Goal: Task Accomplishment & Management: Use online tool/utility

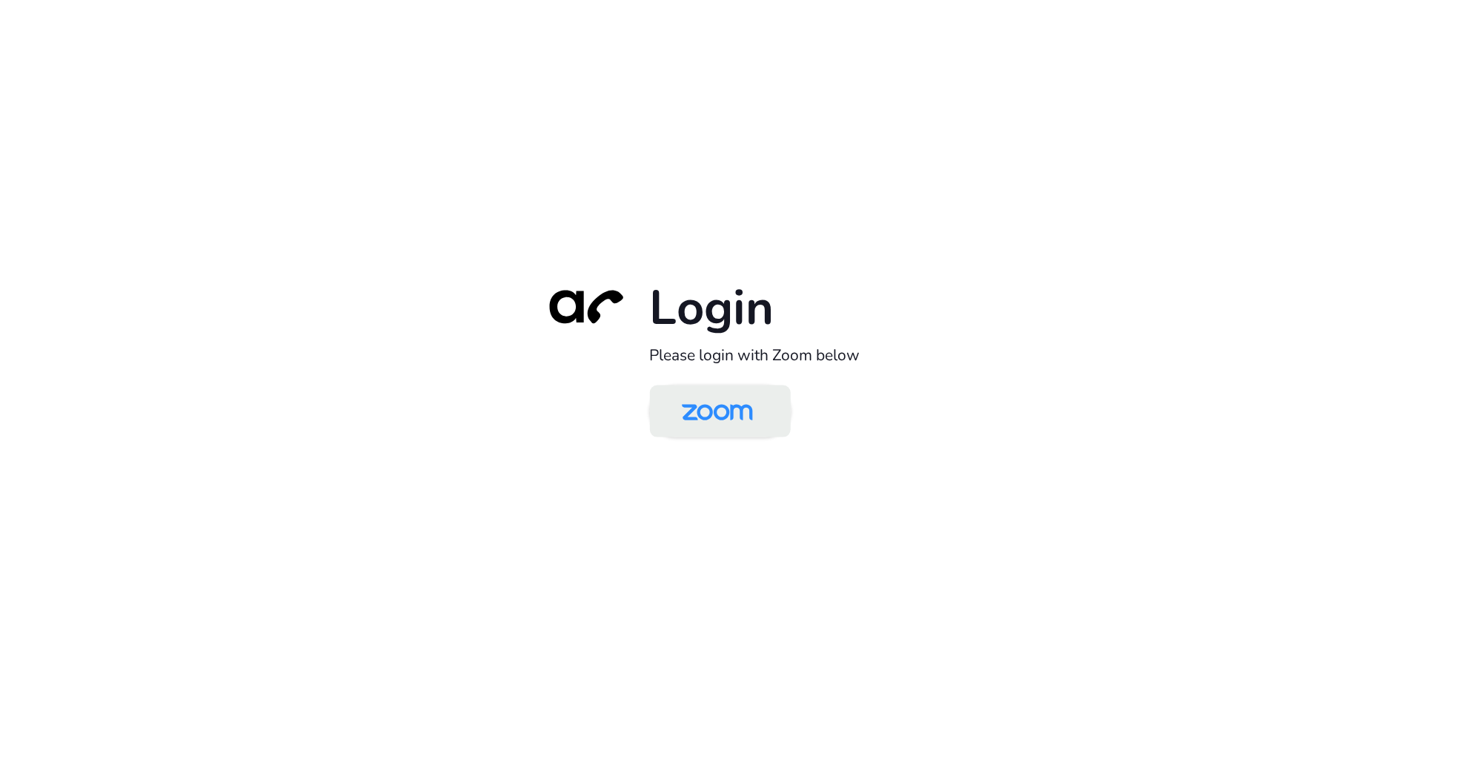
click at [723, 433] on img at bounding box center [717, 412] width 102 height 48
click at [728, 423] on img at bounding box center [717, 412] width 102 height 48
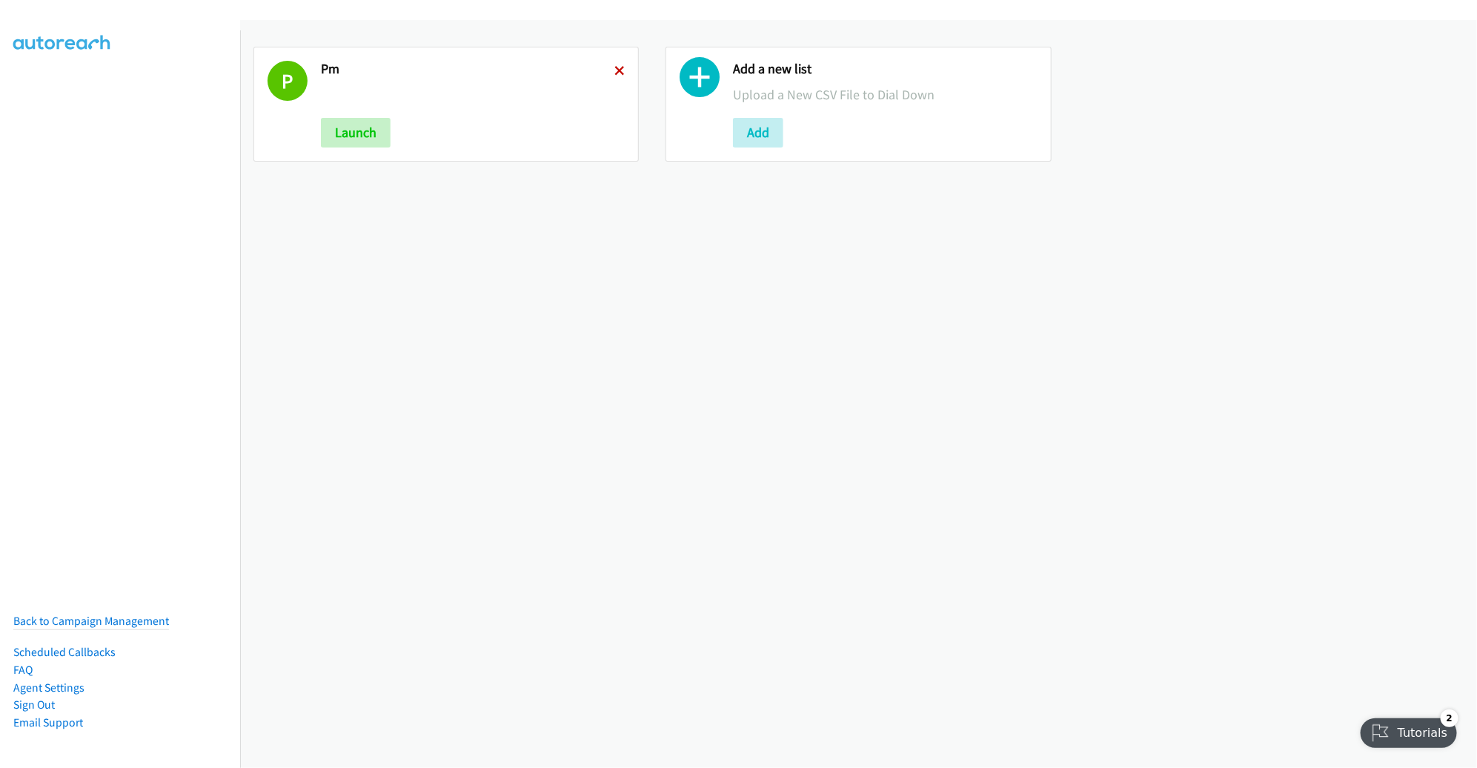
click at [614, 67] on icon at bounding box center [619, 72] width 10 height 10
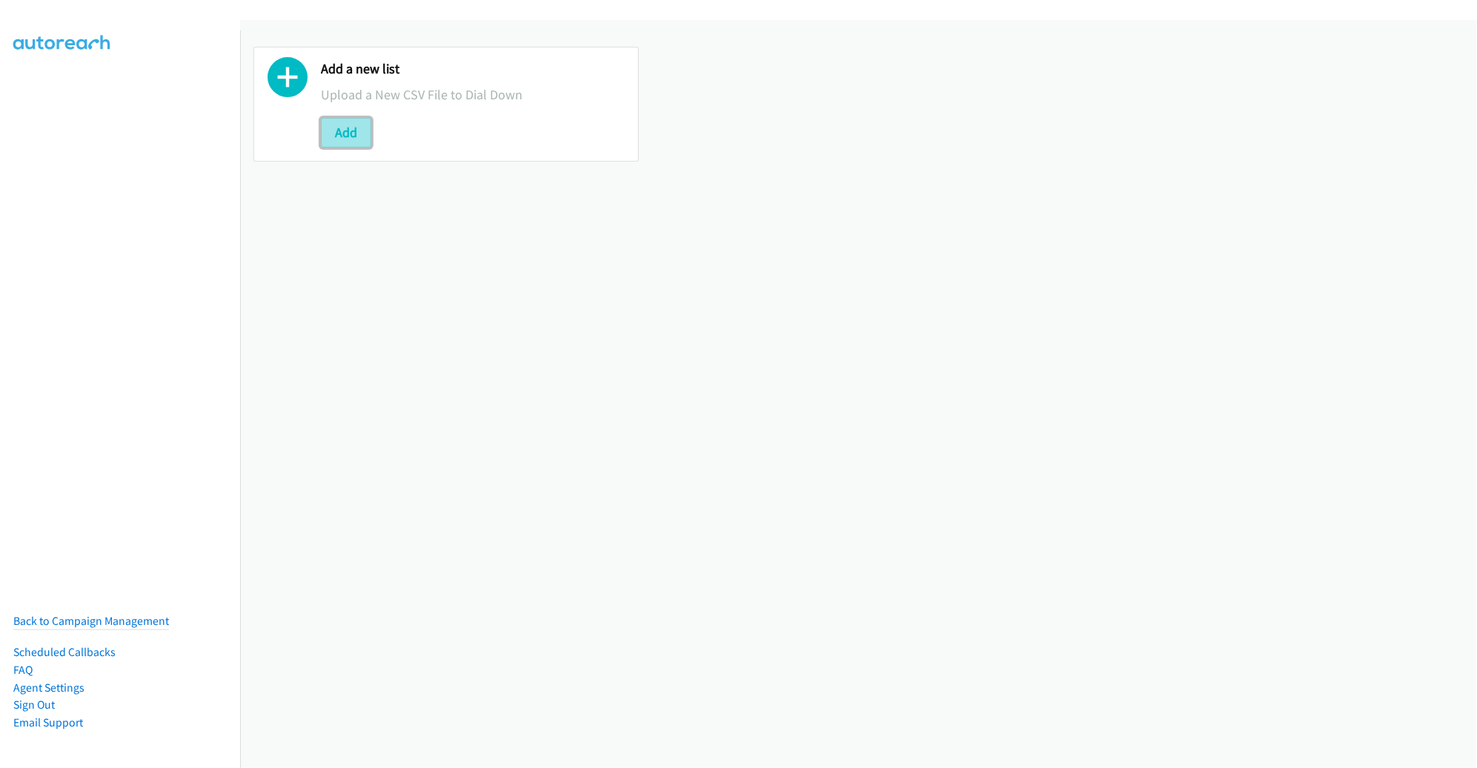
click at [339, 127] on button "Add" at bounding box center [346, 133] width 50 height 30
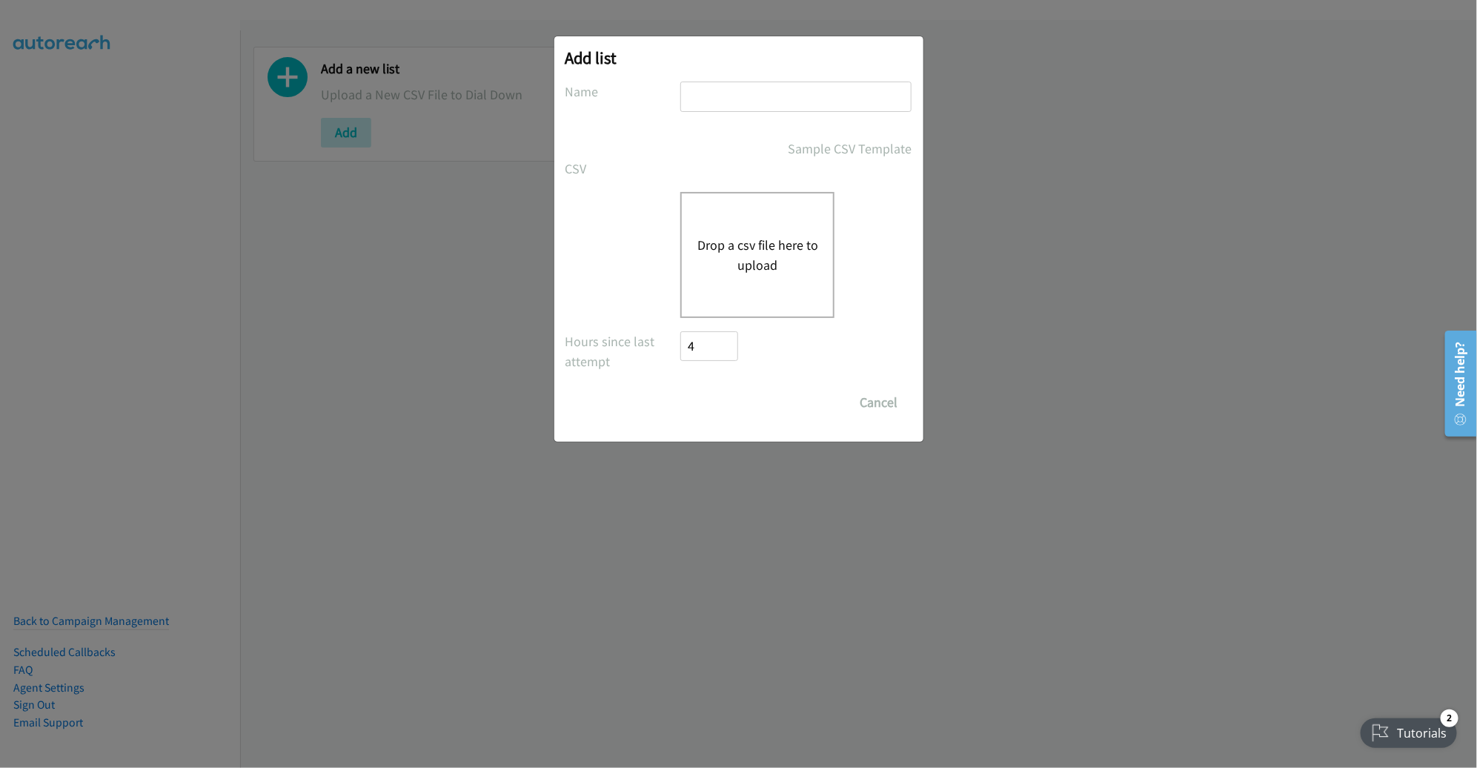
click at [729, 229] on div "Drop a csv file here to upload" at bounding box center [757, 255] width 154 height 126
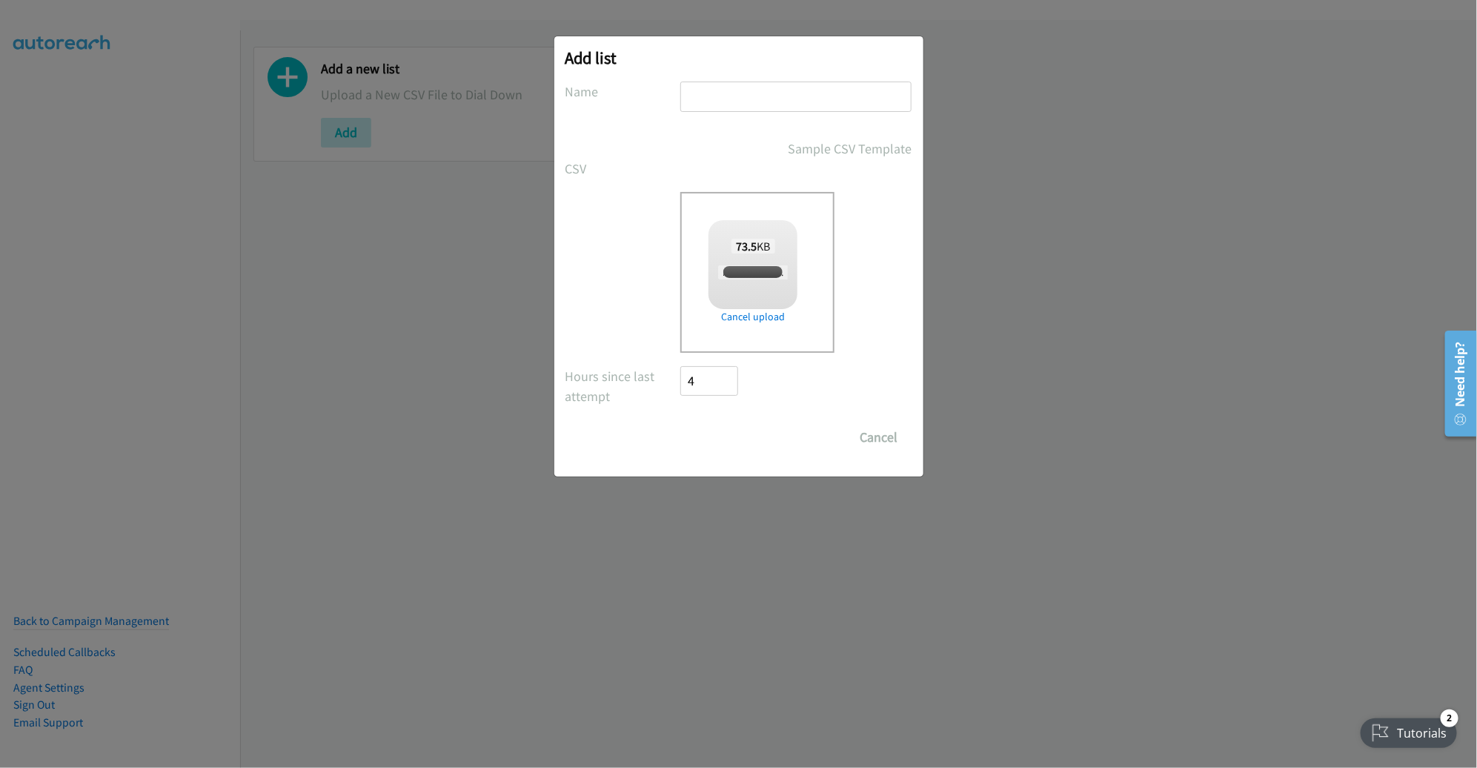
click at [788, 101] on input "text" at bounding box center [795, 96] width 231 height 30
checkbox input "true"
type input "RUBRIK"
click at [681, 422] on input "Save List" at bounding box center [720, 437] width 78 height 30
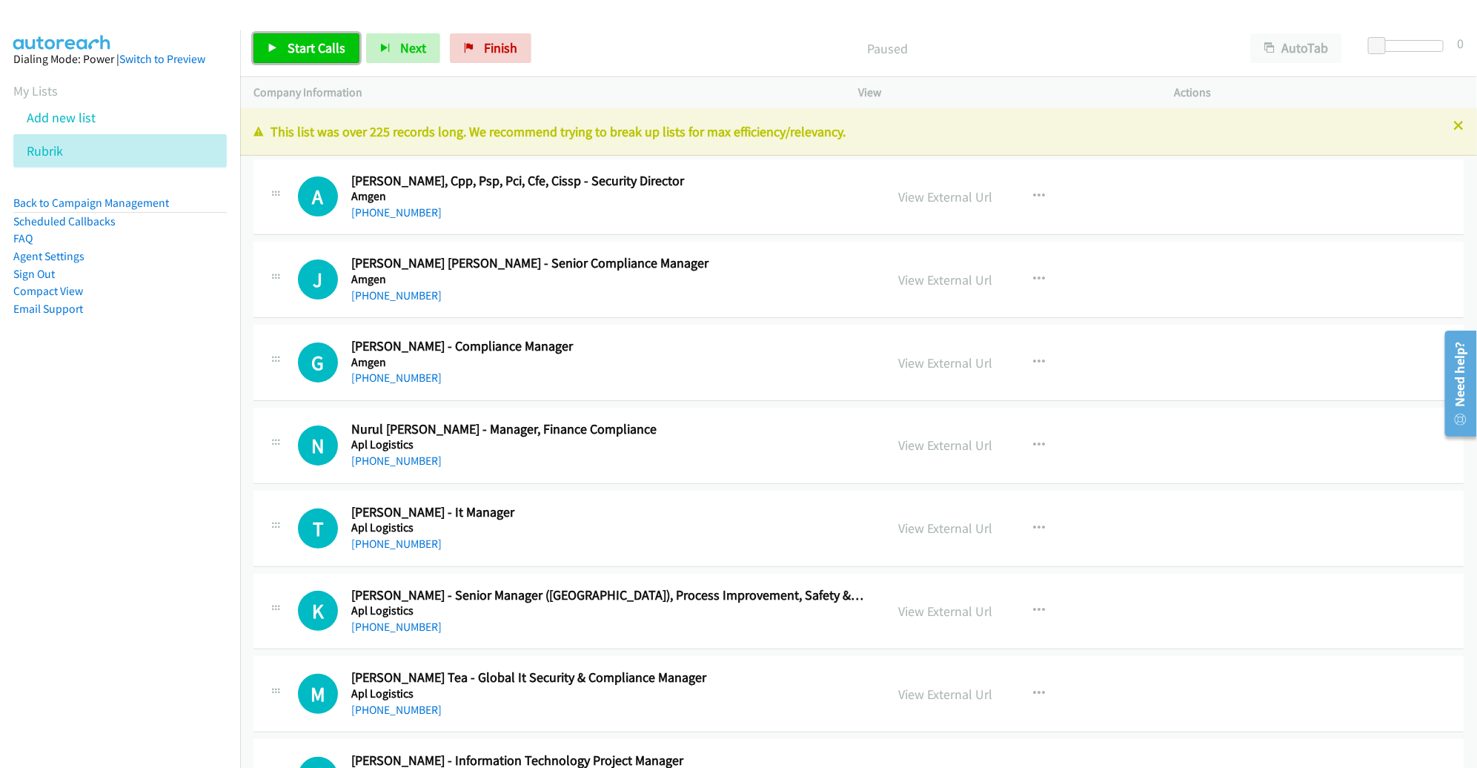
click at [312, 44] on span "Start Calls" at bounding box center [316, 47] width 58 height 17
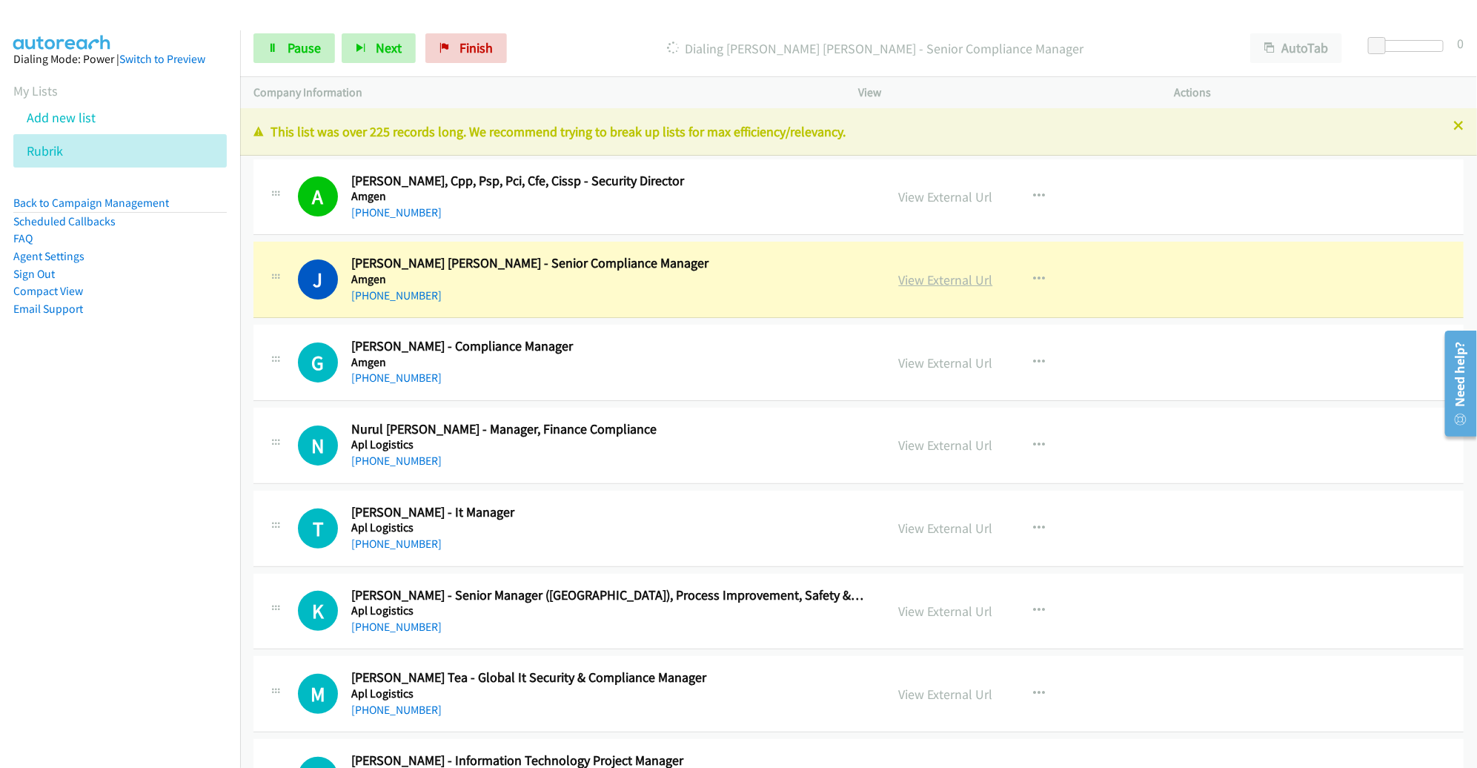
click at [924, 283] on link "View External Url" at bounding box center [946, 279] width 94 height 17
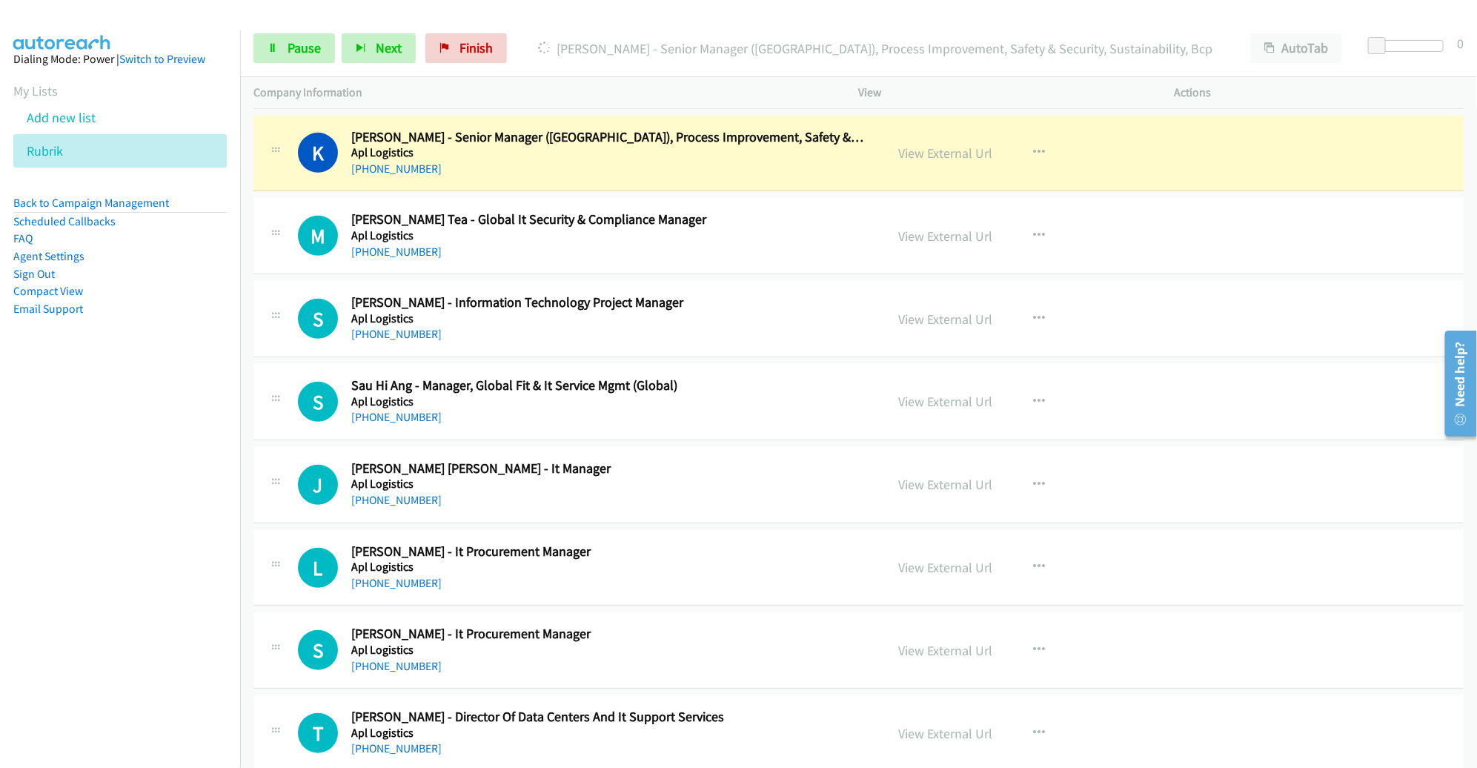
scroll to position [453, 0]
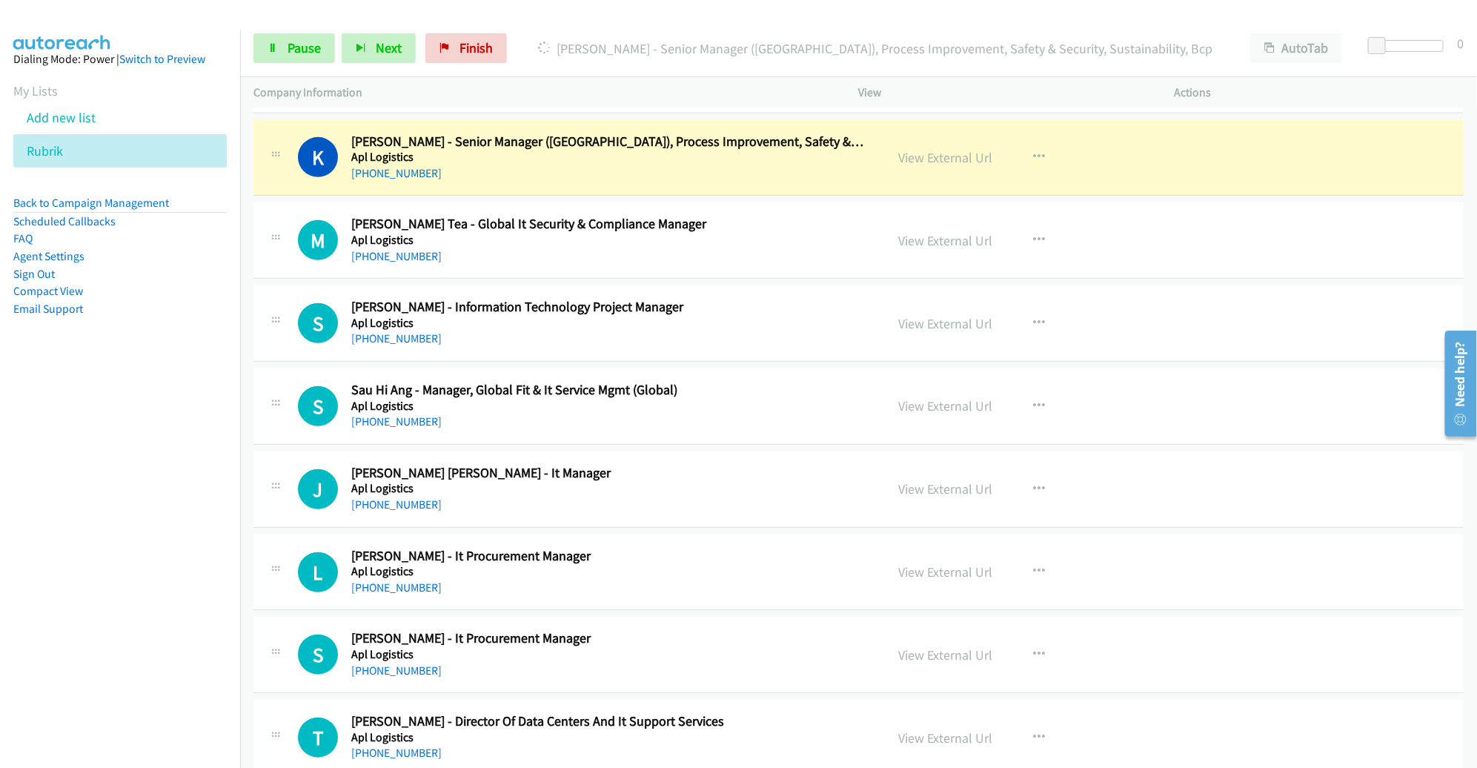
click at [937, 144] on div "View External Url View External Url Schedule/Manage Callback Start Calls Here R…" at bounding box center [1049, 157] width 329 height 49
click at [935, 152] on link "View External Url" at bounding box center [946, 157] width 94 height 17
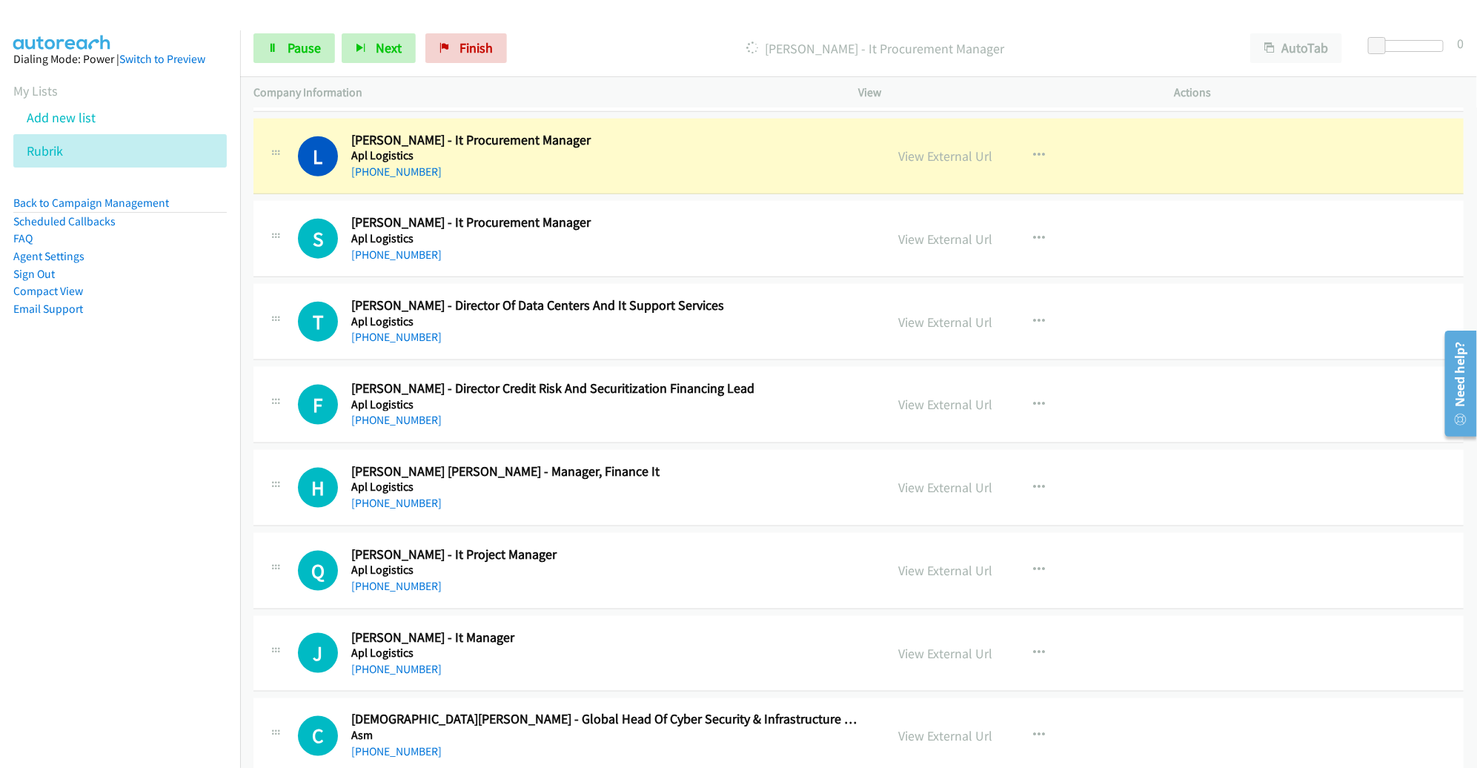
scroll to position [871, 0]
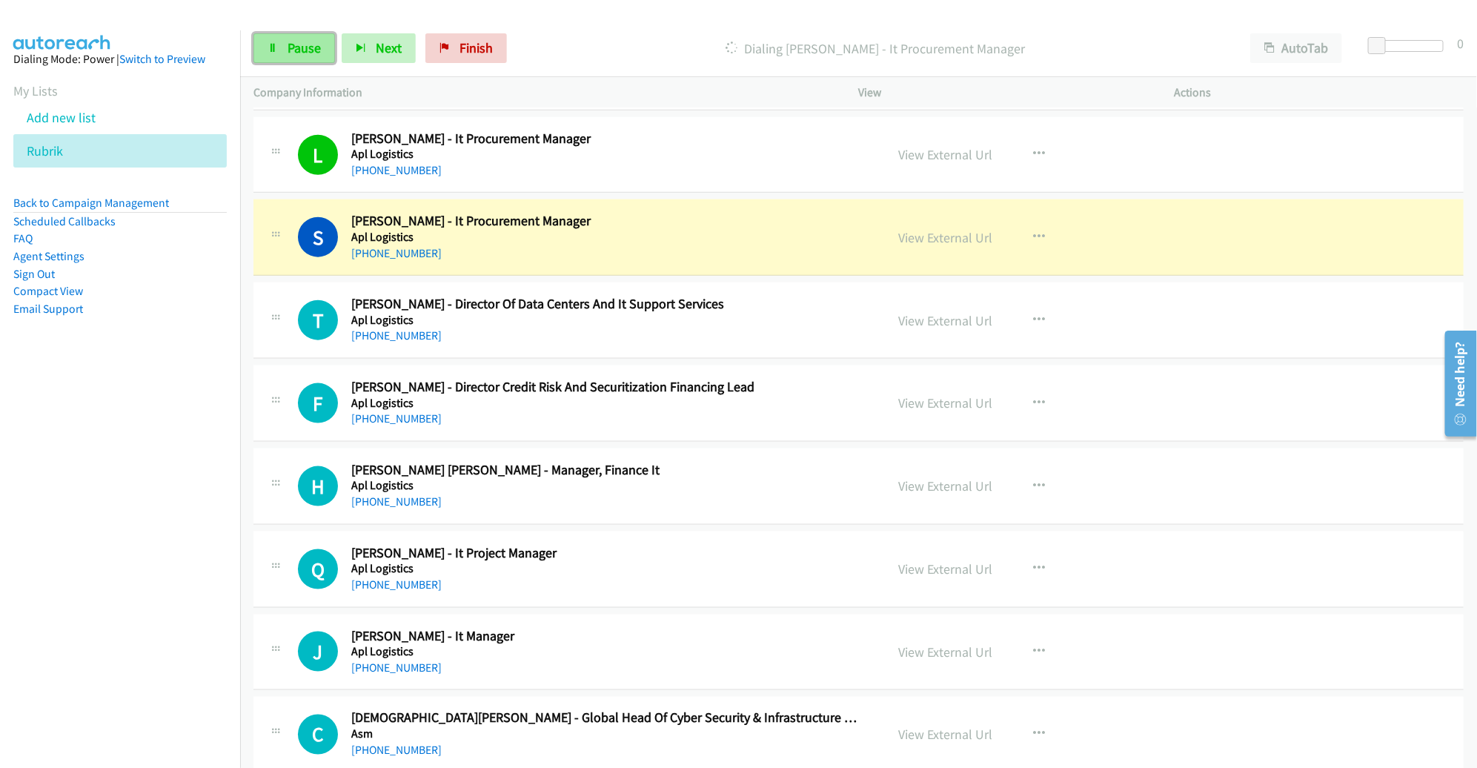
click at [270, 50] on icon at bounding box center [272, 49] width 10 height 10
click at [945, 234] on link "View External Url" at bounding box center [946, 237] width 94 height 17
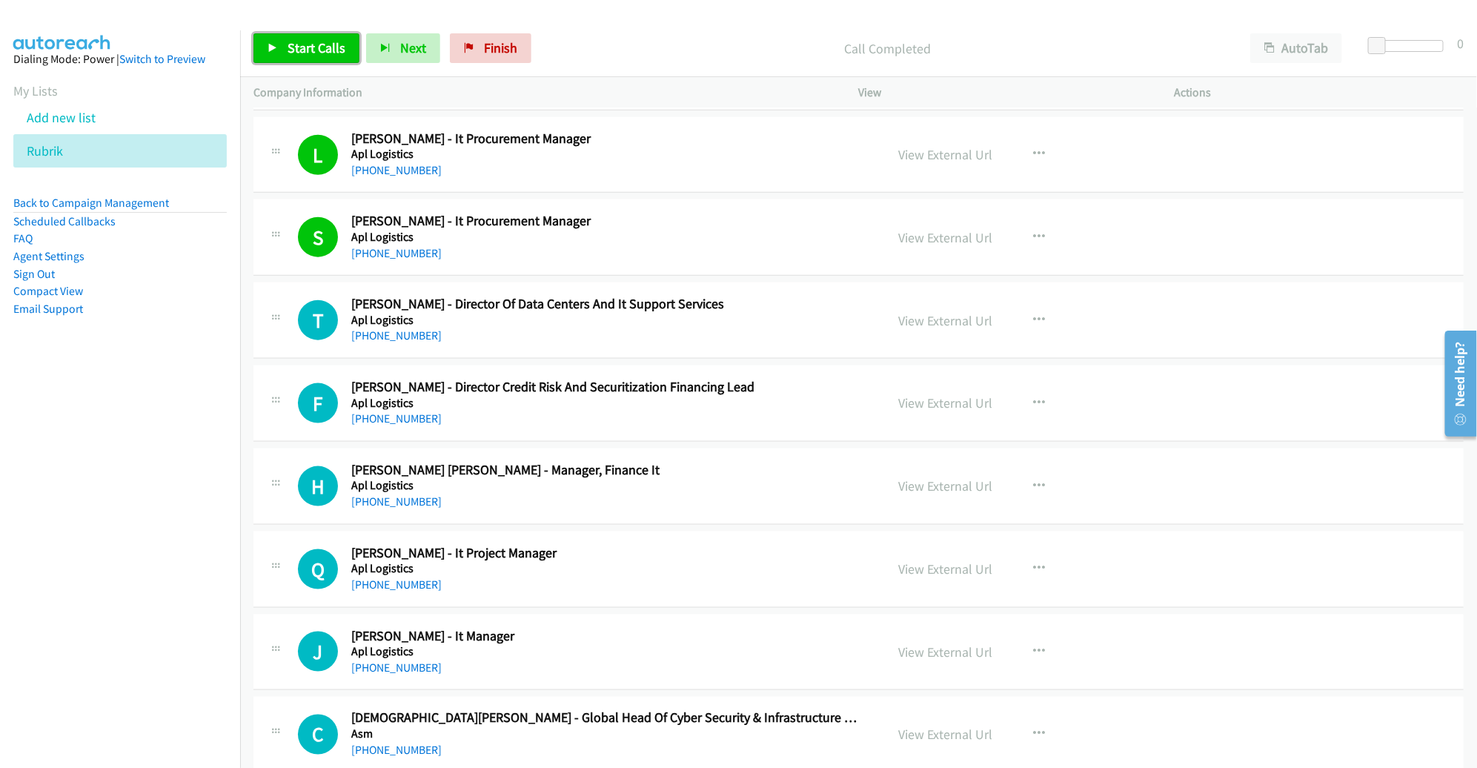
click at [307, 39] on span "Start Calls" at bounding box center [316, 47] width 58 height 17
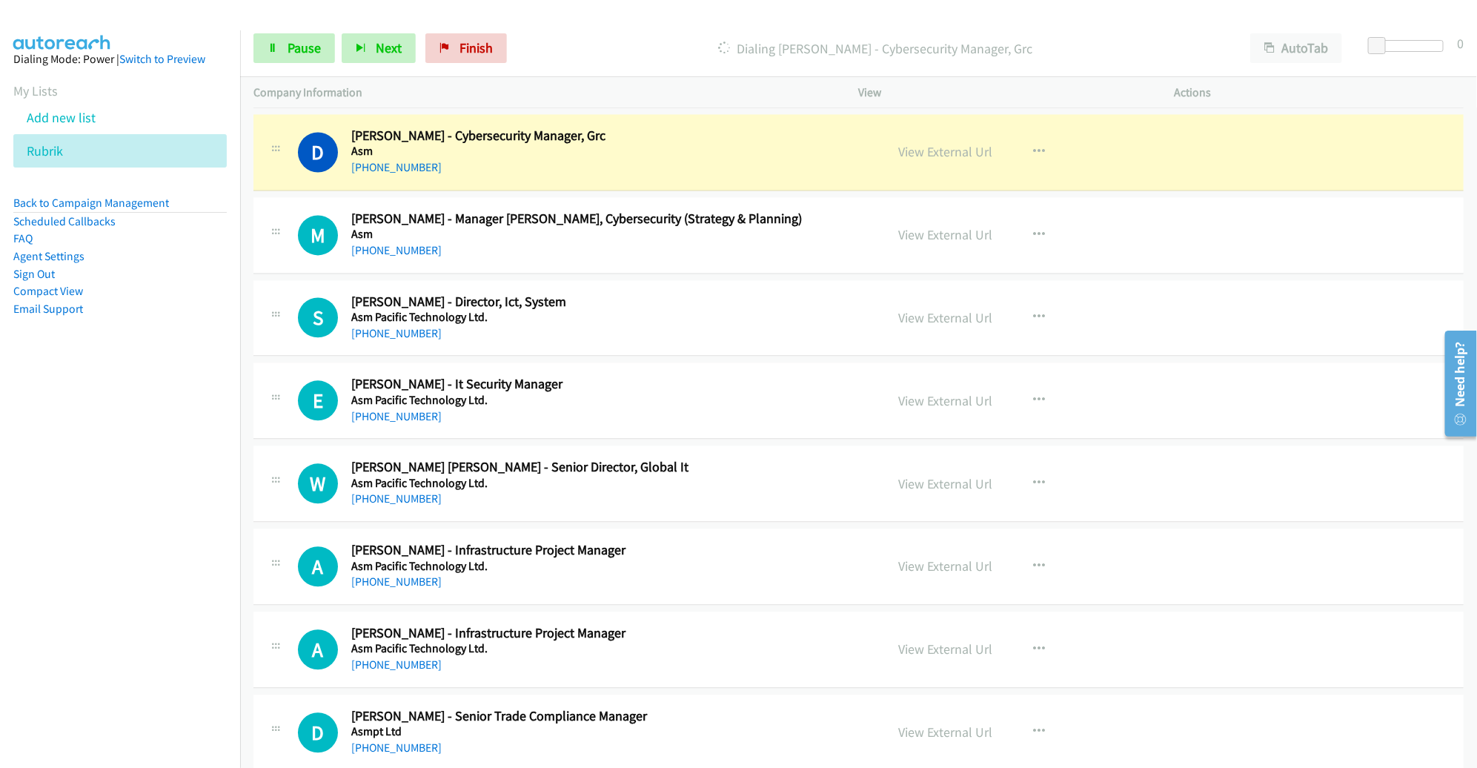
scroll to position [1620, 0]
click at [925, 150] on link "View External Url" at bounding box center [946, 150] width 94 height 17
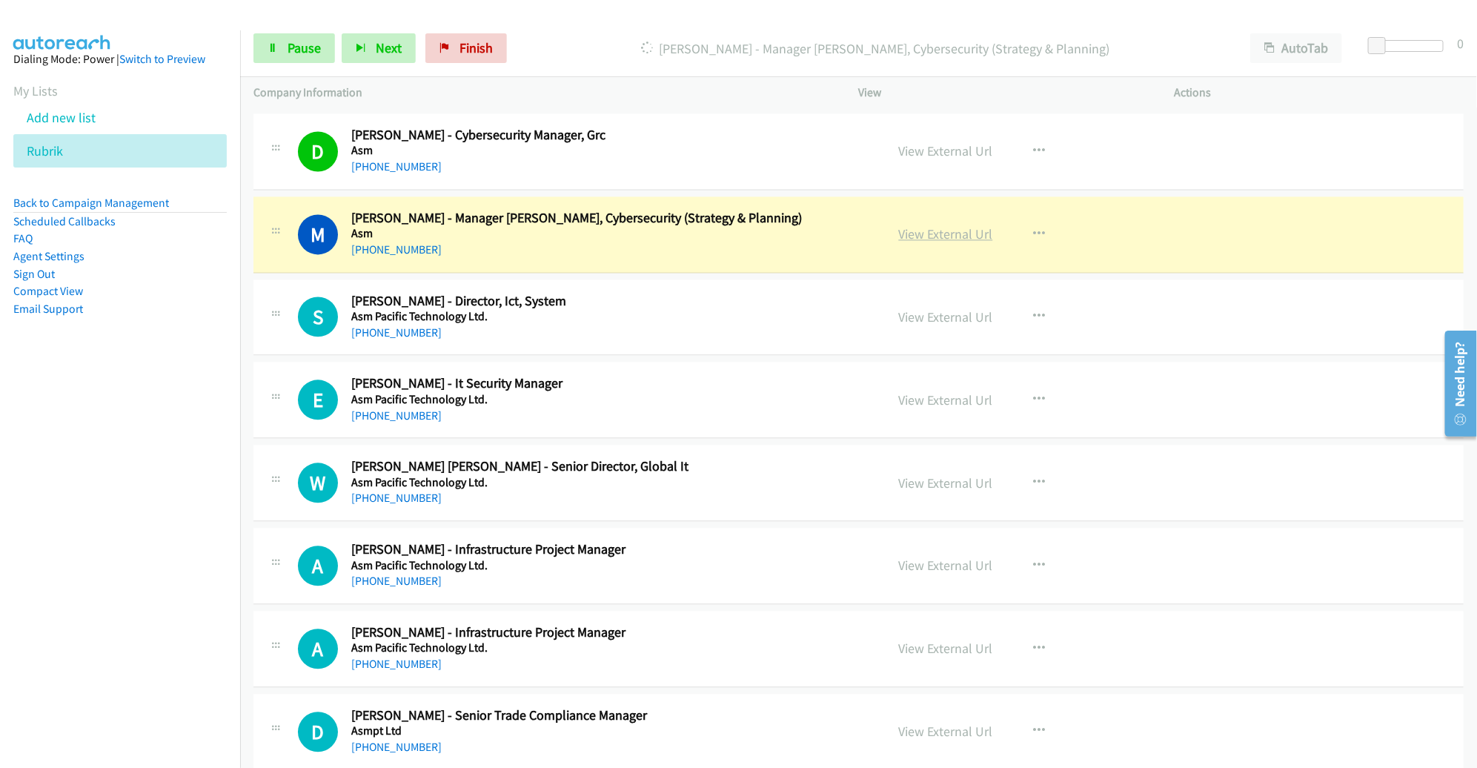
click at [934, 232] on link "View External Url" at bounding box center [946, 233] width 94 height 17
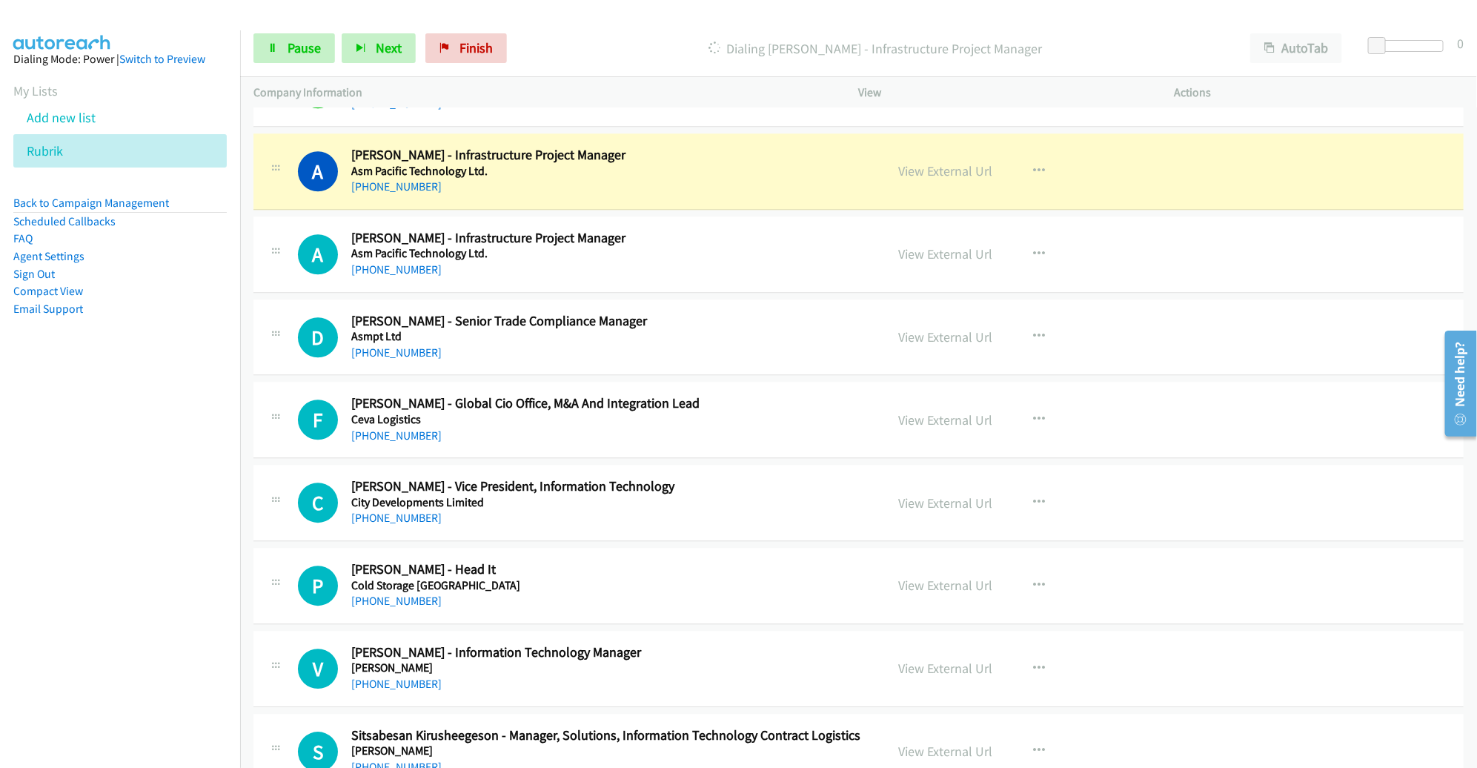
scroll to position [2014, 0]
click at [937, 168] on link "View External Url" at bounding box center [946, 170] width 94 height 17
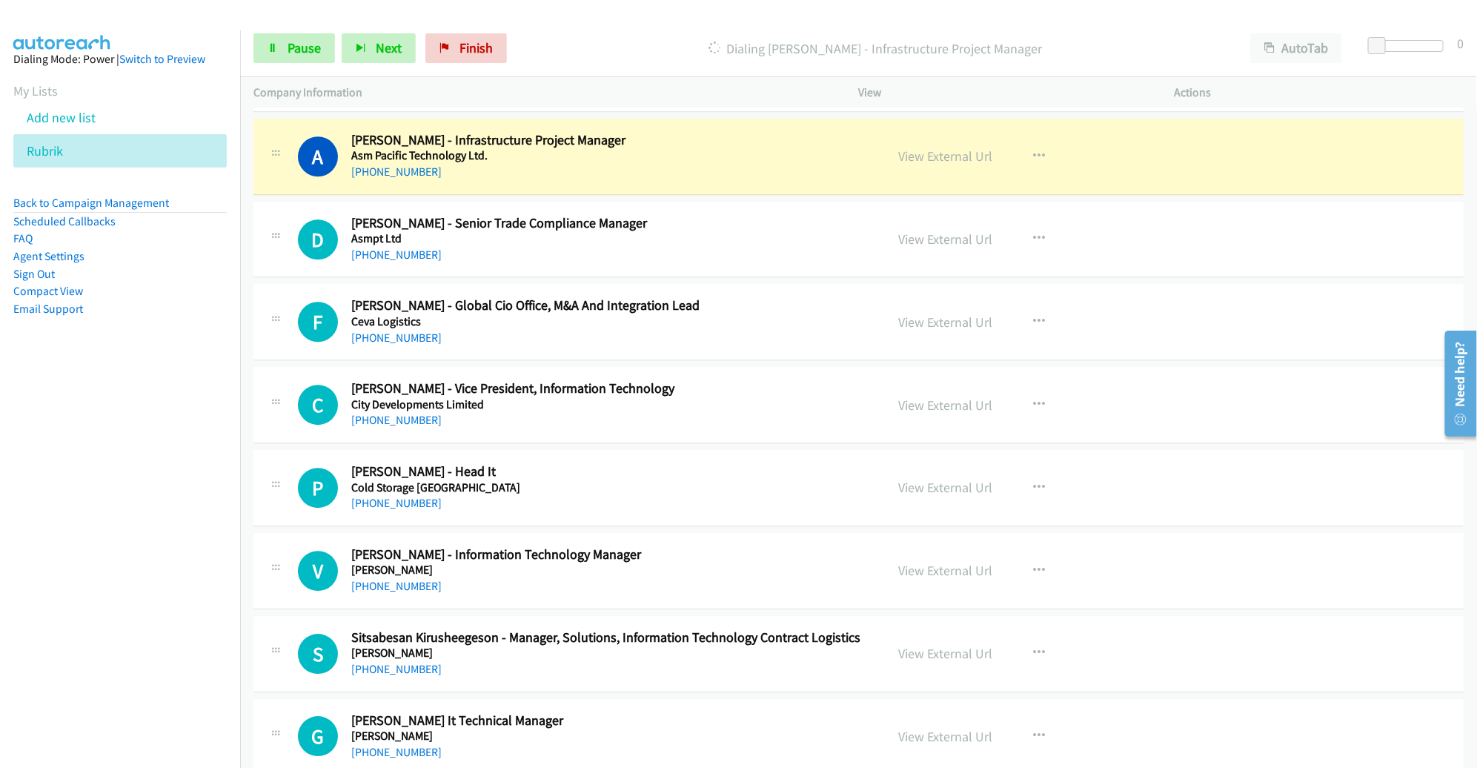
scroll to position [2113, 0]
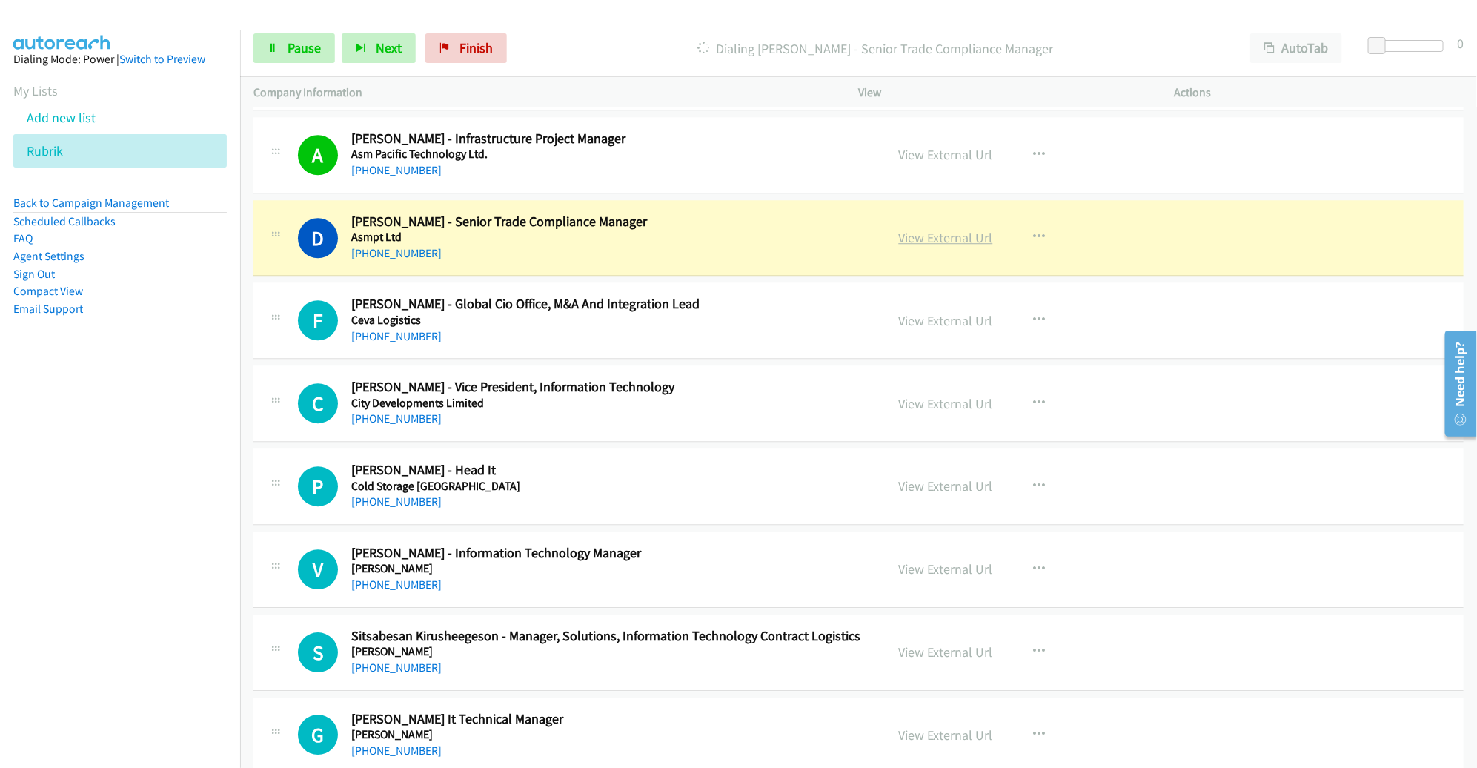
click at [929, 235] on link "View External Url" at bounding box center [946, 237] width 94 height 17
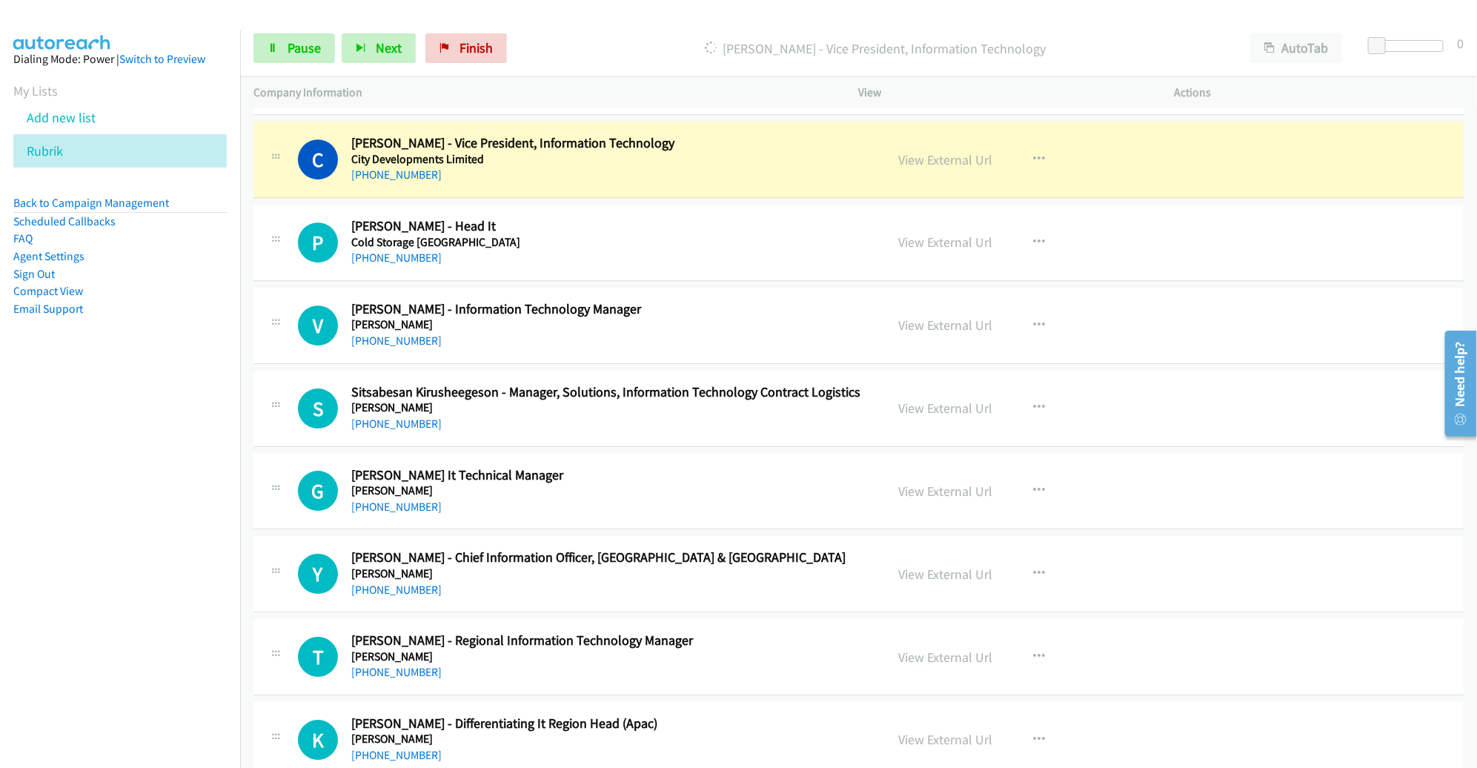
scroll to position [2356, 0]
click at [960, 156] on link "View External Url" at bounding box center [946, 160] width 94 height 17
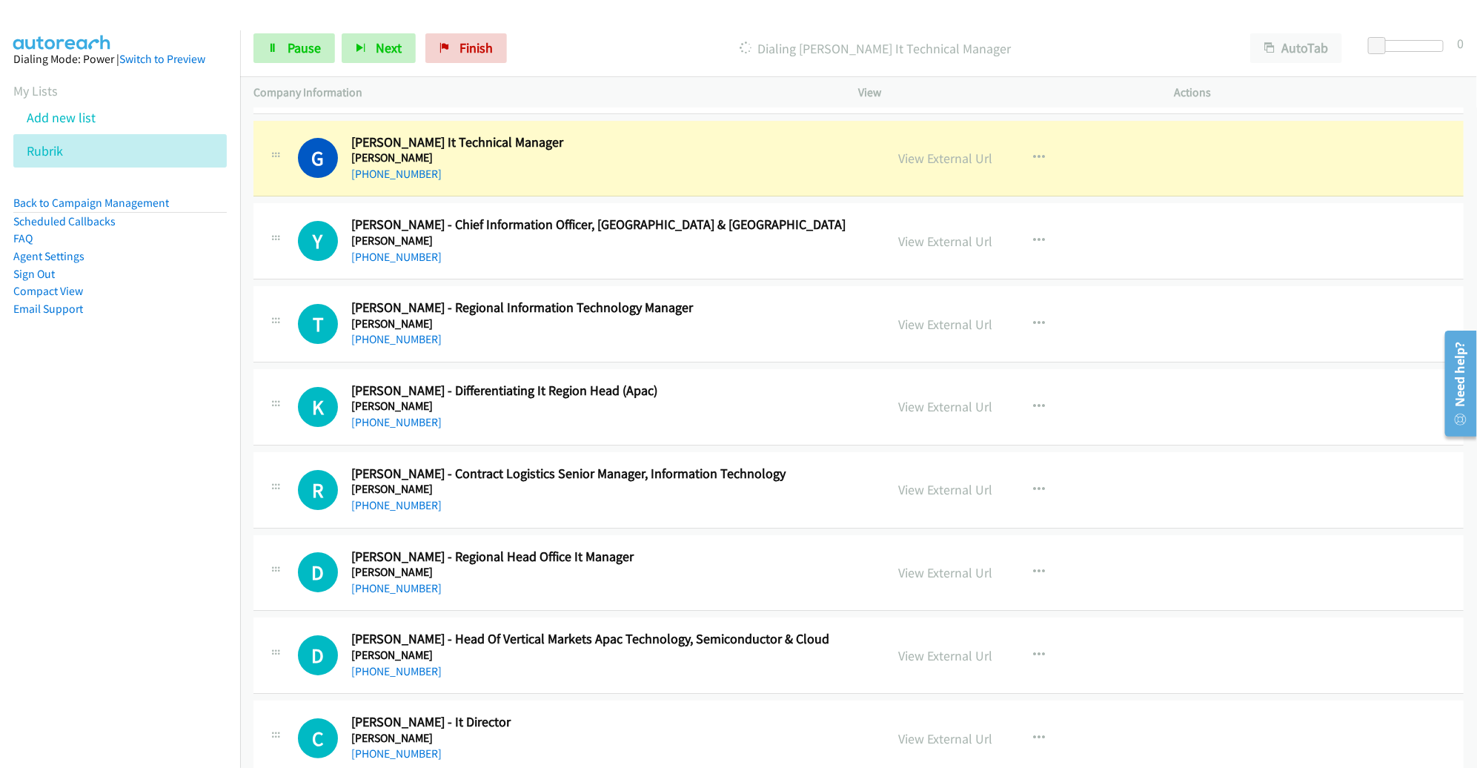
scroll to position [2689, 0]
click at [273, 48] on icon at bounding box center [272, 49] width 10 height 10
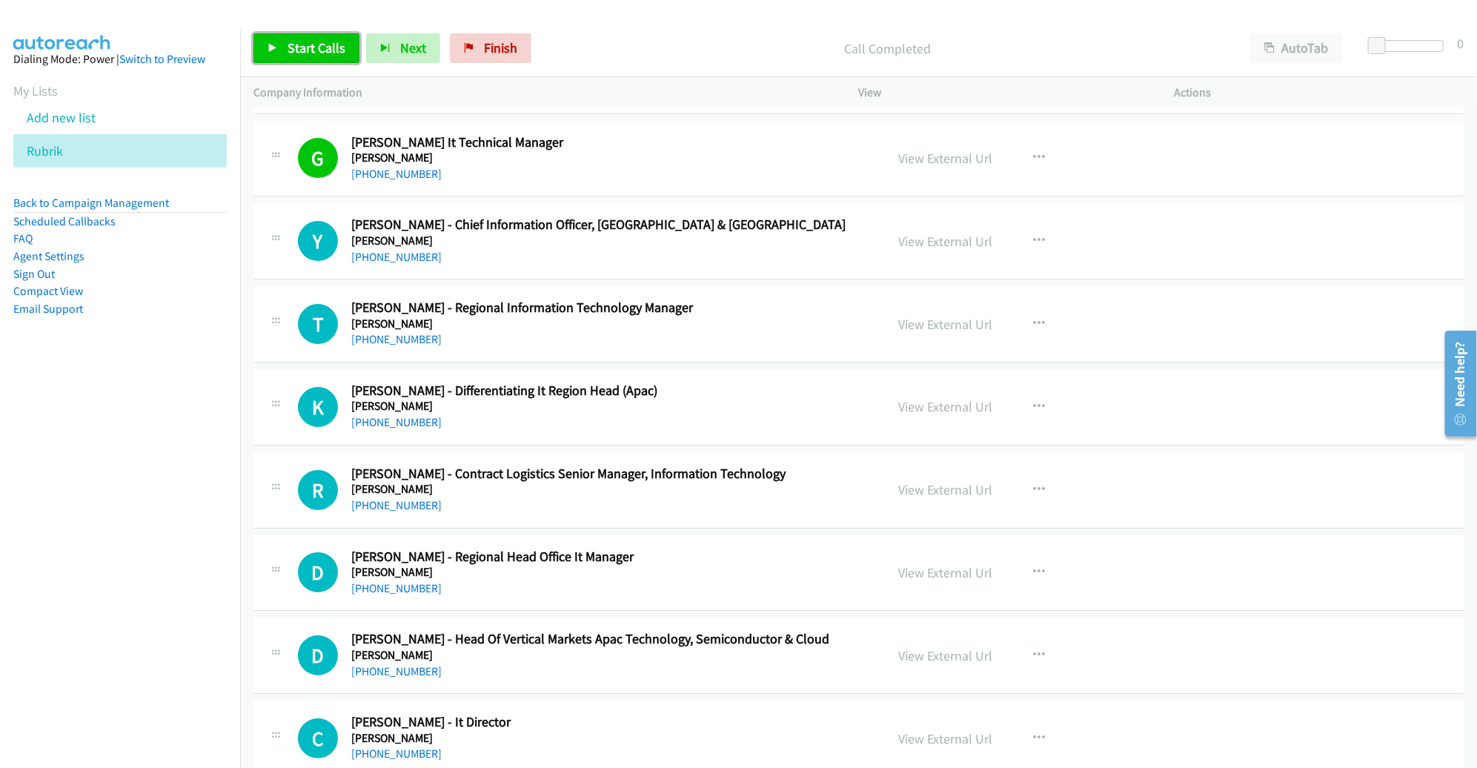
click at [282, 48] on link "Start Calls" at bounding box center [306, 48] width 106 height 30
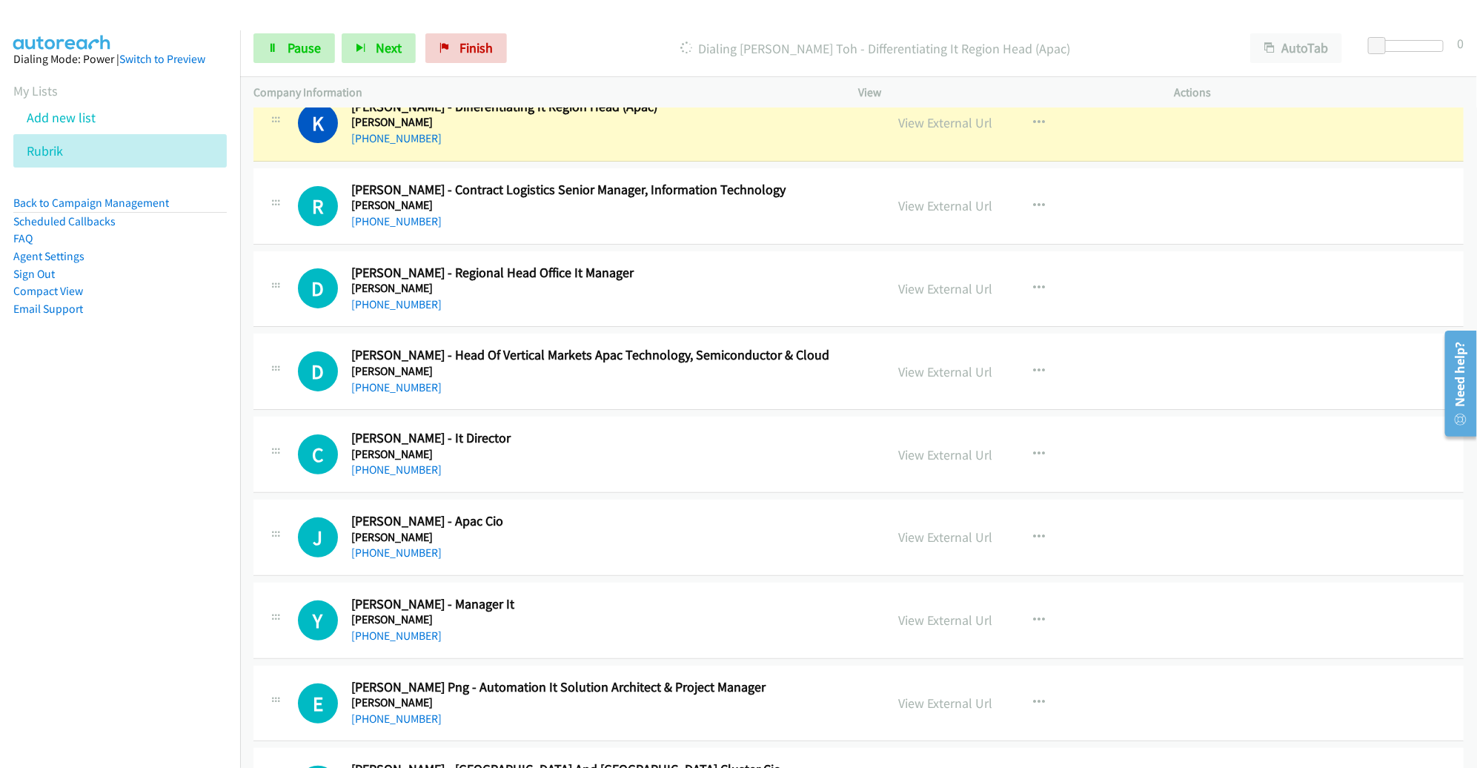
scroll to position [2937, 0]
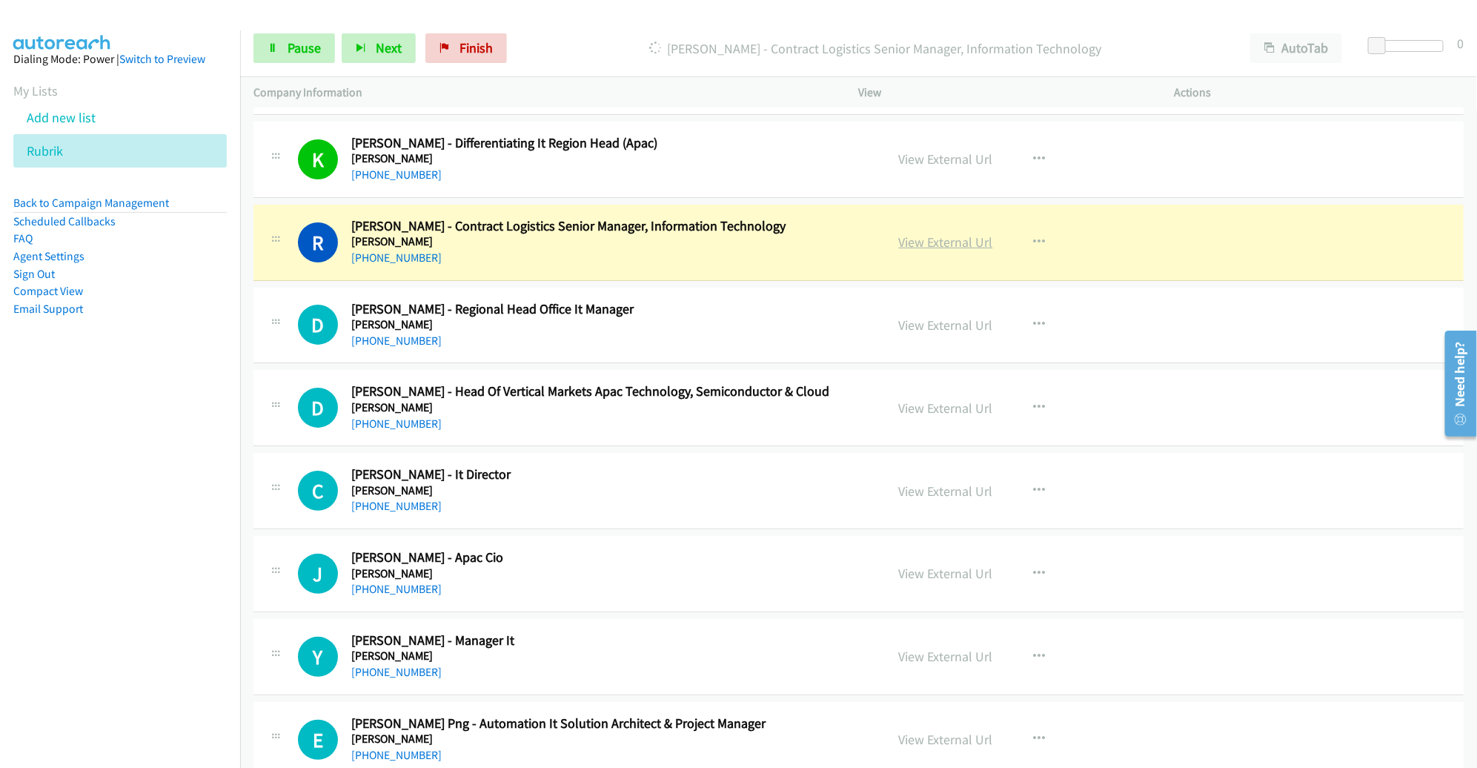
click at [925, 233] on link "View External Url" at bounding box center [946, 241] width 94 height 17
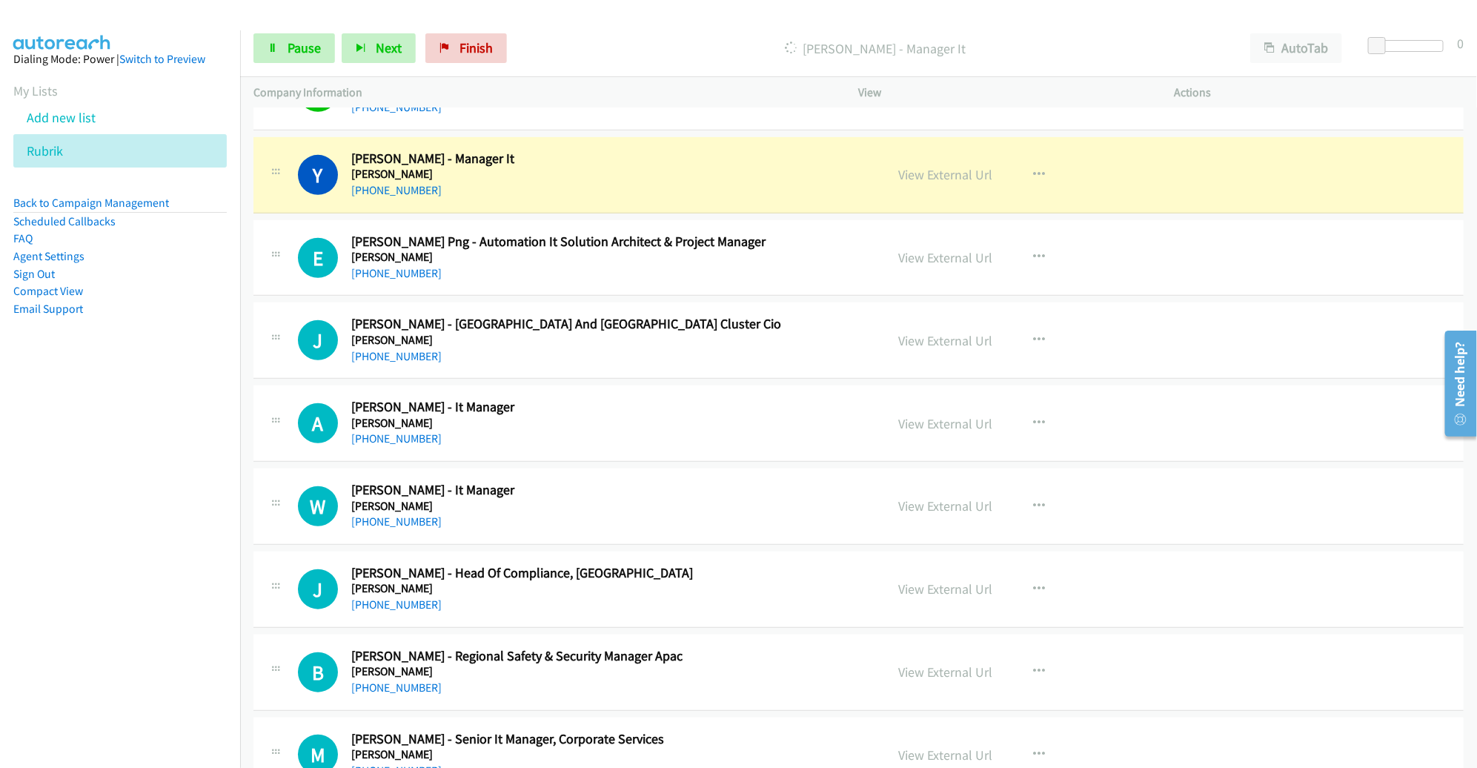
scroll to position [3423, 0]
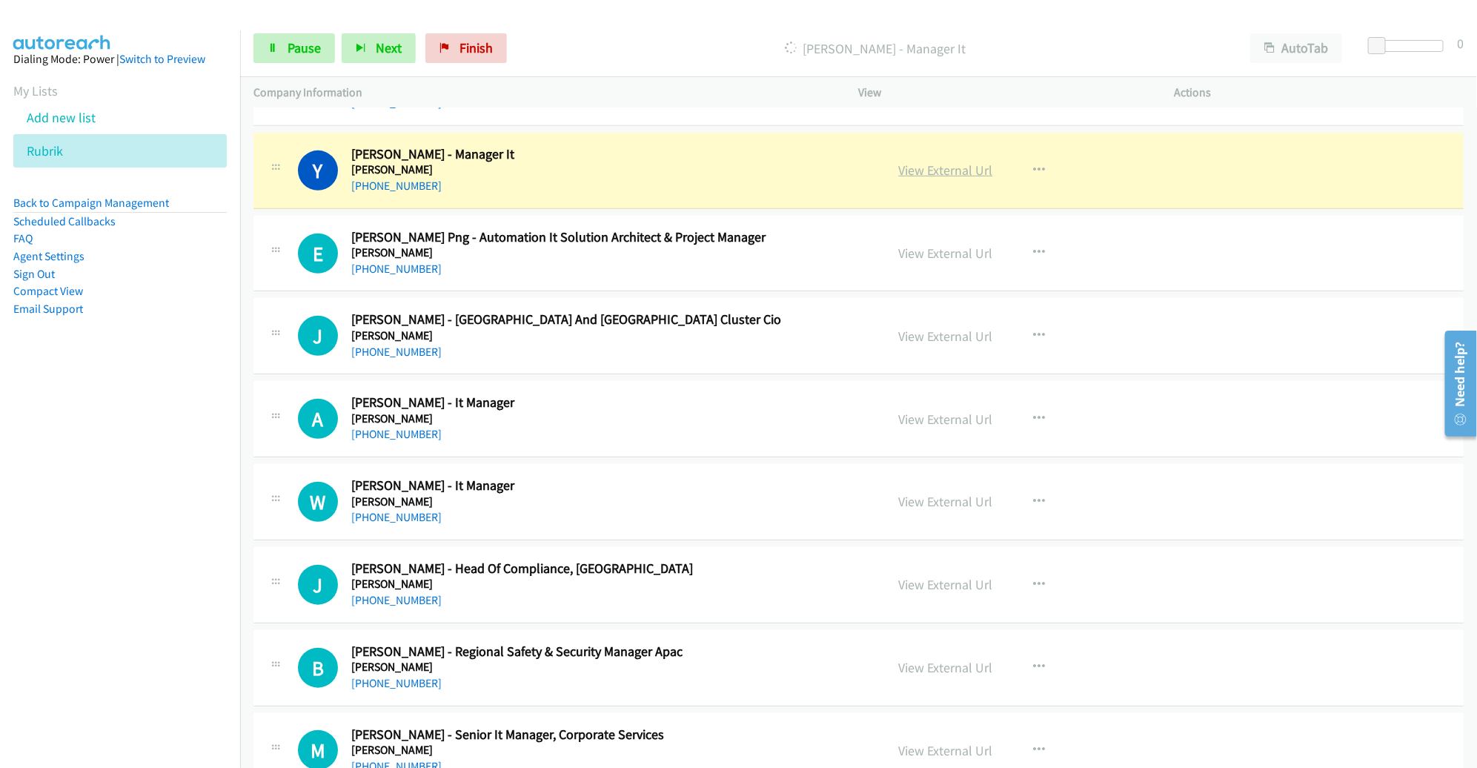
click at [925, 165] on link "View External Url" at bounding box center [946, 170] width 94 height 17
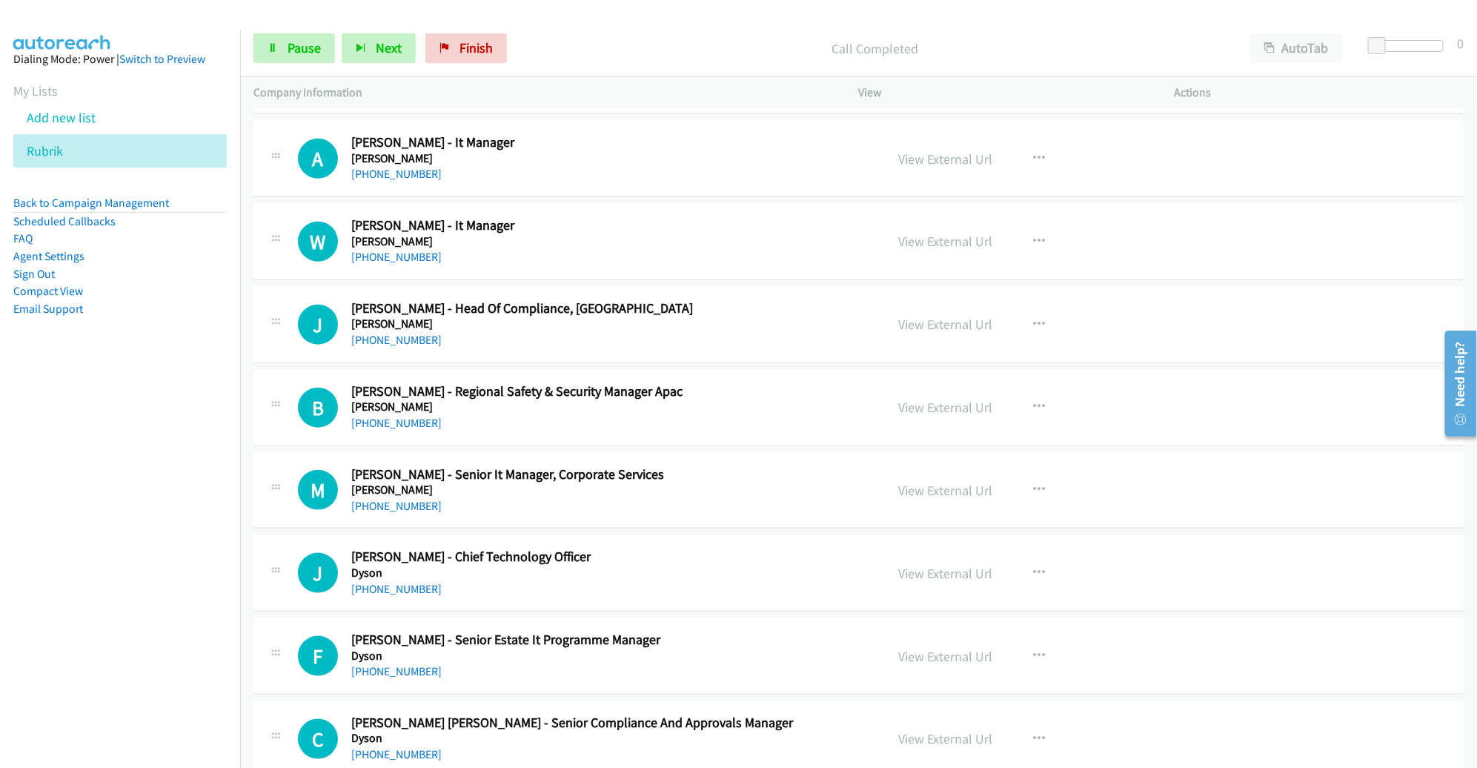
scroll to position [3683, 0]
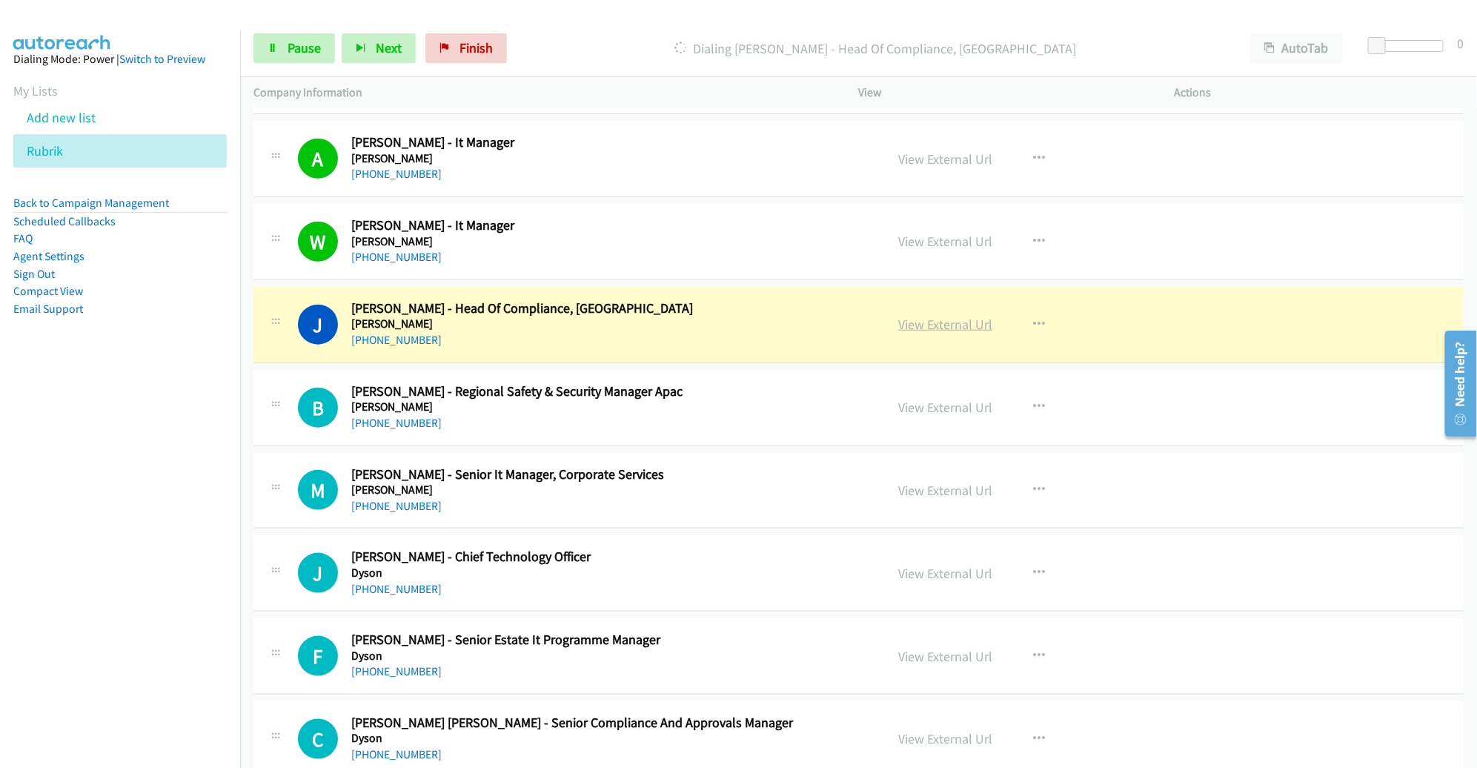
click at [936, 316] on link "View External Url" at bounding box center [946, 324] width 94 height 17
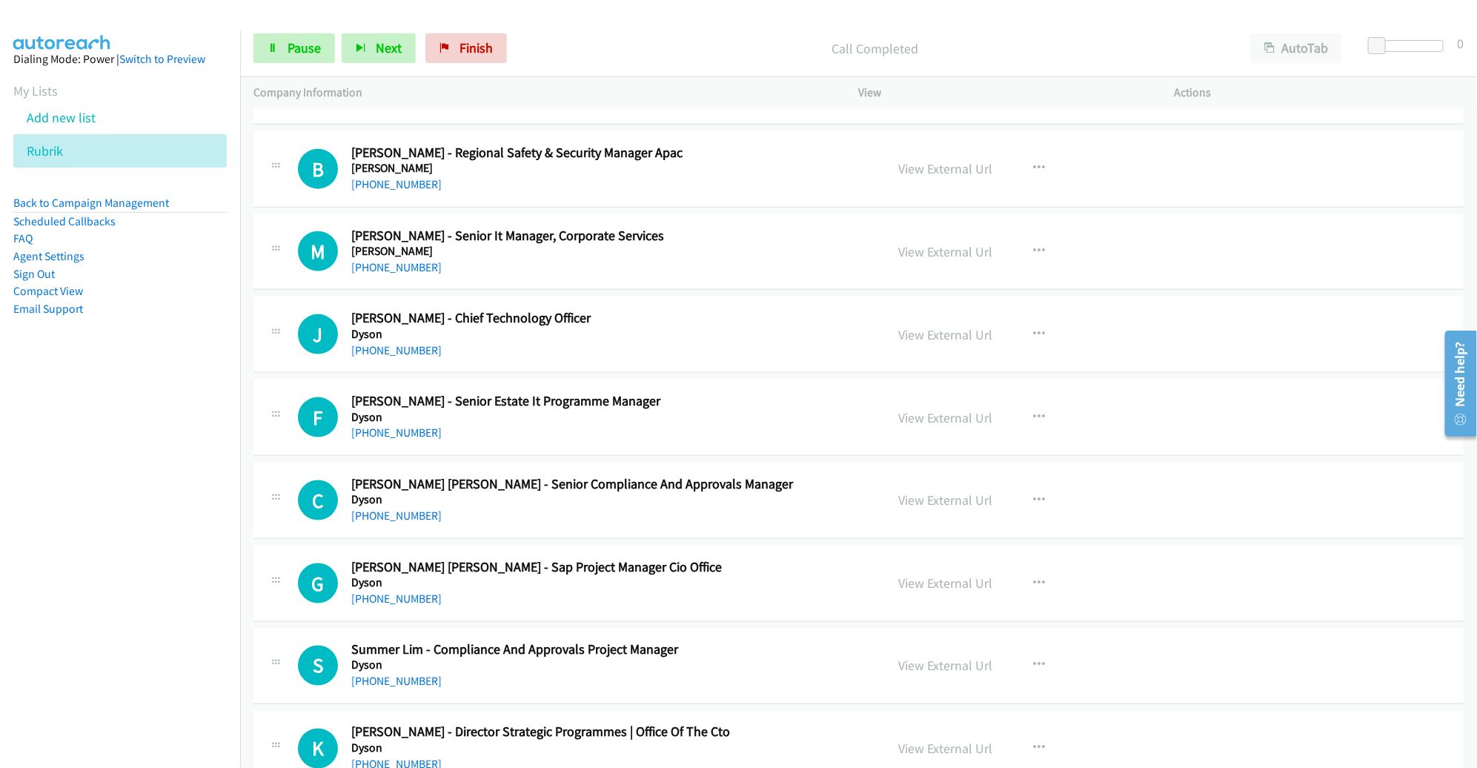
scroll to position [3925, 0]
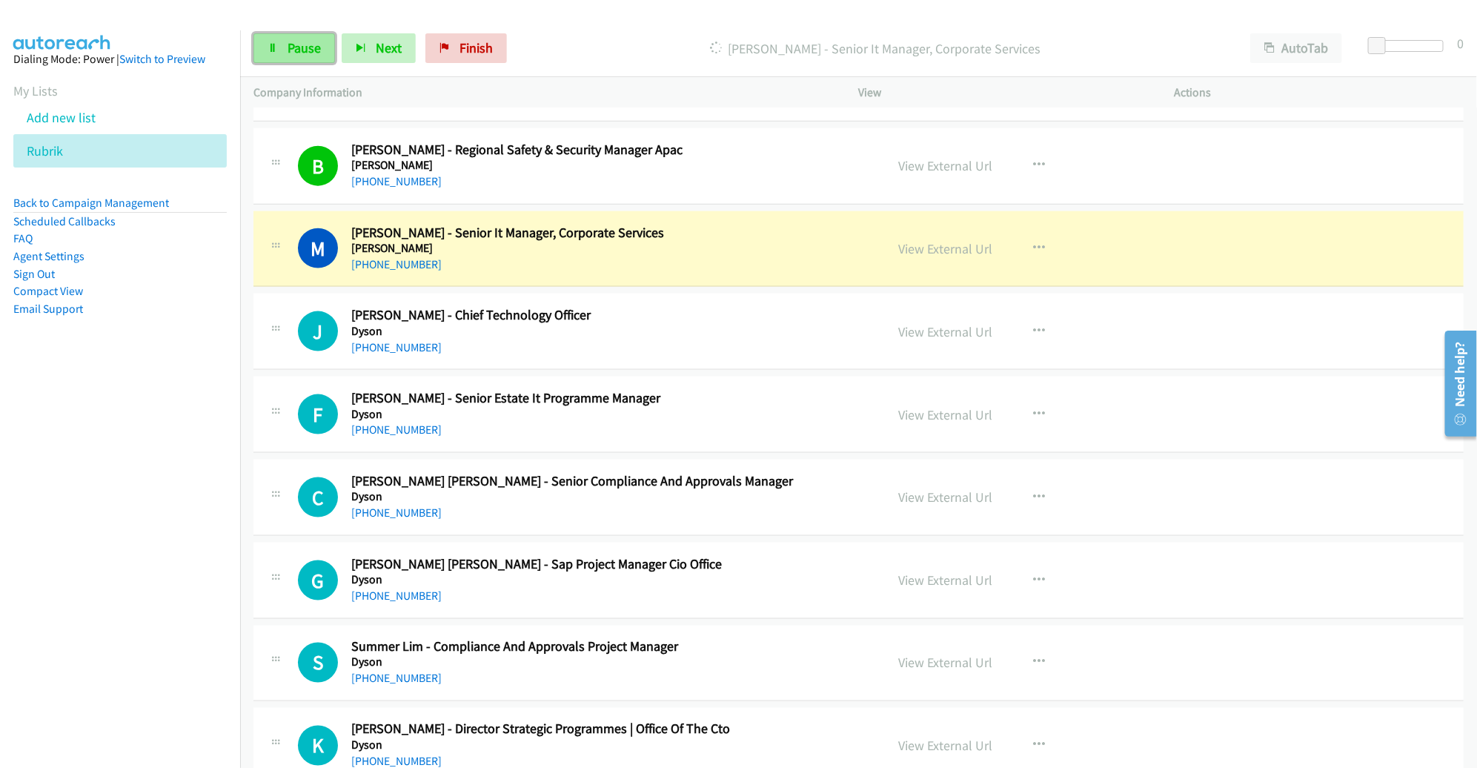
click at [288, 49] on span "Pause" at bounding box center [303, 47] width 33 height 17
click at [813, 224] on h2 "[PERSON_NAME] - Senior It Manager, Corporate Services" at bounding box center [607, 232] width 513 height 17
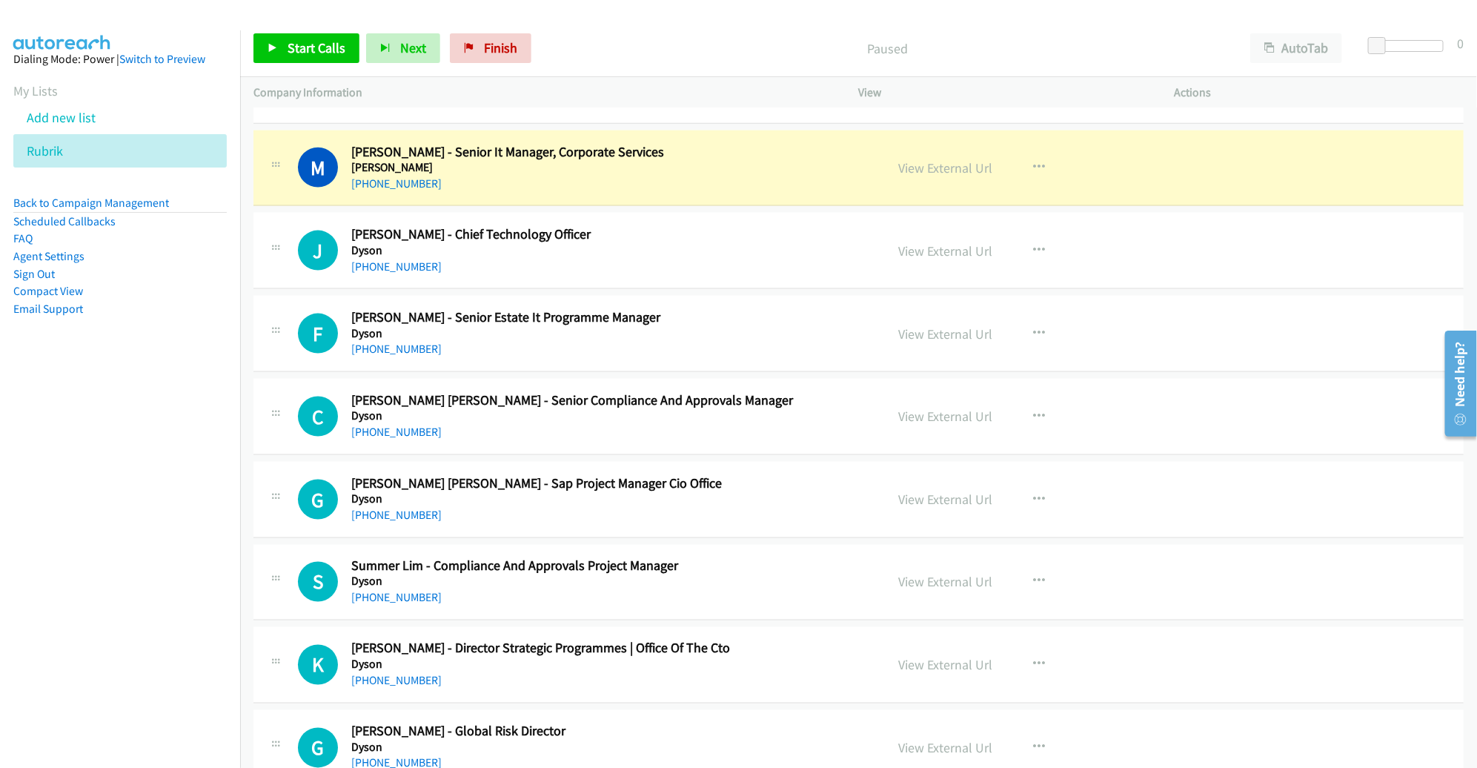
scroll to position [4005, 0]
click at [918, 165] on link "View External Url" at bounding box center [946, 167] width 94 height 17
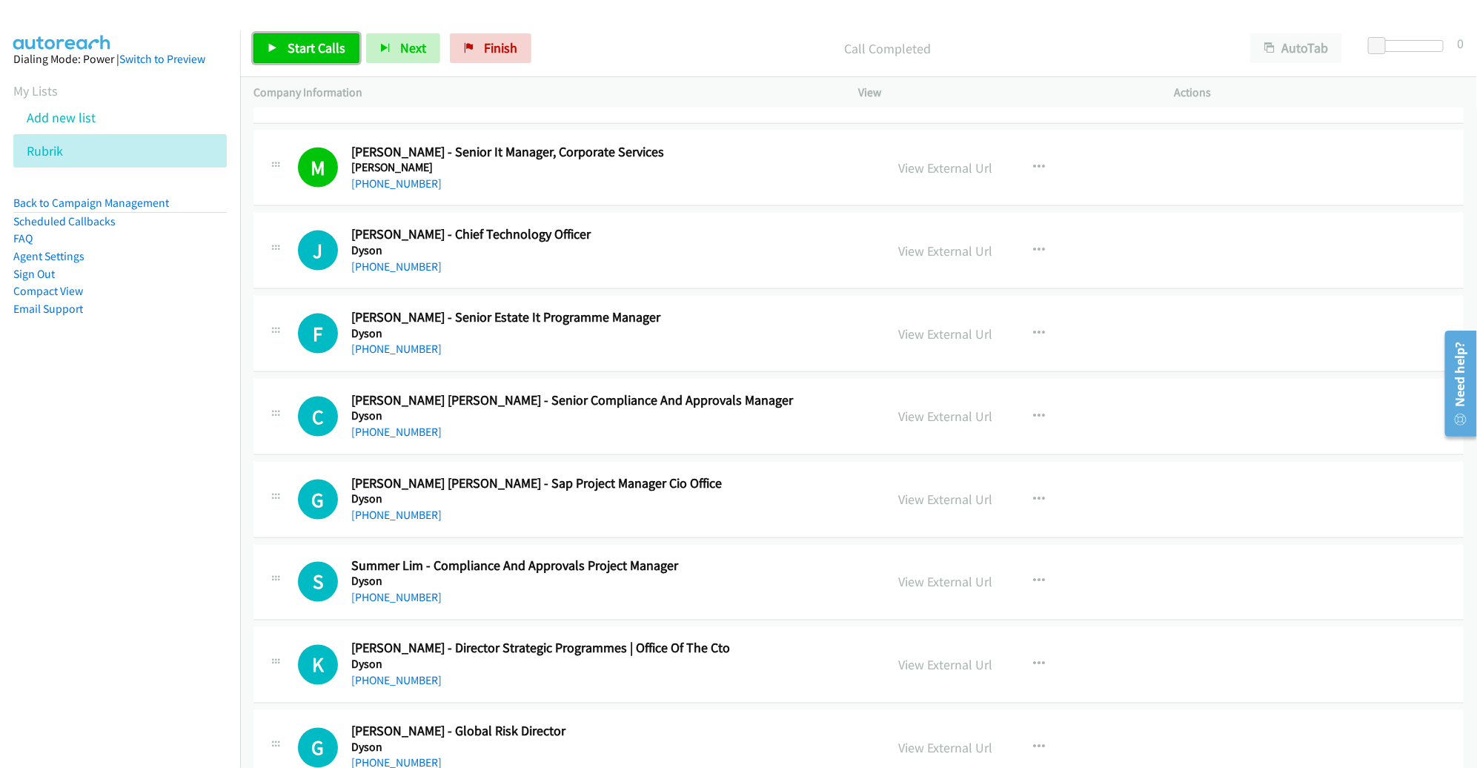
click at [329, 54] on span "Start Calls" at bounding box center [316, 47] width 58 height 17
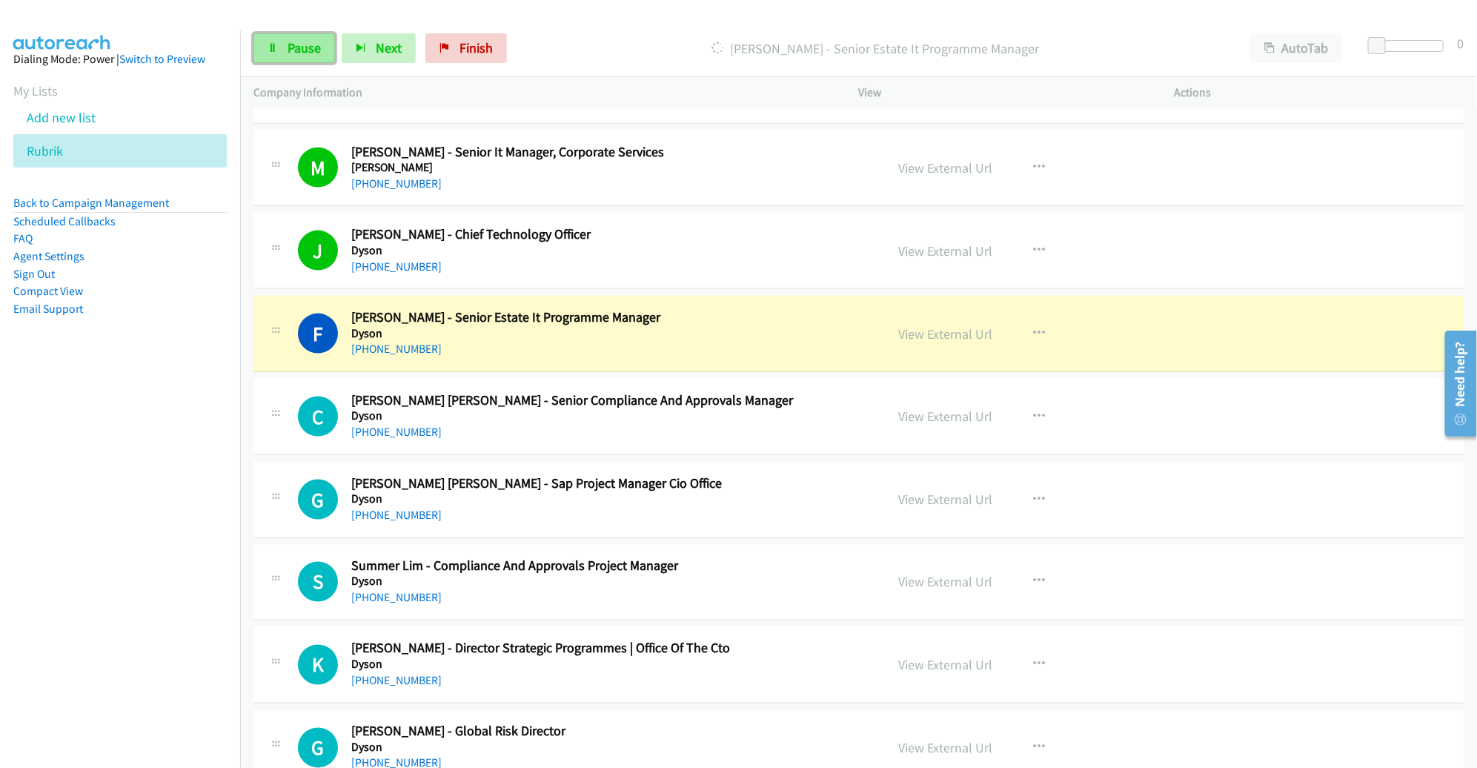
click at [268, 51] on icon at bounding box center [272, 49] width 10 height 10
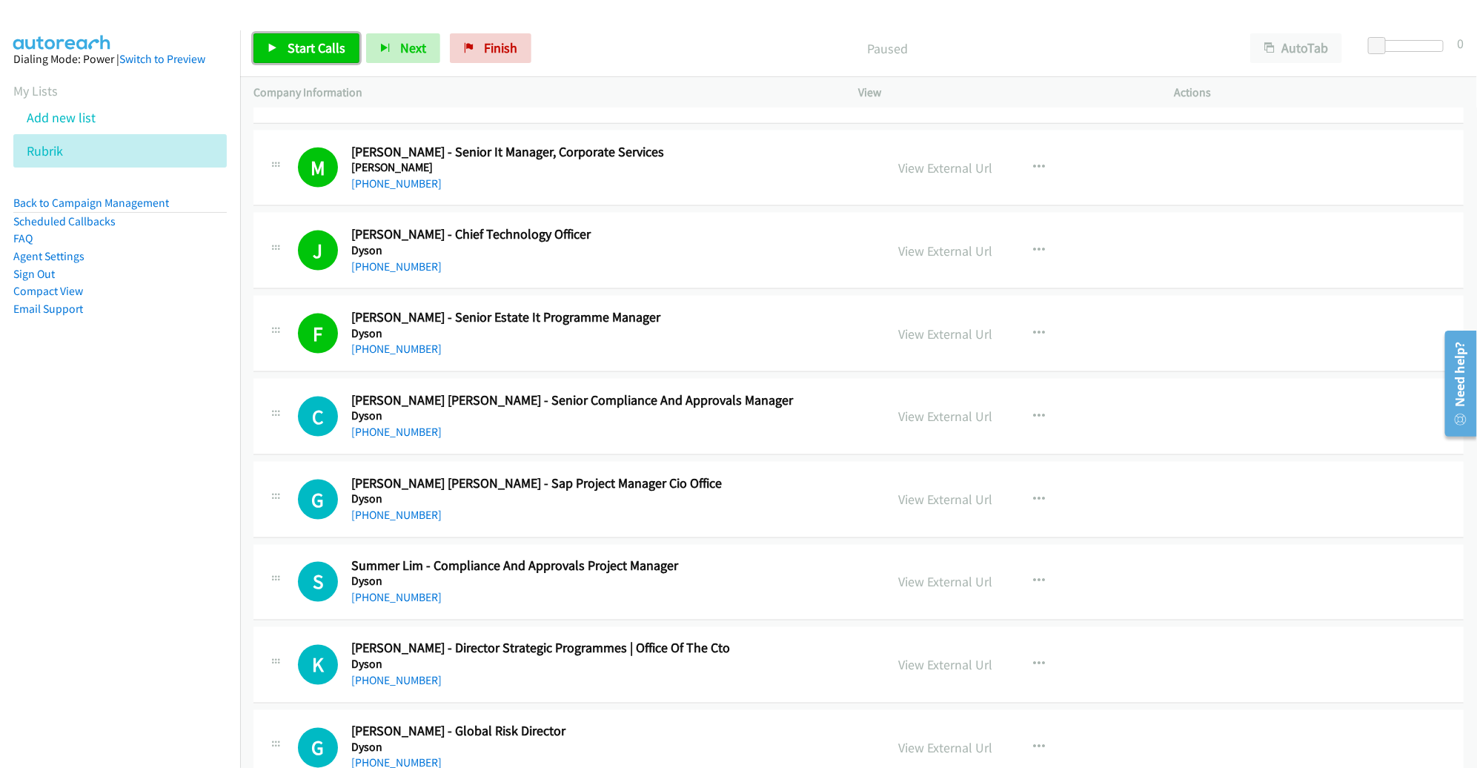
click at [295, 45] on span "Start Calls" at bounding box center [316, 47] width 58 height 17
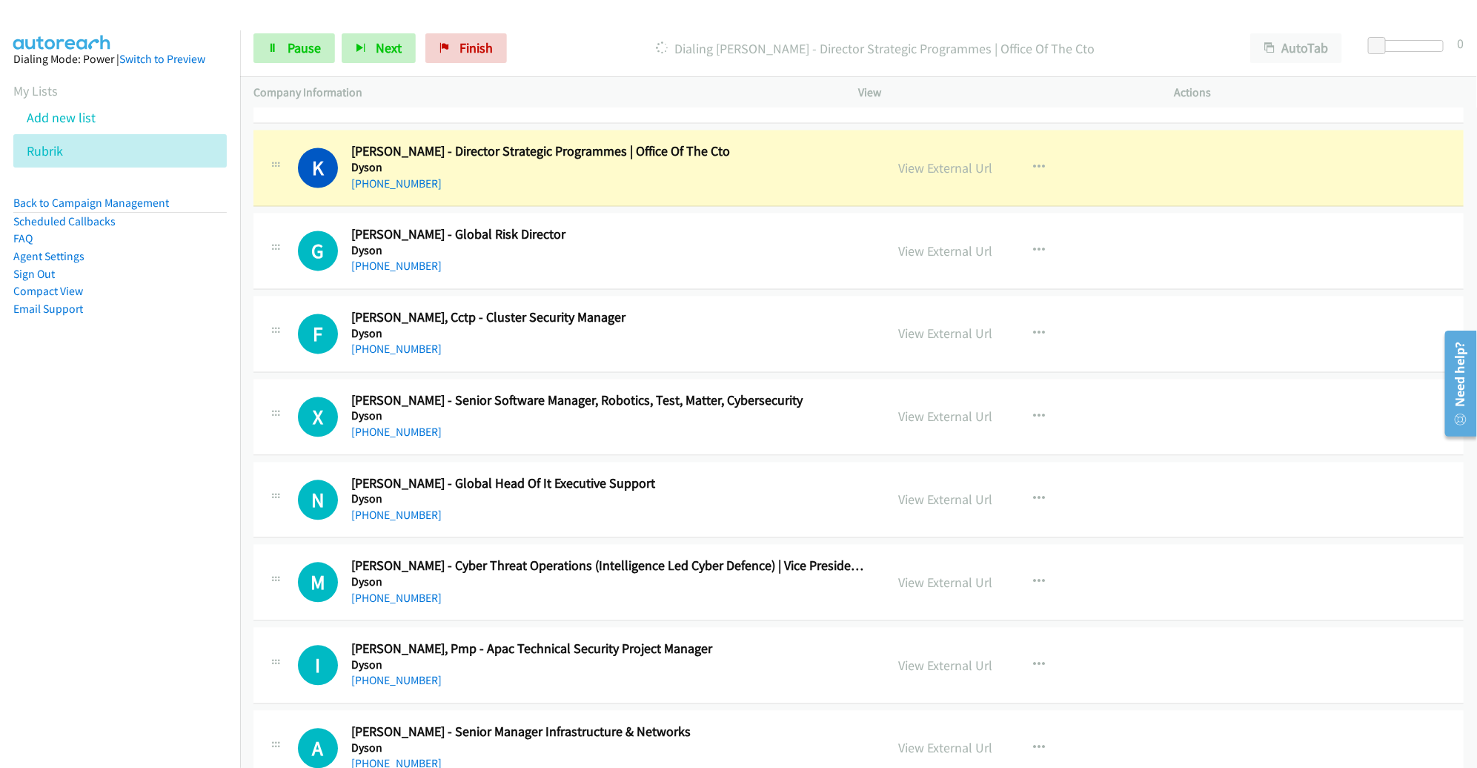
scroll to position [4506, 0]
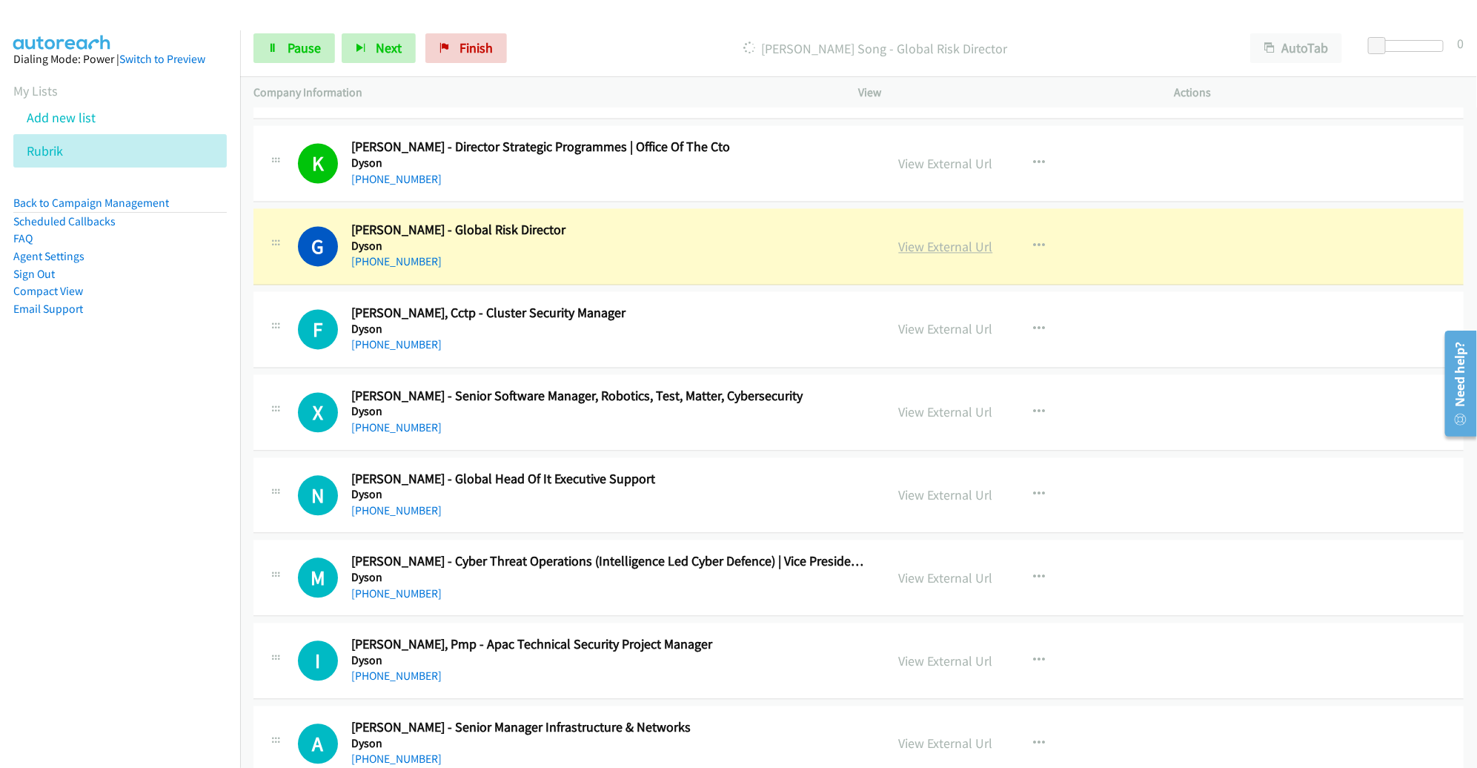
click at [945, 239] on link "View External Url" at bounding box center [946, 247] width 94 height 17
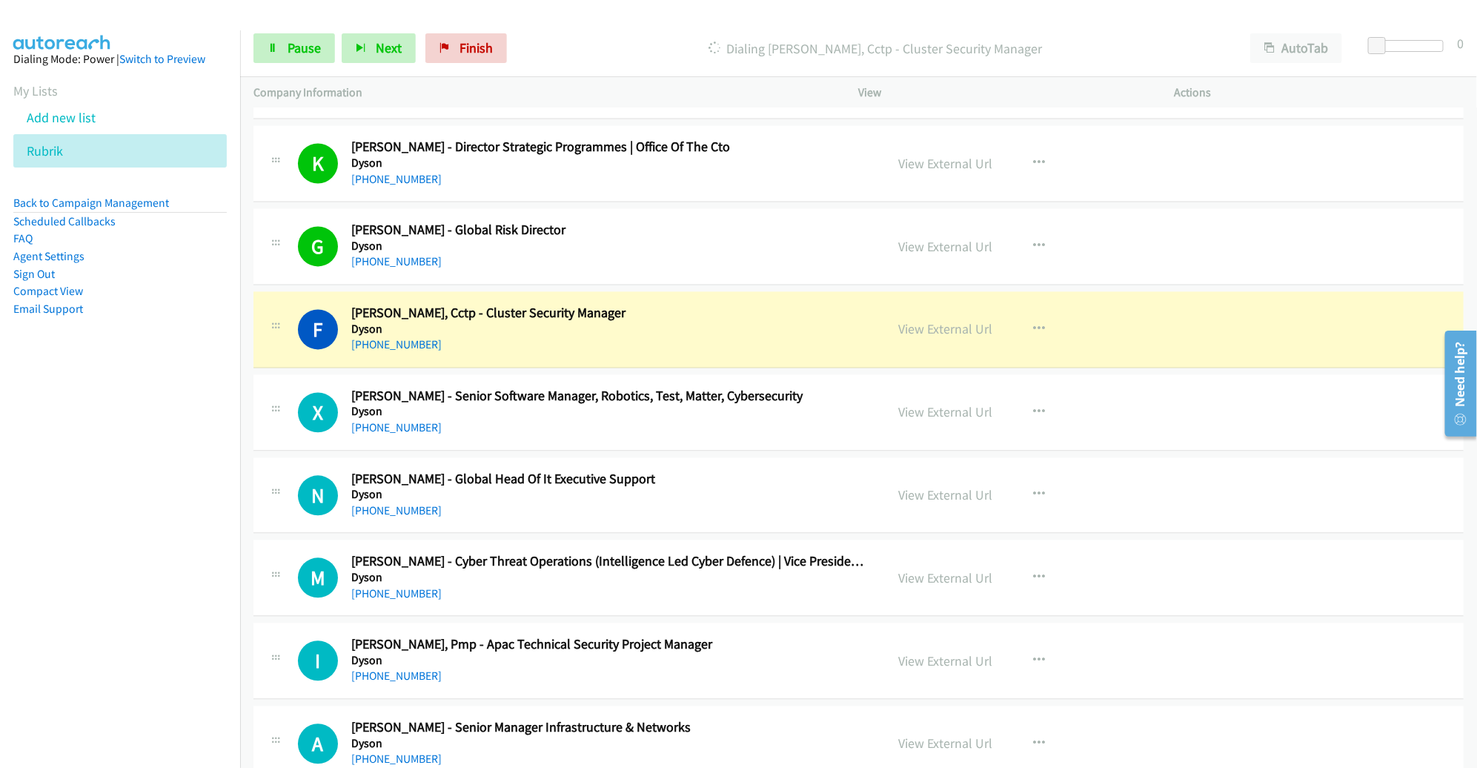
click at [1194, 321] on div "View External Url View External Url Schedule/Manage Callback Start Calls Here R…" at bounding box center [1049, 329] width 329 height 49
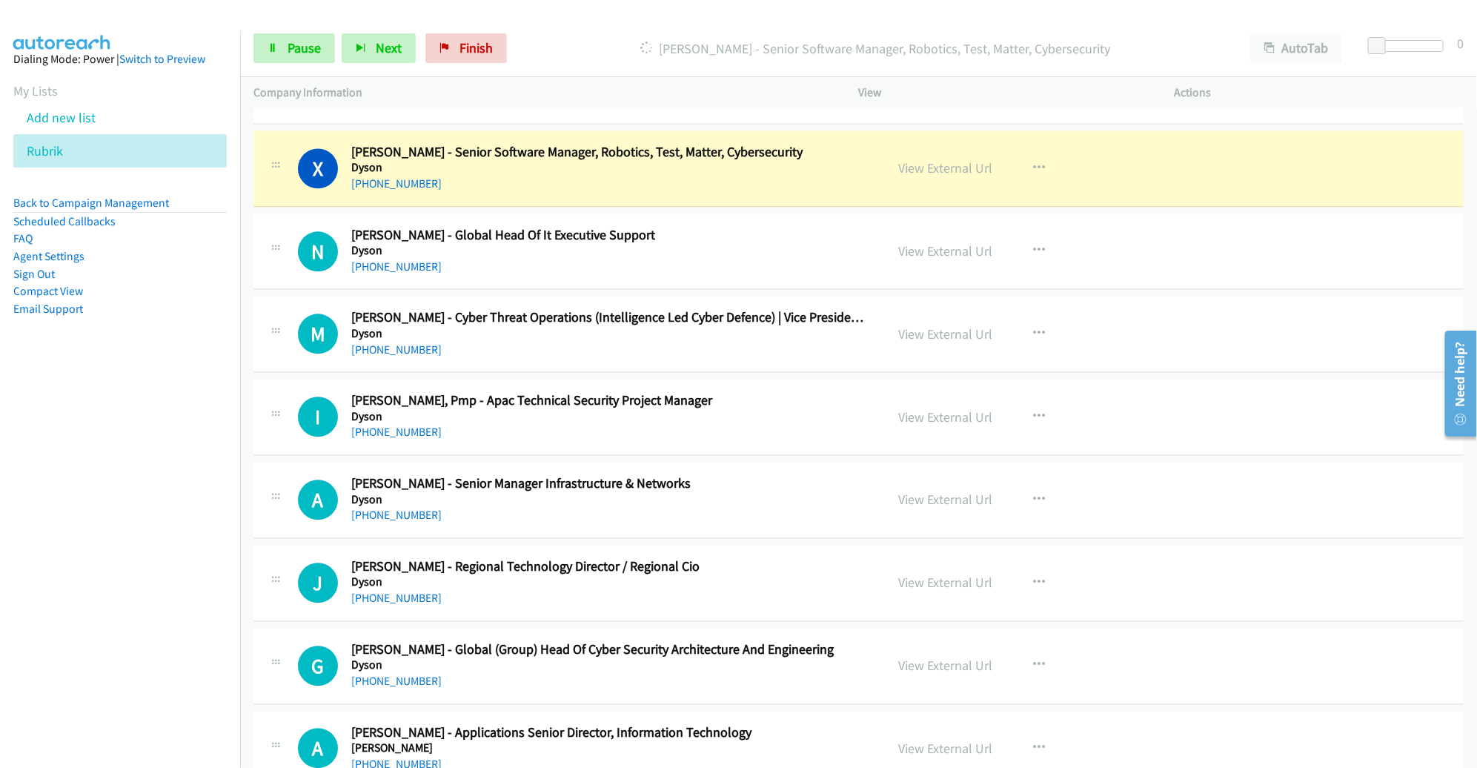
scroll to position [4755, 0]
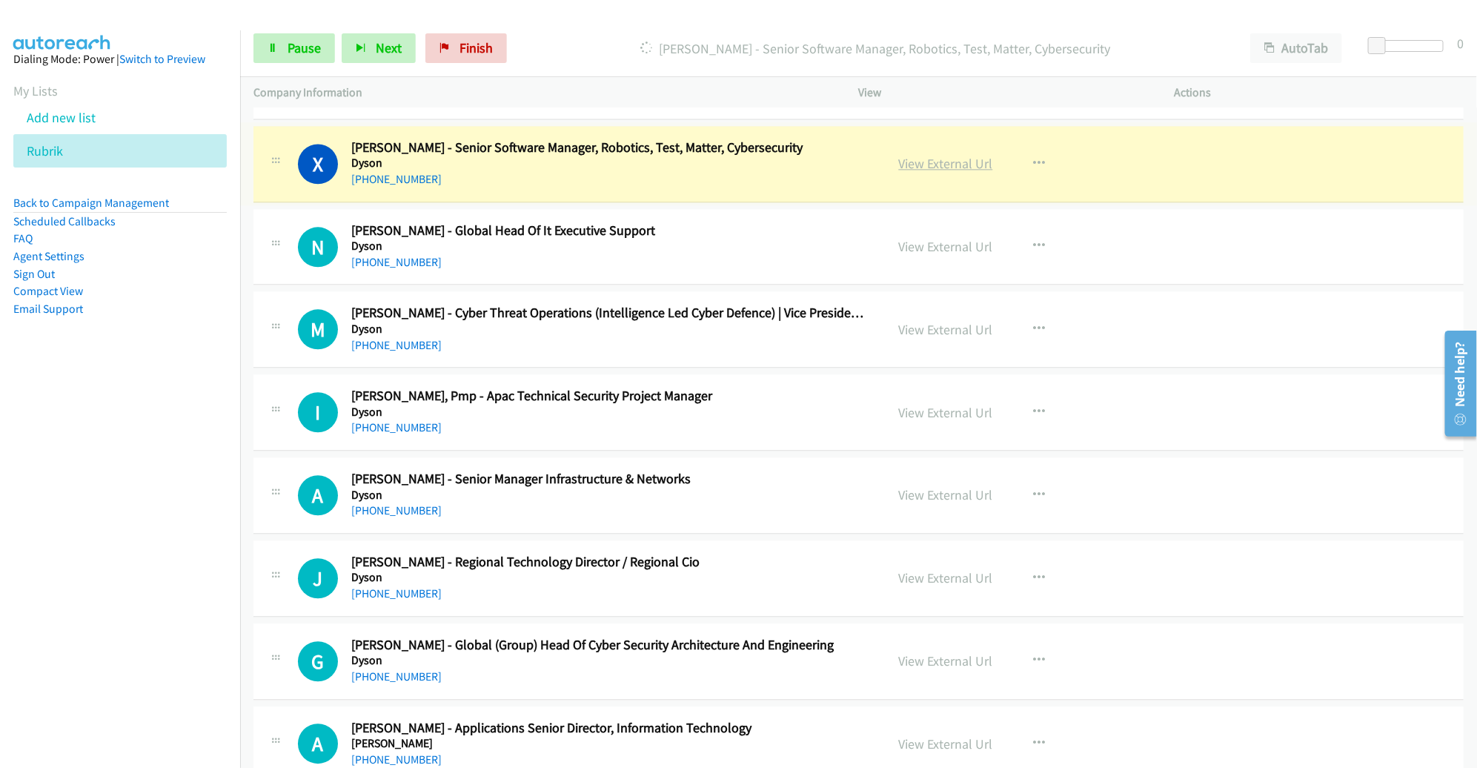
click at [929, 158] on link "View External Url" at bounding box center [946, 163] width 94 height 17
click at [306, 45] on span "Pause" at bounding box center [303, 47] width 33 height 17
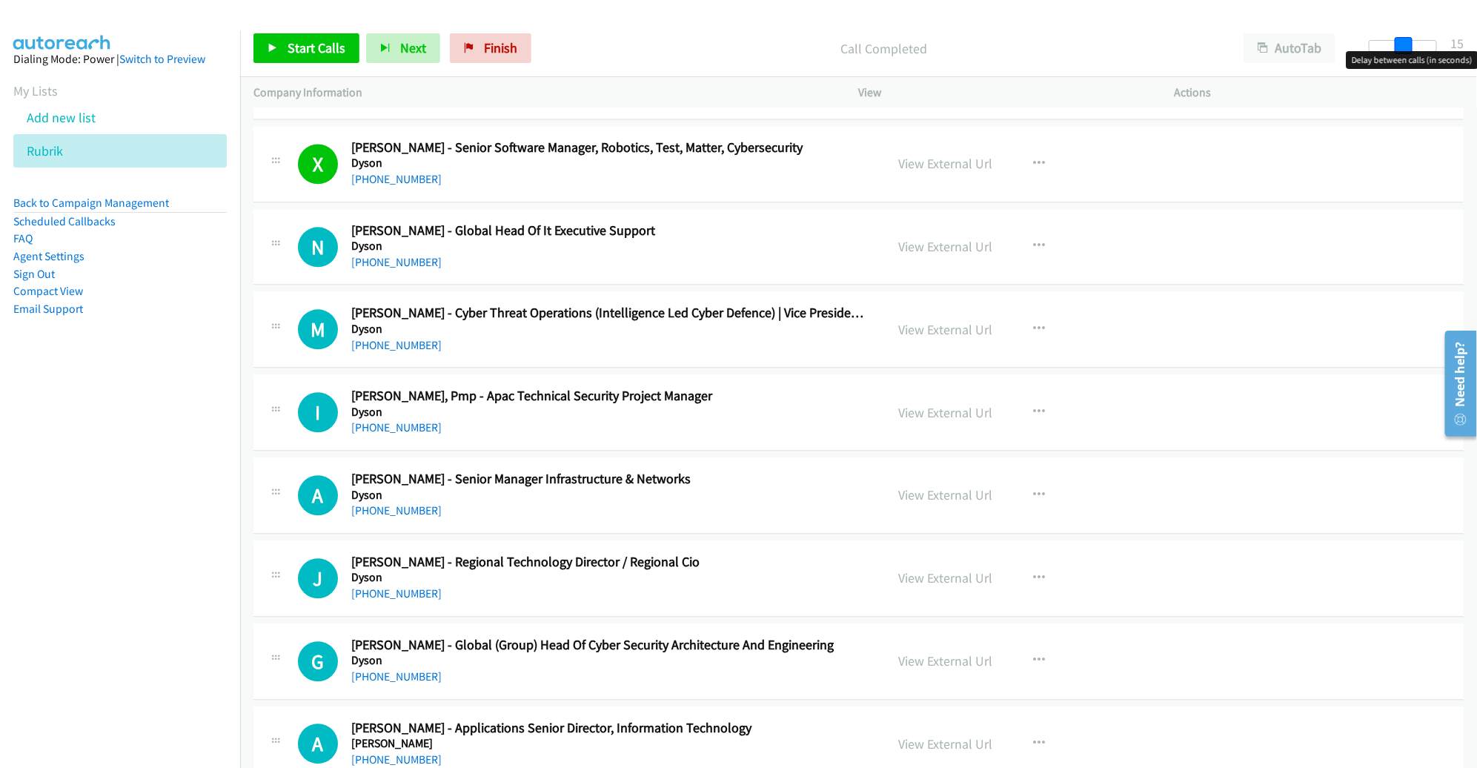
drag, startPoint x: 1381, startPoint y: 42, endPoint x: 1414, endPoint y: 42, distance: 32.6
click at [1414, 42] on div at bounding box center [1402, 46] width 68 height 12
click at [307, 44] on span "Start Calls" at bounding box center [316, 47] width 58 height 17
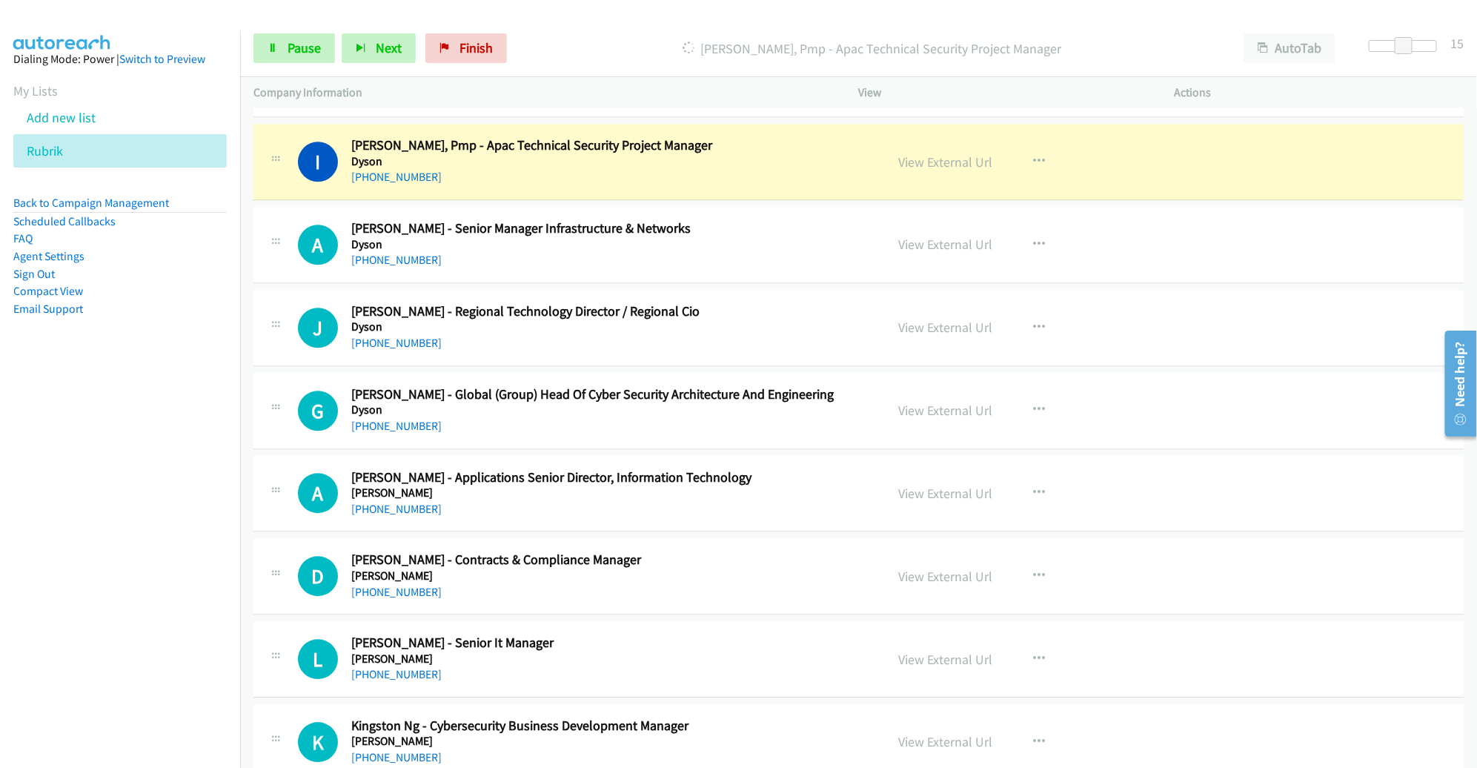
scroll to position [5001, 0]
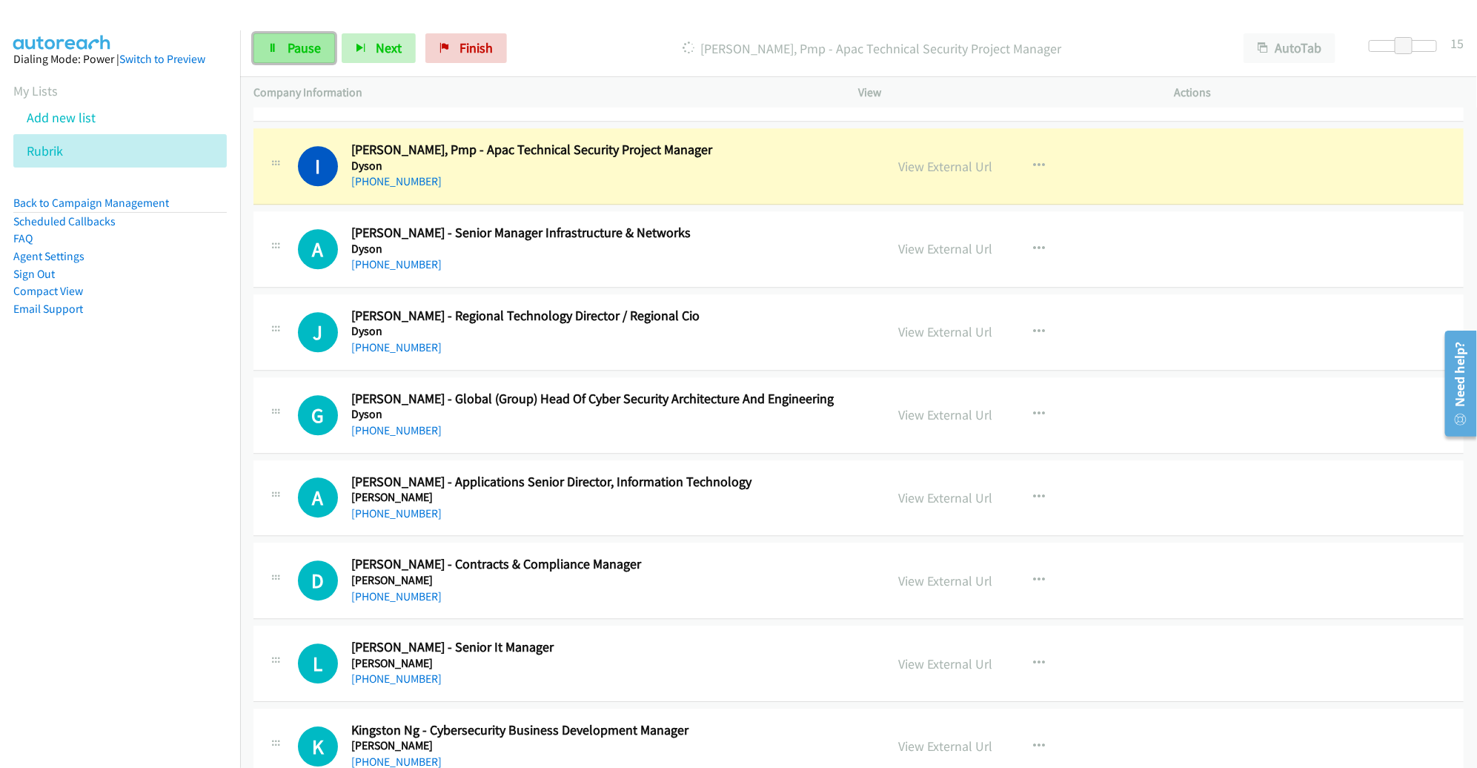
click at [276, 59] on link "Pause" at bounding box center [293, 48] width 81 height 30
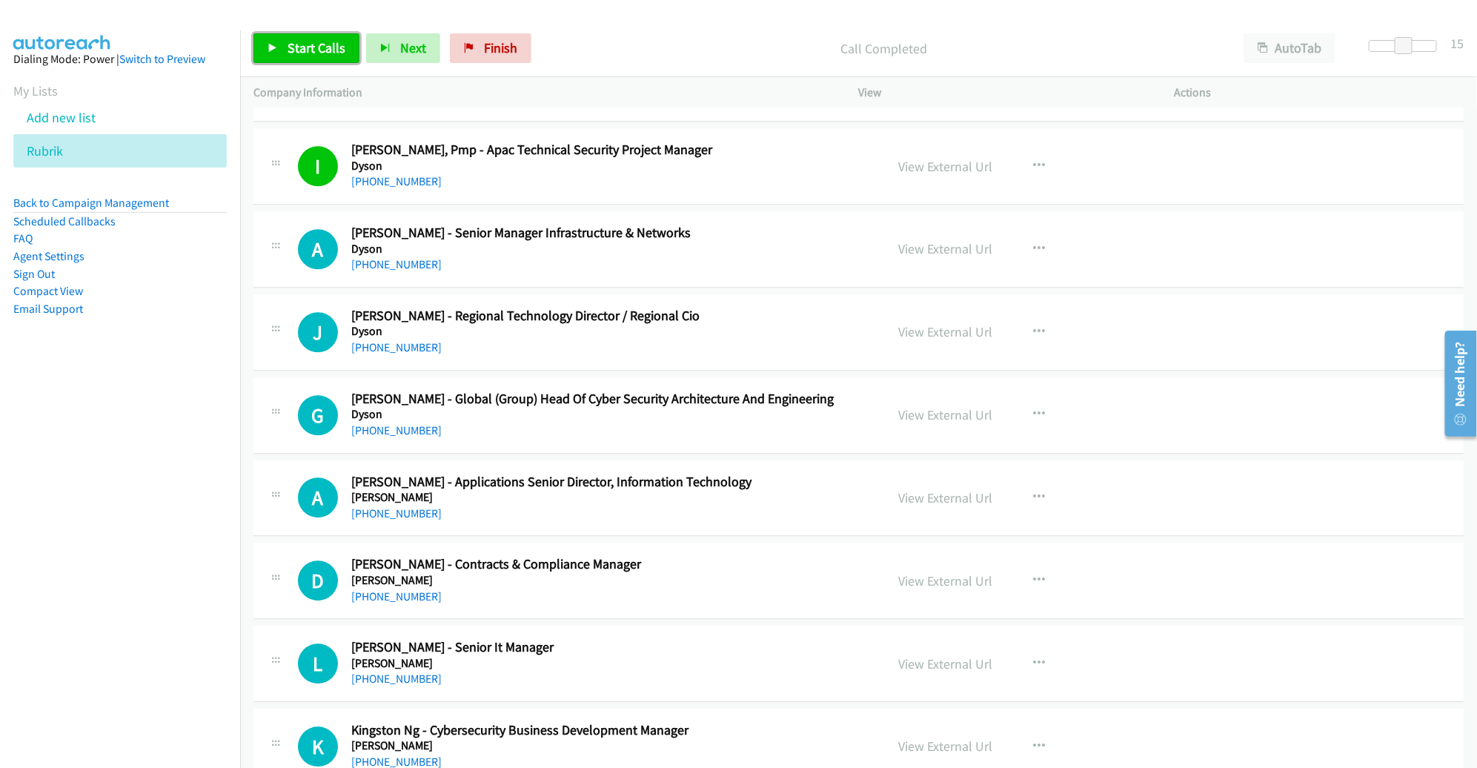
click at [316, 39] on span "Start Calls" at bounding box center [316, 47] width 58 height 17
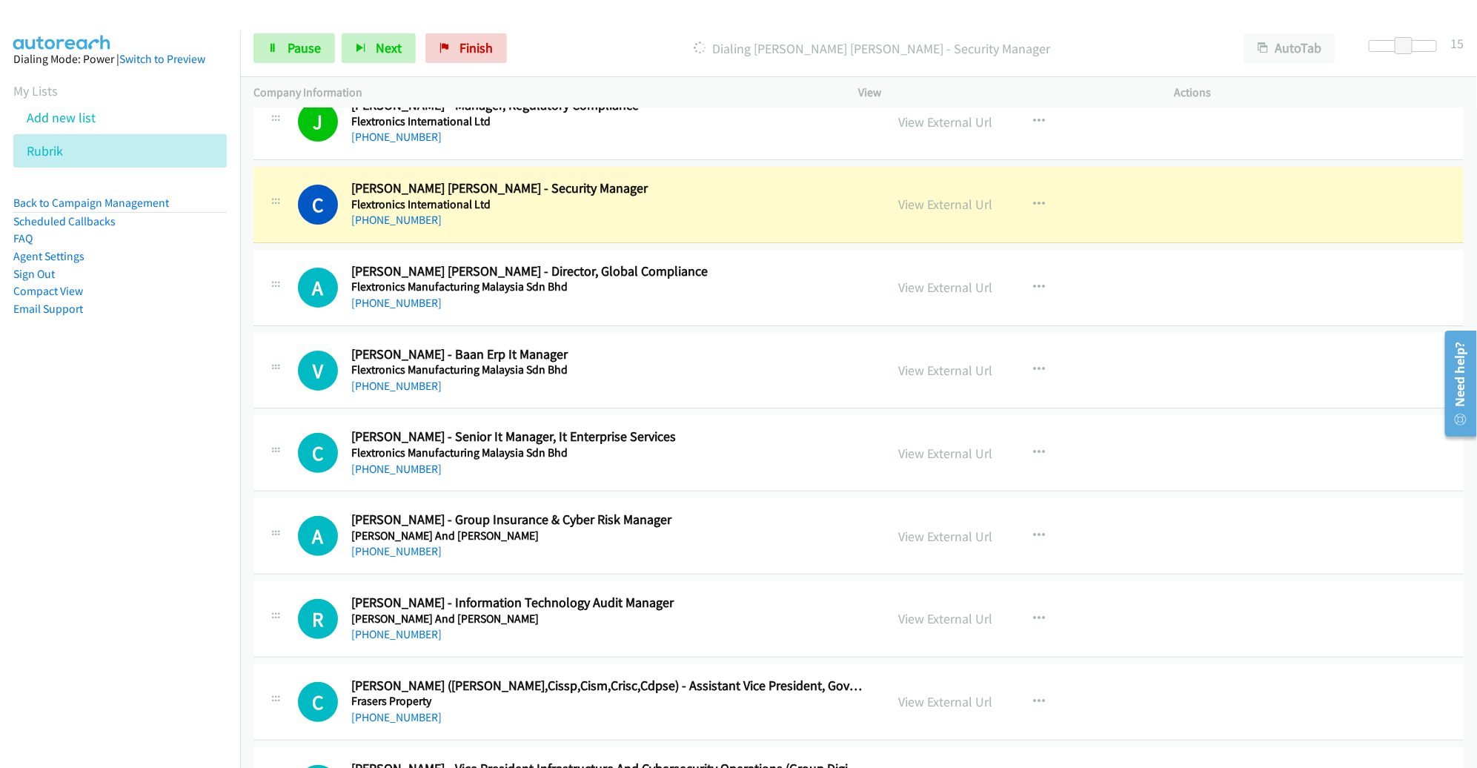
scroll to position [5961, 0]
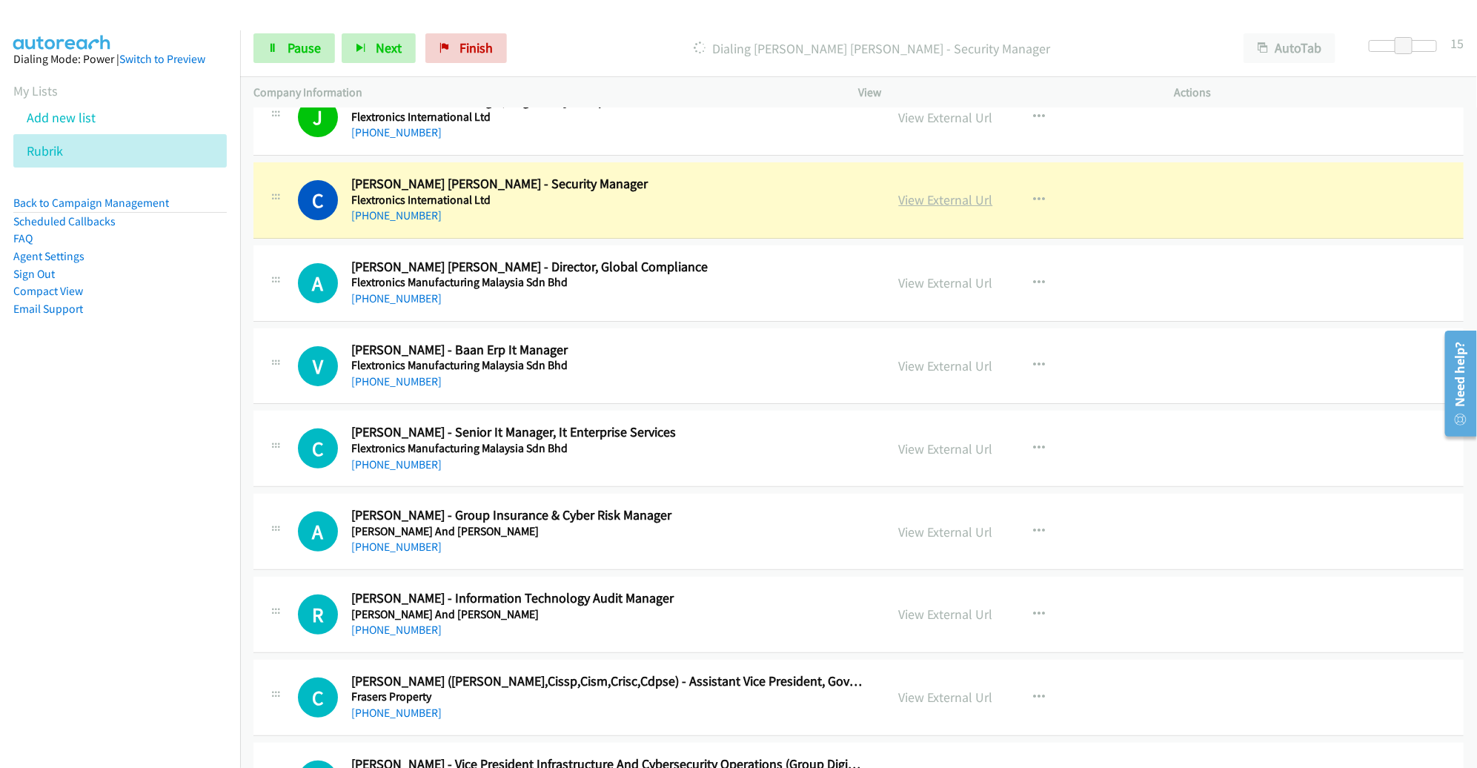
click at [942, 191] on link "View External Url" at bounding box center [946, 199] width 94 height 17
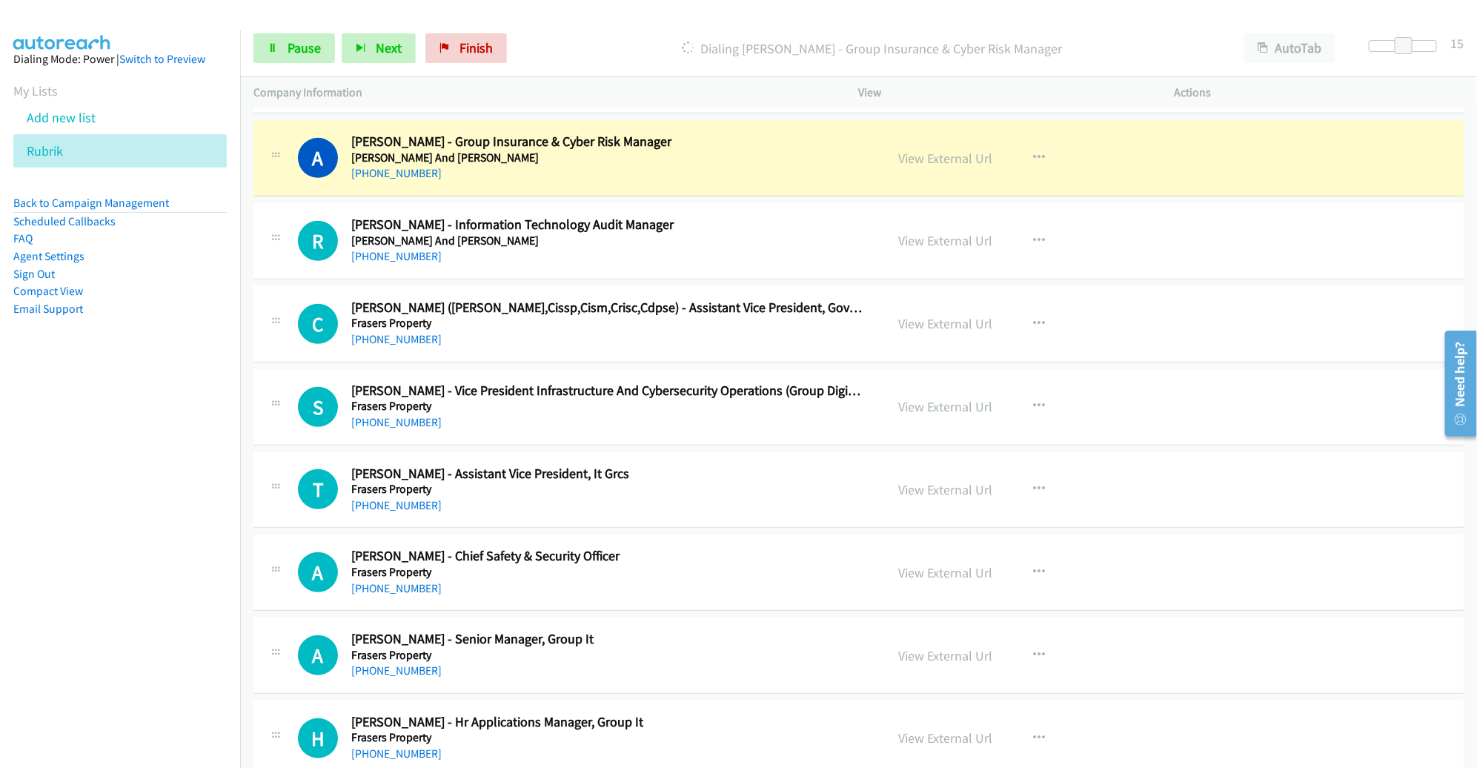
scroll to position [6330, 0]
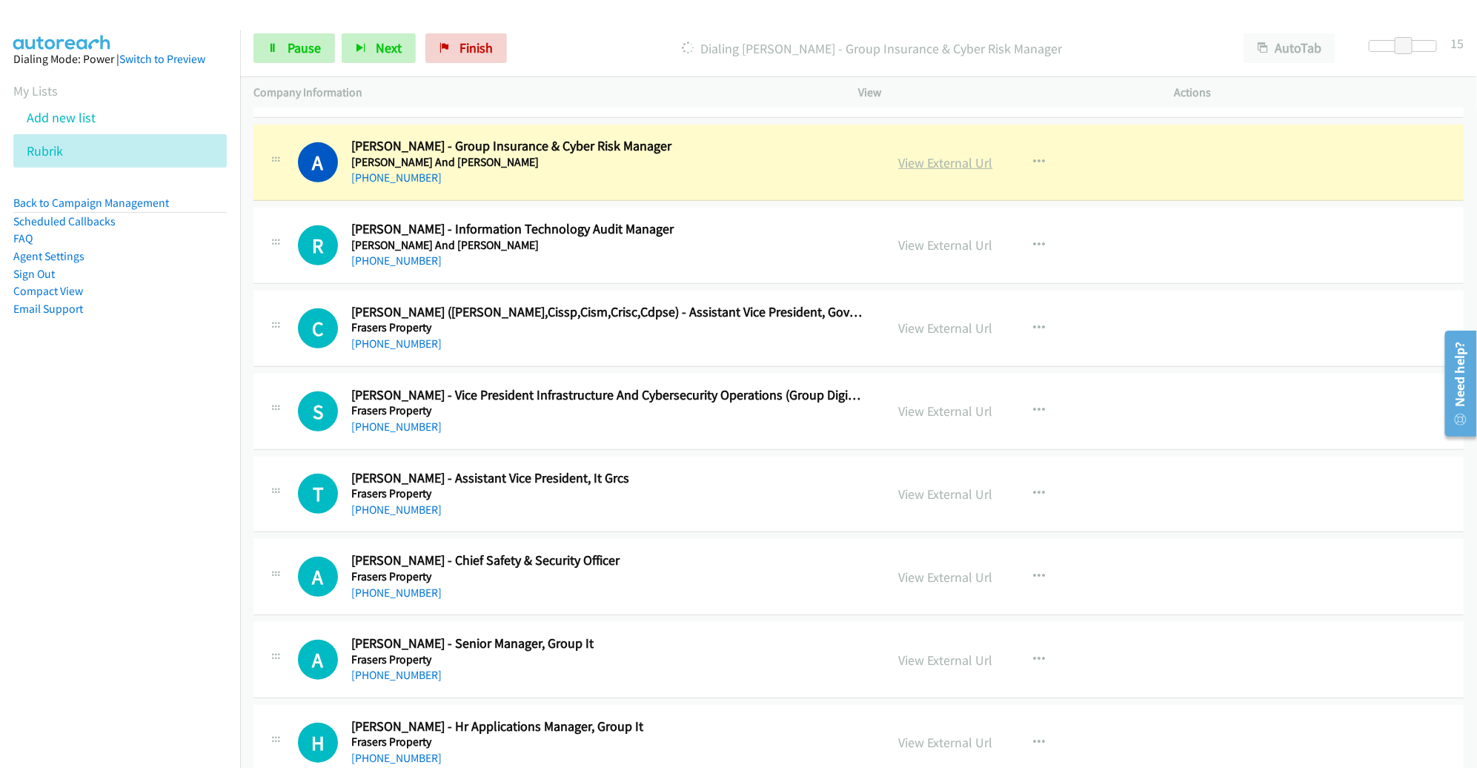
click at [932, 154] on link "View External Url" at bounding box center [946, 162] width 94 height 17
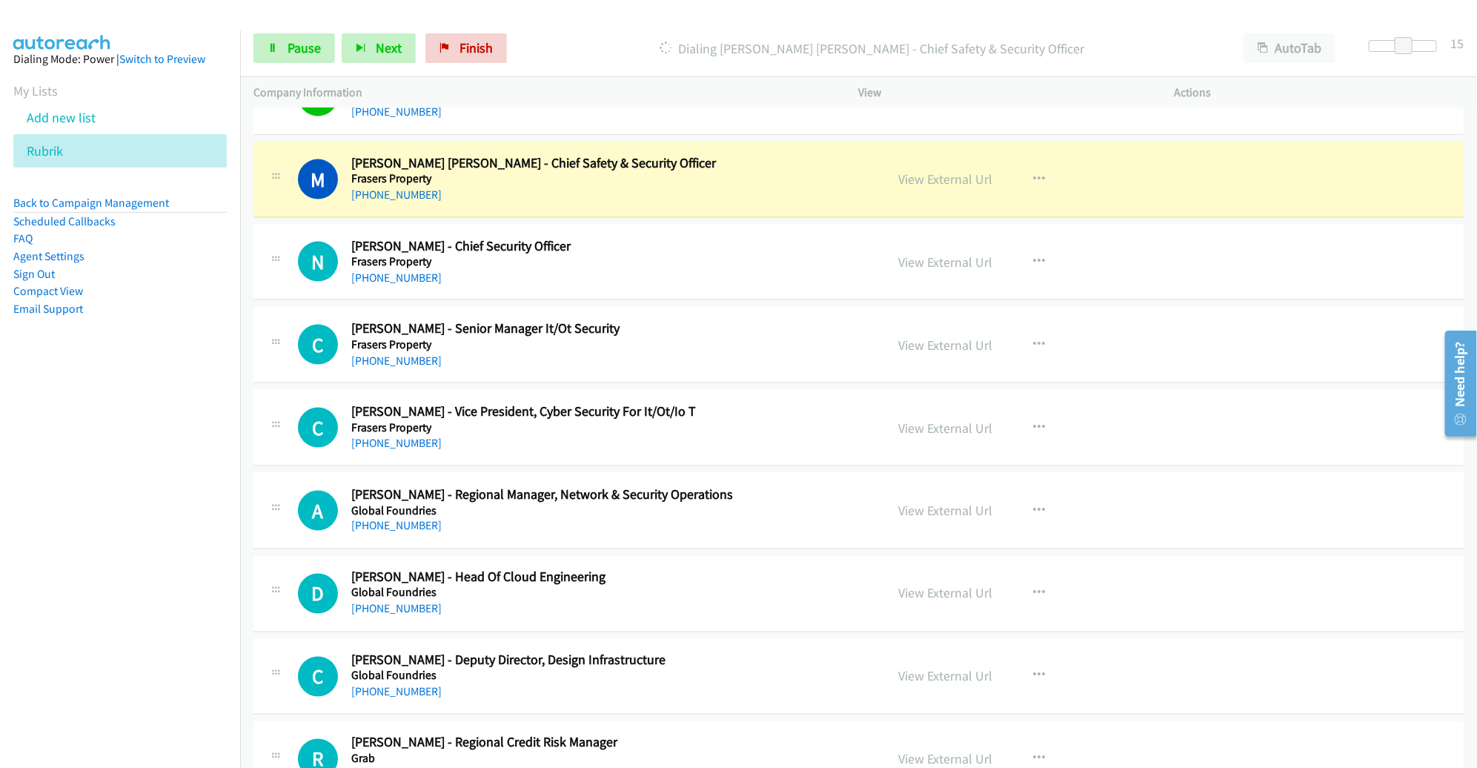
scroll to position [6981, 0]
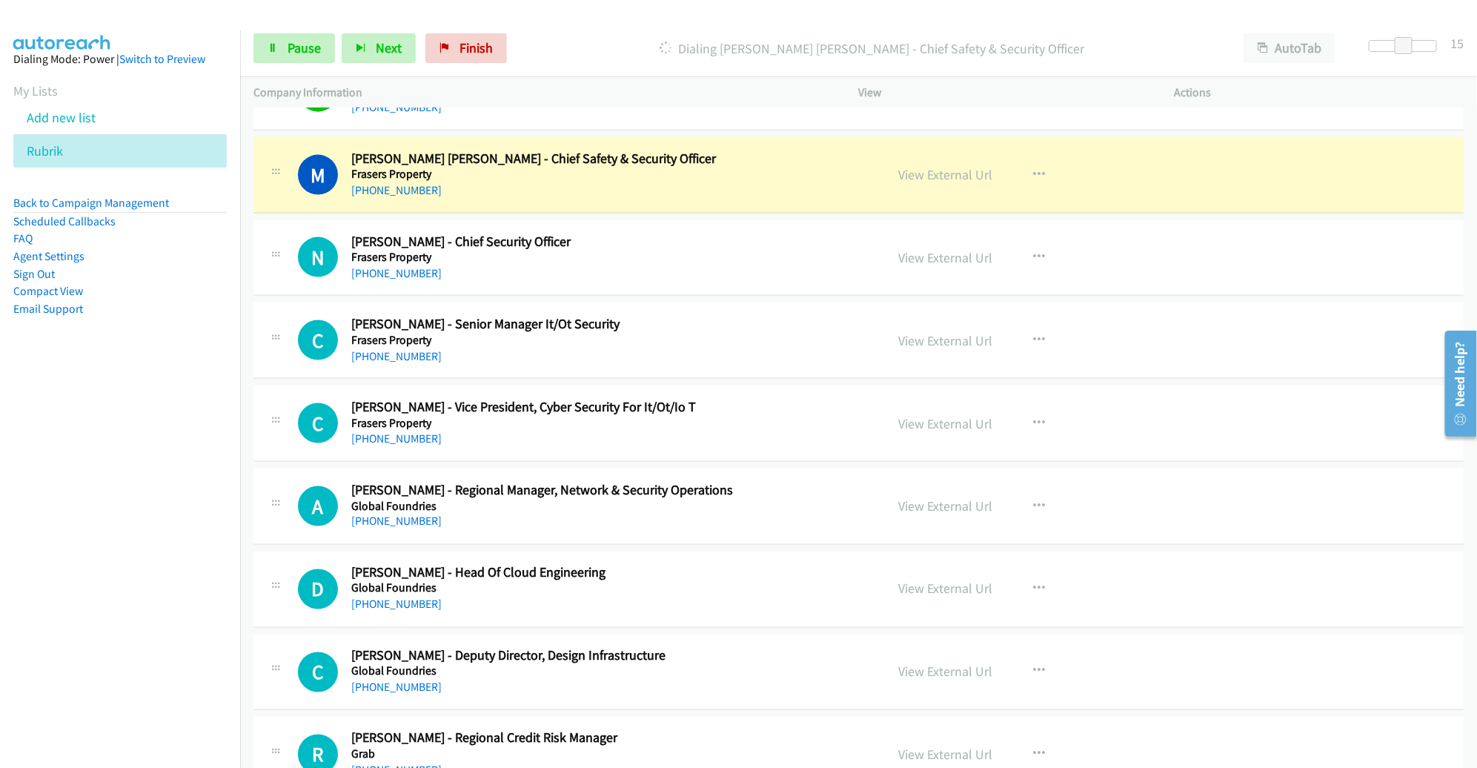
click at [828, 182] on div "[PHONE_NUMBER]" at bounding box center [607, 191] width 513 height 18
click at [939, 166] on link "View External Url" at bounding box center [946, 174] width 94 height 17
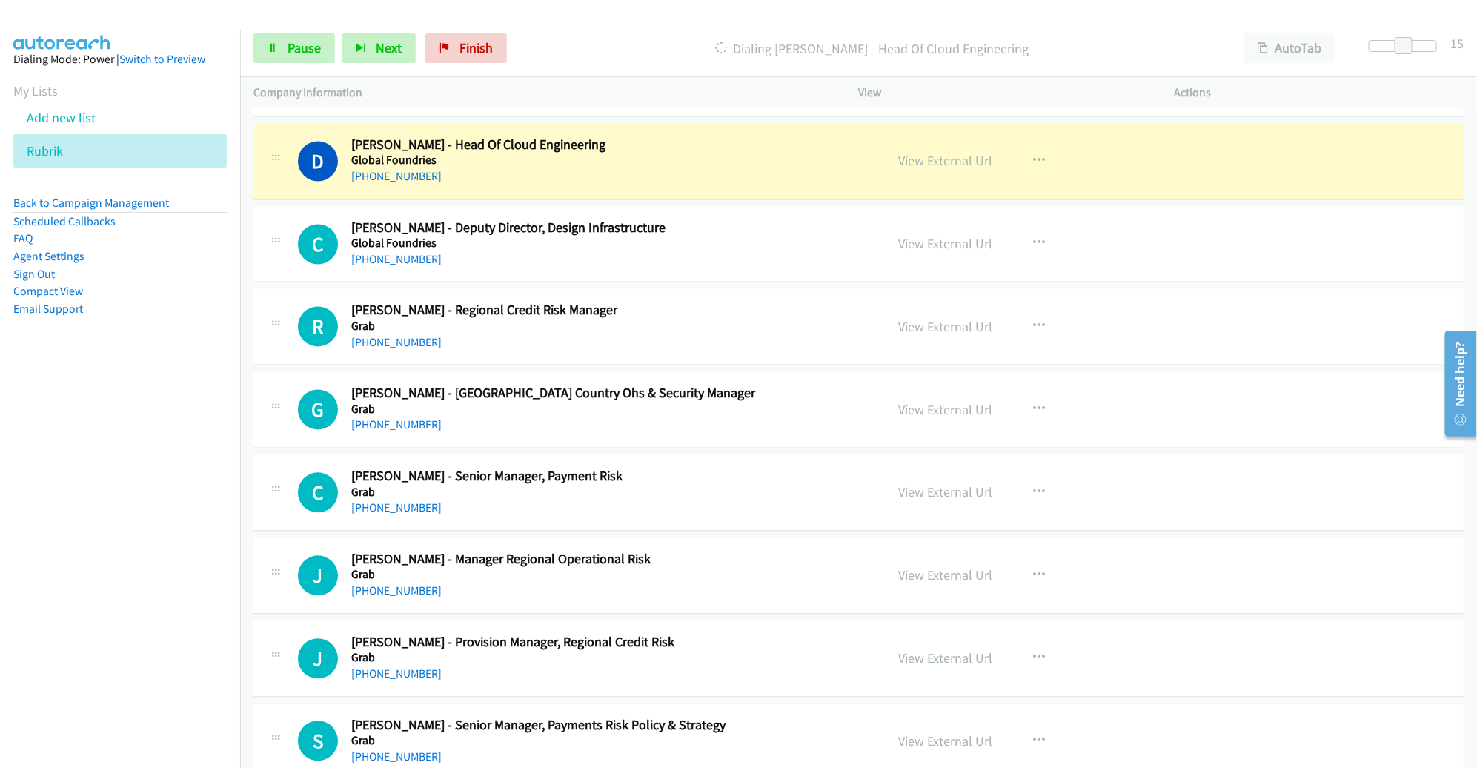
scroll to position [7410, 0]
click at [933, 151] on link "View External Url" at bounding box center [946, 159] width 94 height 17
click at [284, 55] on link "Pause" at bounding box center [293, 48] width 81 height 30
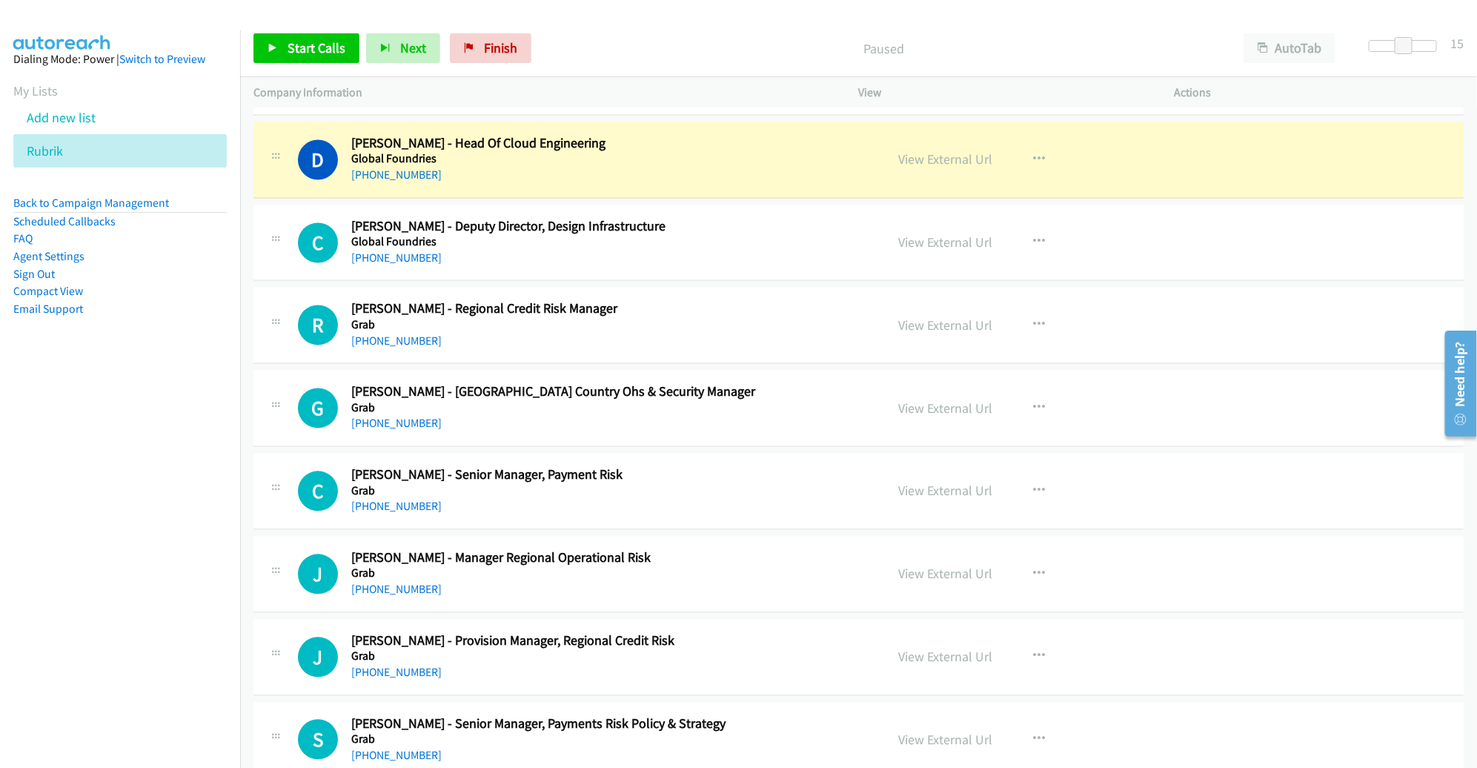
click at [752, 152] on h5 "Global Foundries" at bounding box center [607, 159] width 513 height 15
click at [756, 136] on h2 "[PERSON_NAME] - Head Of Cloud Engineering" at bounding box center [607, 144] width 513 height 17
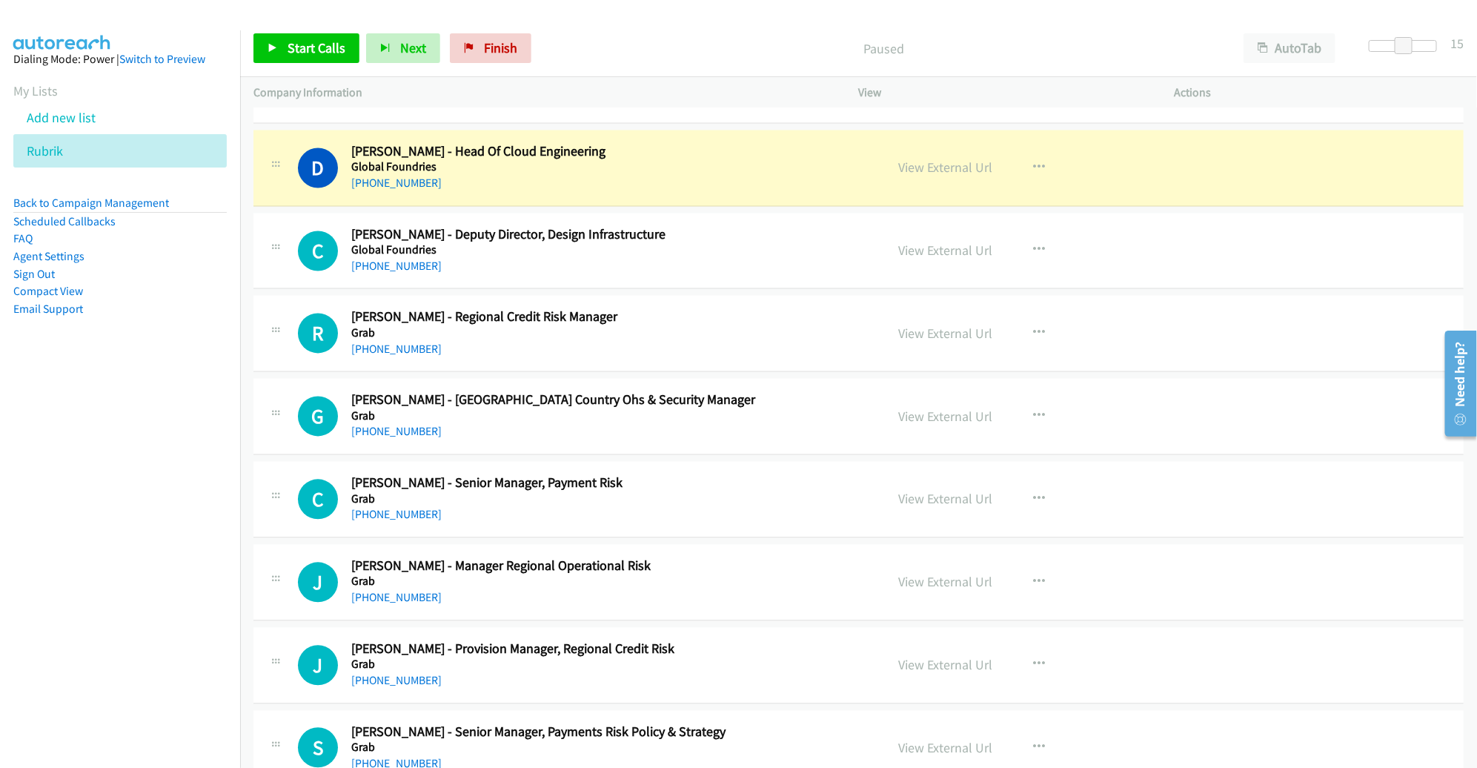
scroll to position [7394, 0]
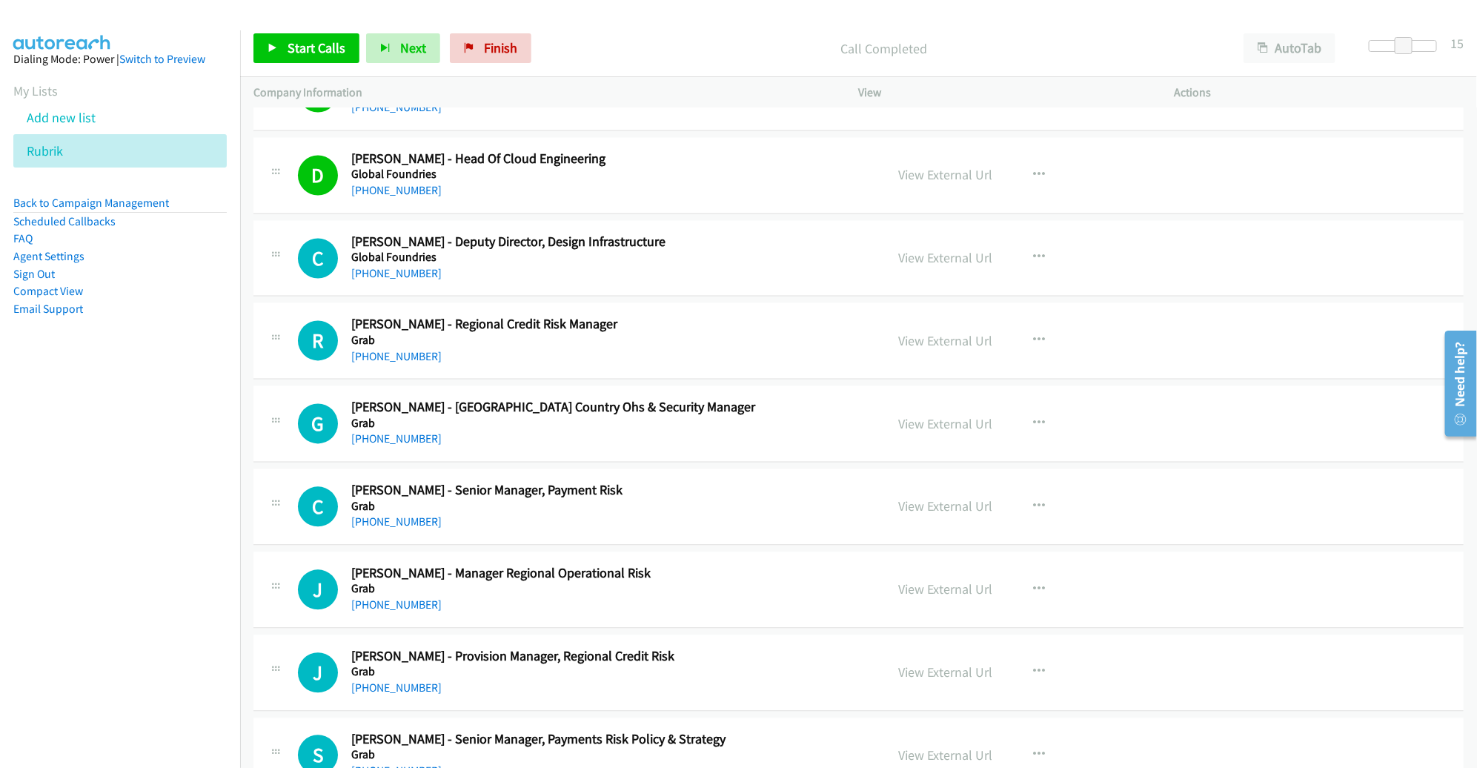
click at [301, 64] on div "Start Calls Pause Next Finish Call Completed AutoTab AutoTab 15" at bounding box center [858, 48] width 1237 height 57
click at [301, 55] on span "Start Calls" at bounding box center [316, 47] width 58 height 17
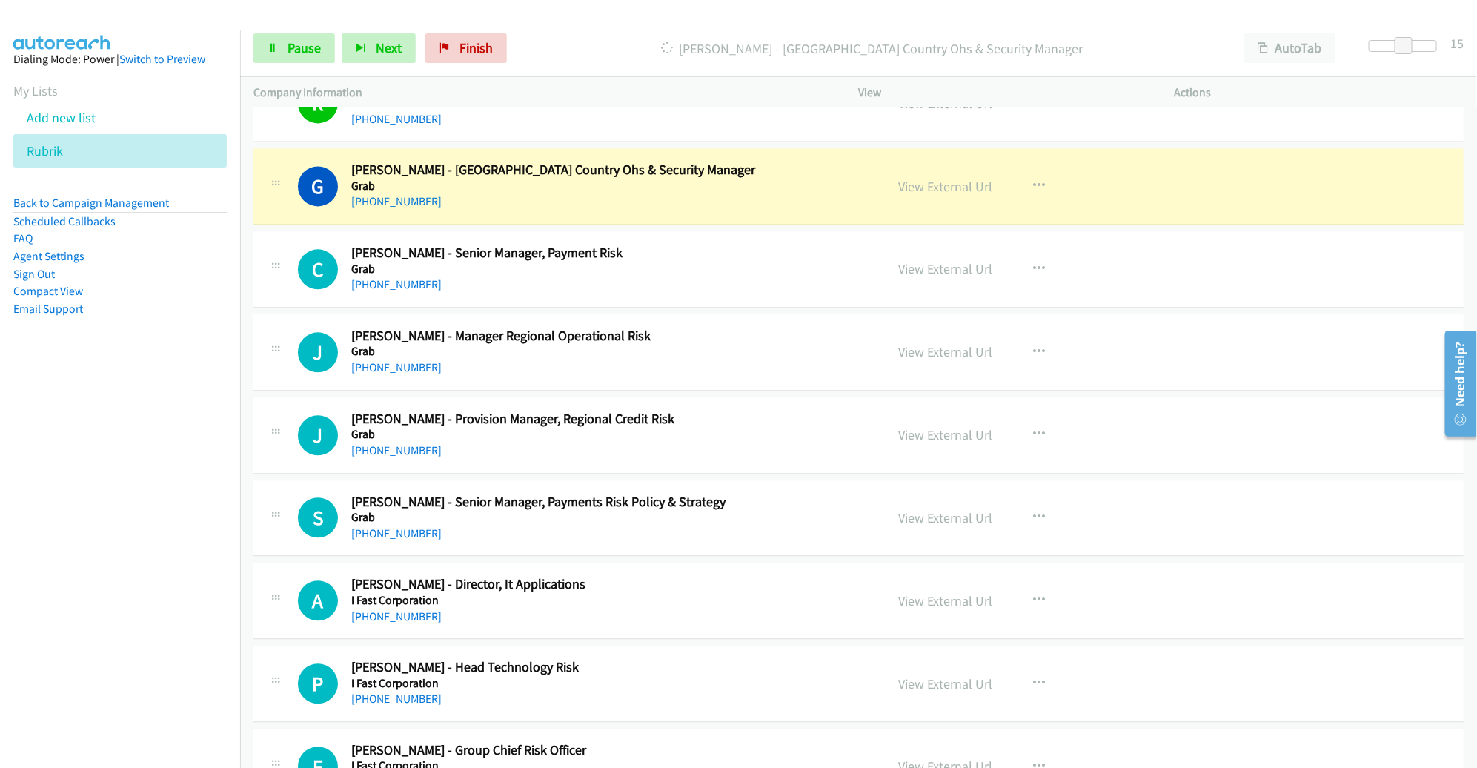
scroll to position [7636, 0]
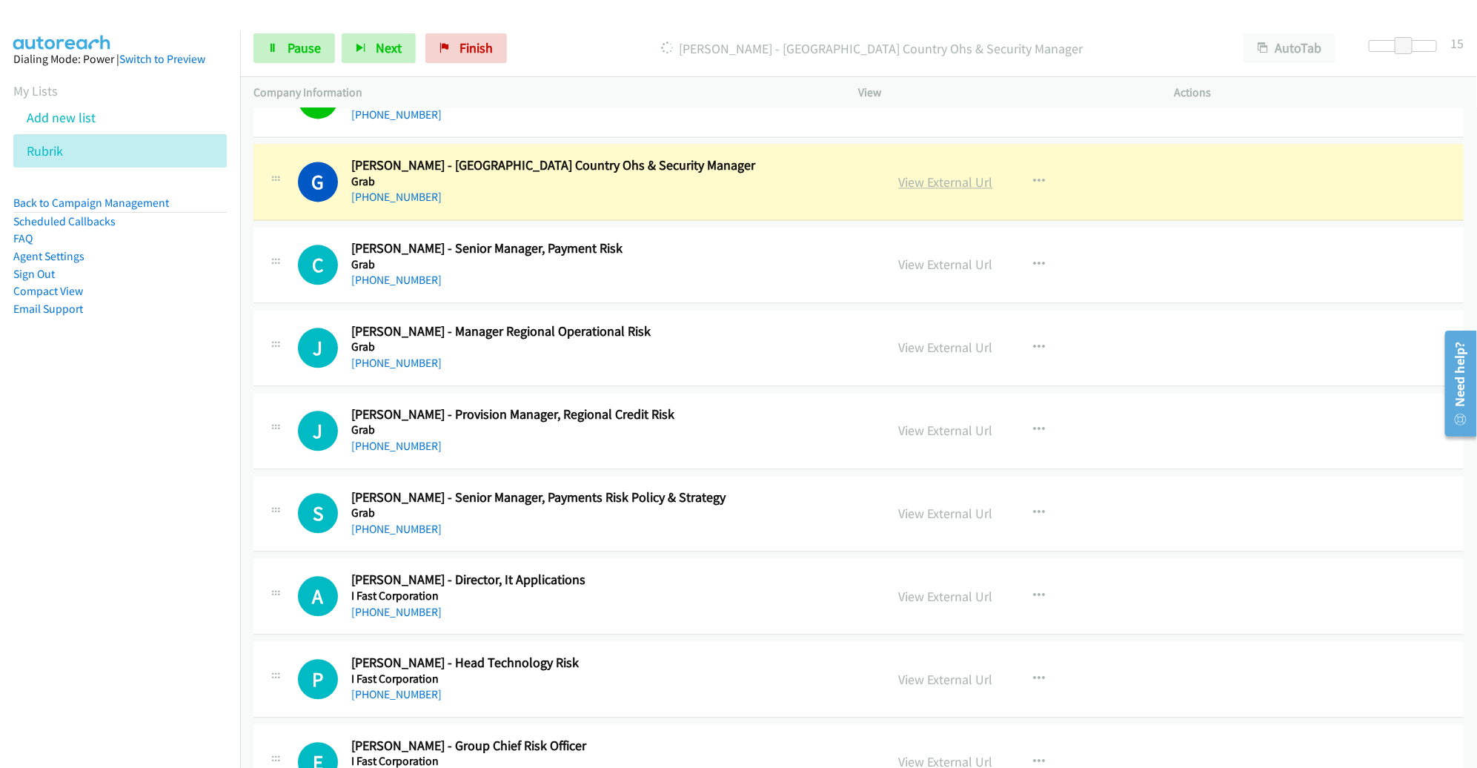
click at [903, 173] on link "View External Url" at bounding box center [946, 181] width 94 height 17
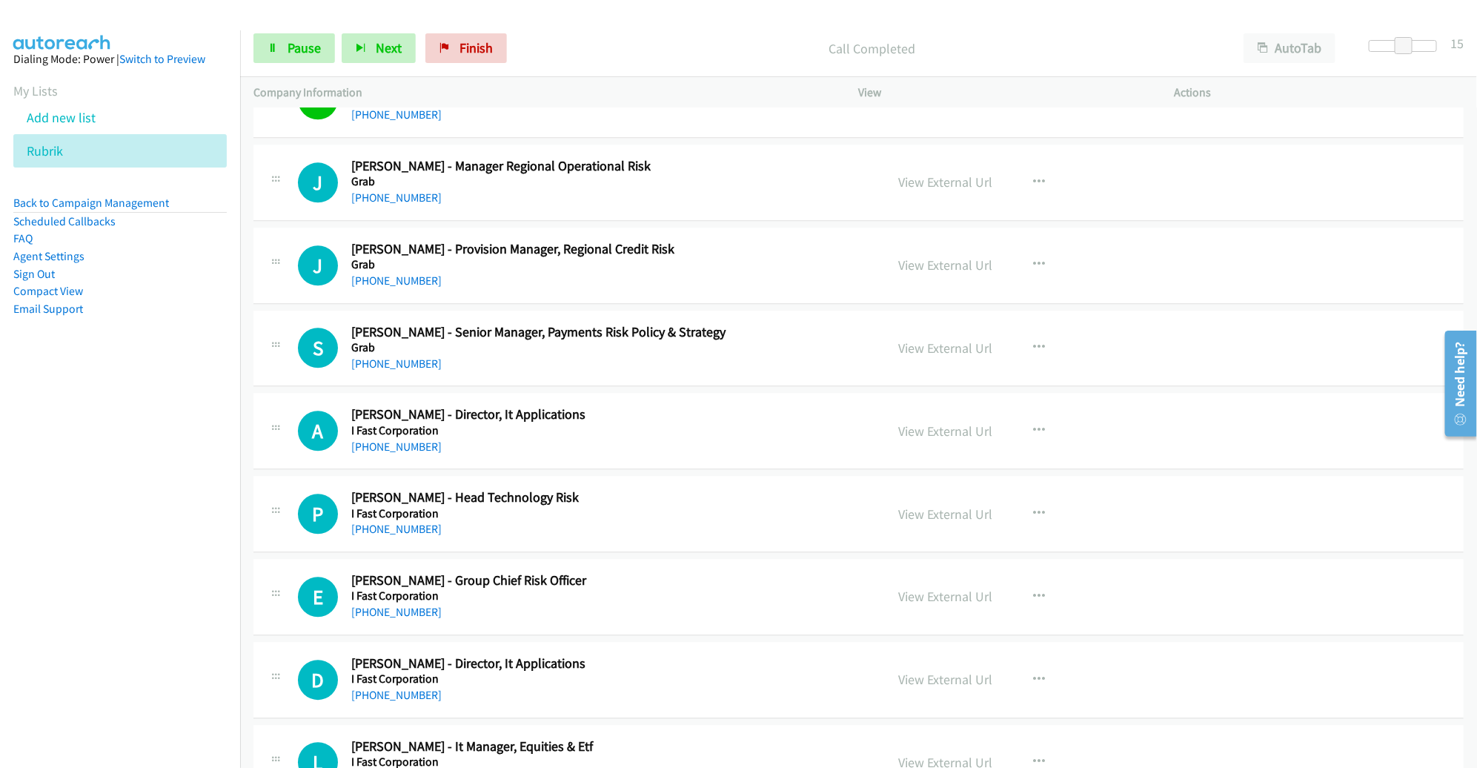
scroll to position [7806, 0]
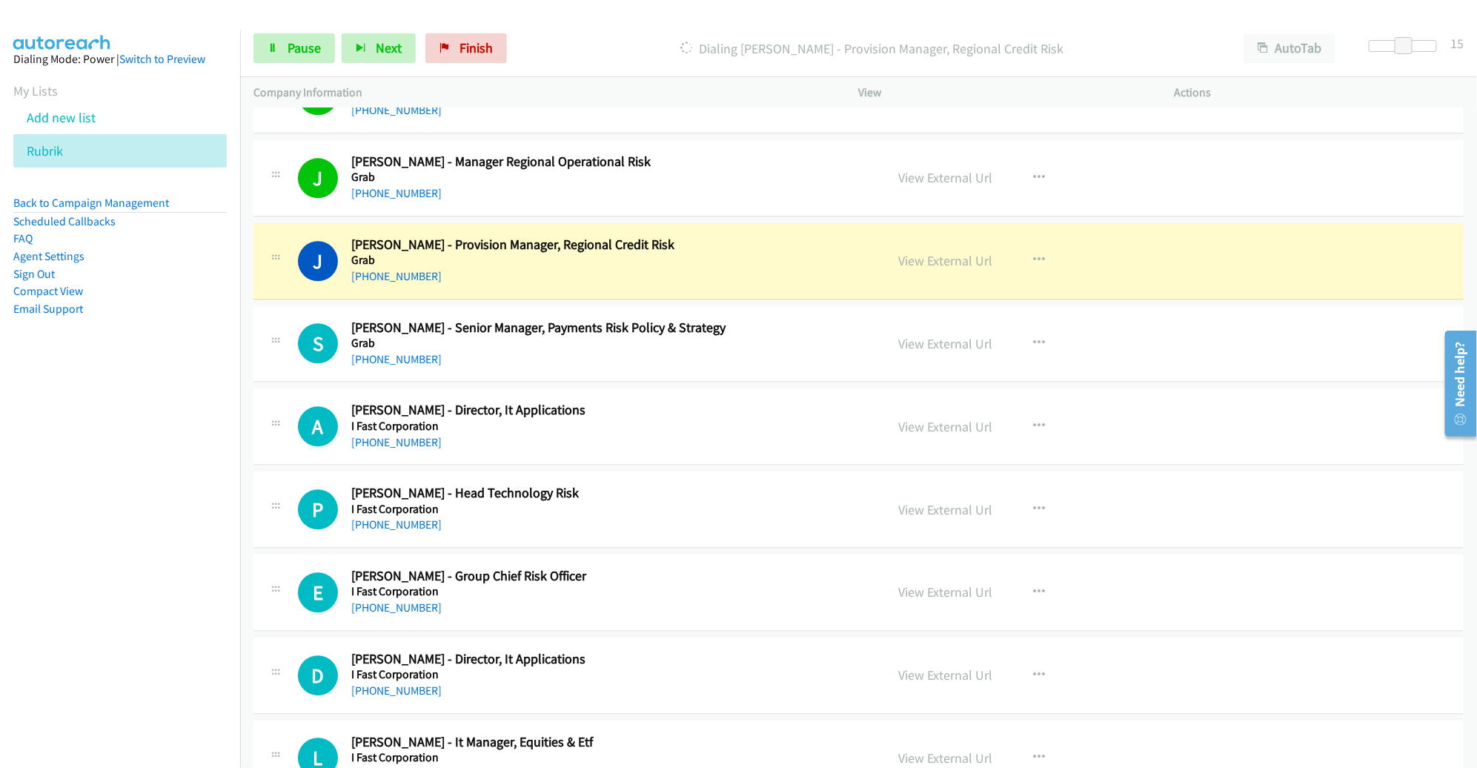
click at [804, 273] on div "J Callback Scheduled [PERSON_NAME] - Provision Manager, Regional Credit Risk Gr…" at bounding box center [858, 261] width 1210 height 76
click at [944, 252] on link "View External Url" at bounding box center [946, 260] width 94 height 17
click at [288, 47] on span "Pause" at bounding box center [303, 47] width 33 height 17
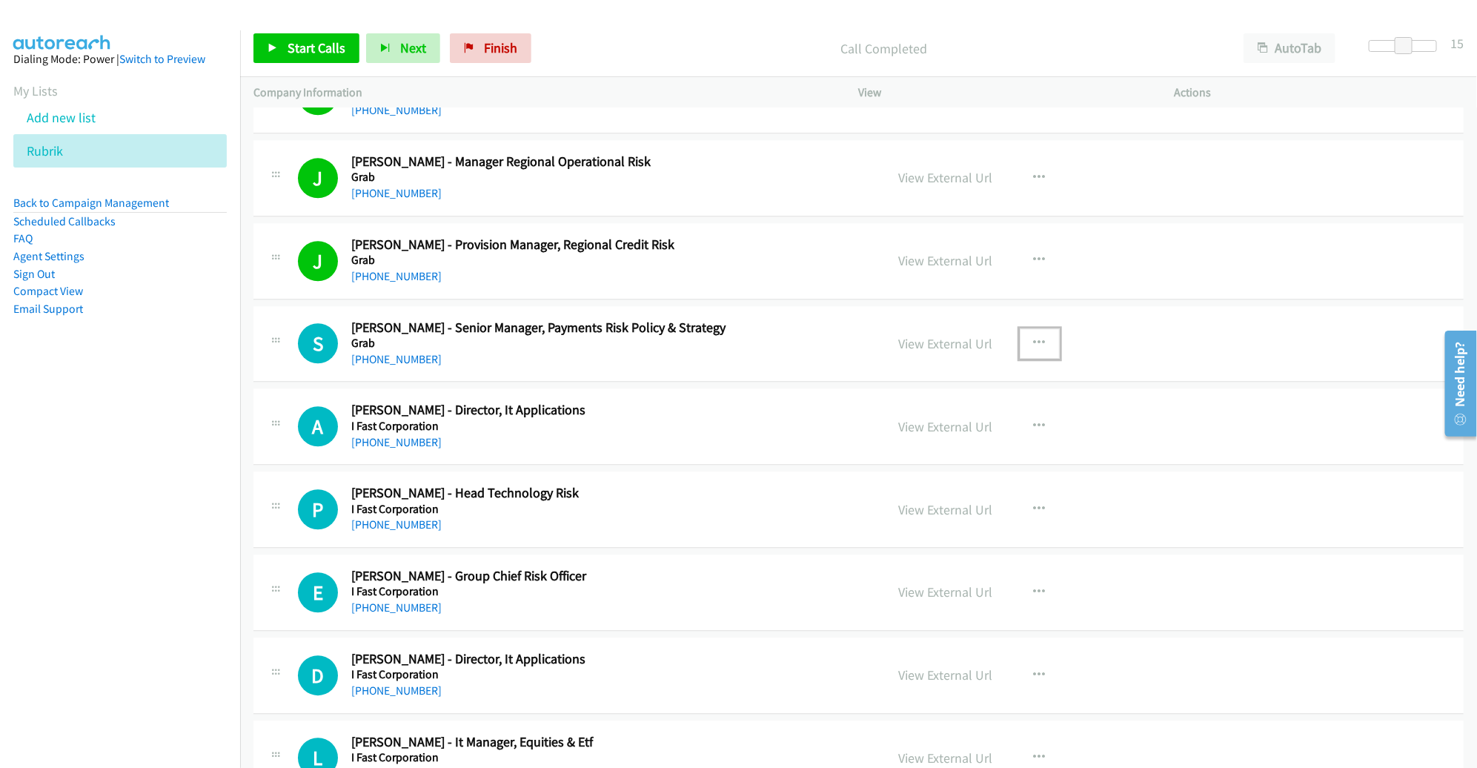
click at [1034, 337] on icon "button" at bounding box center [1040, 343] width 12 height 12
click at [965, 455] on link "Remove from list" at bounding box center [960, 470] width 197 height 30
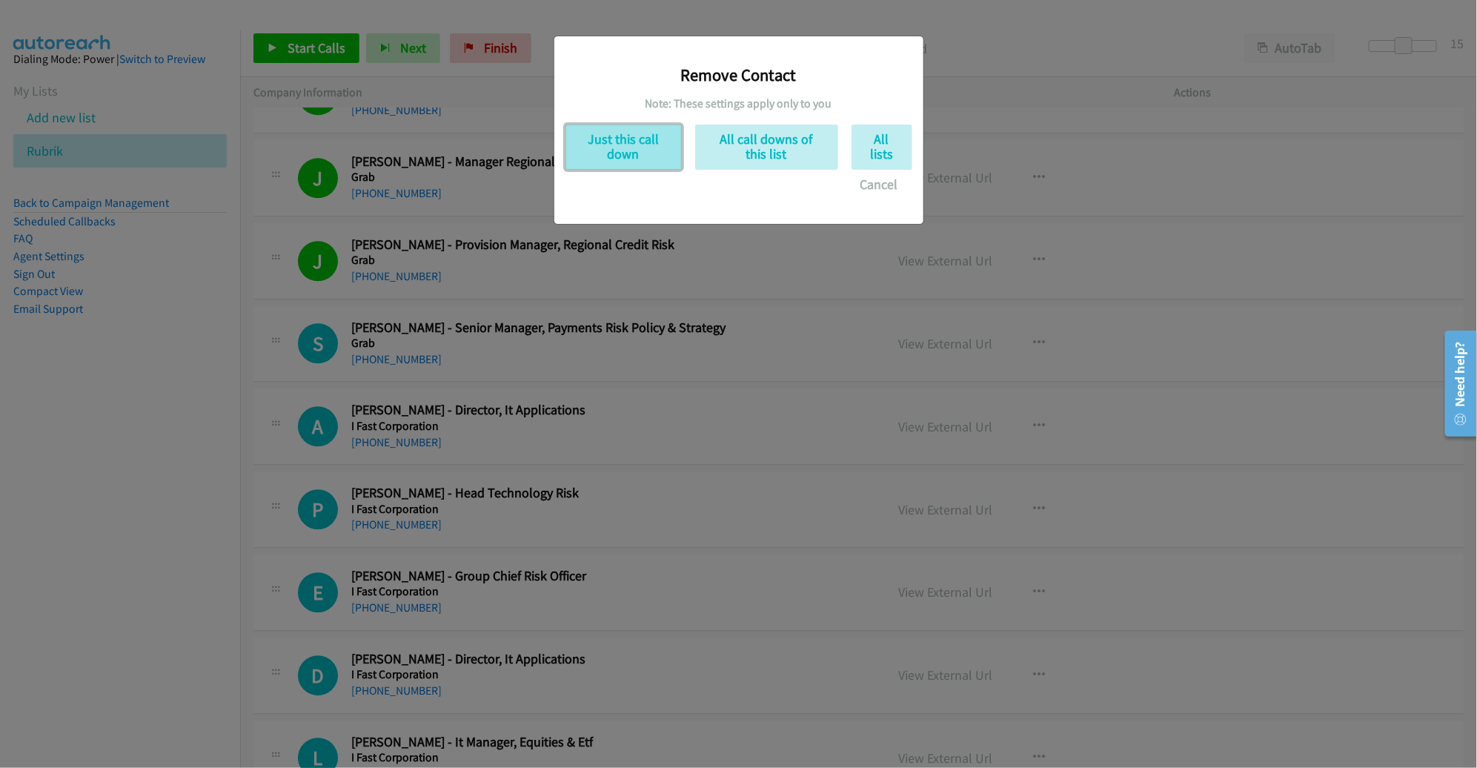
click at [656, 154] on button "Just this call down" at bounding box center [623, 146] width 116 height 45
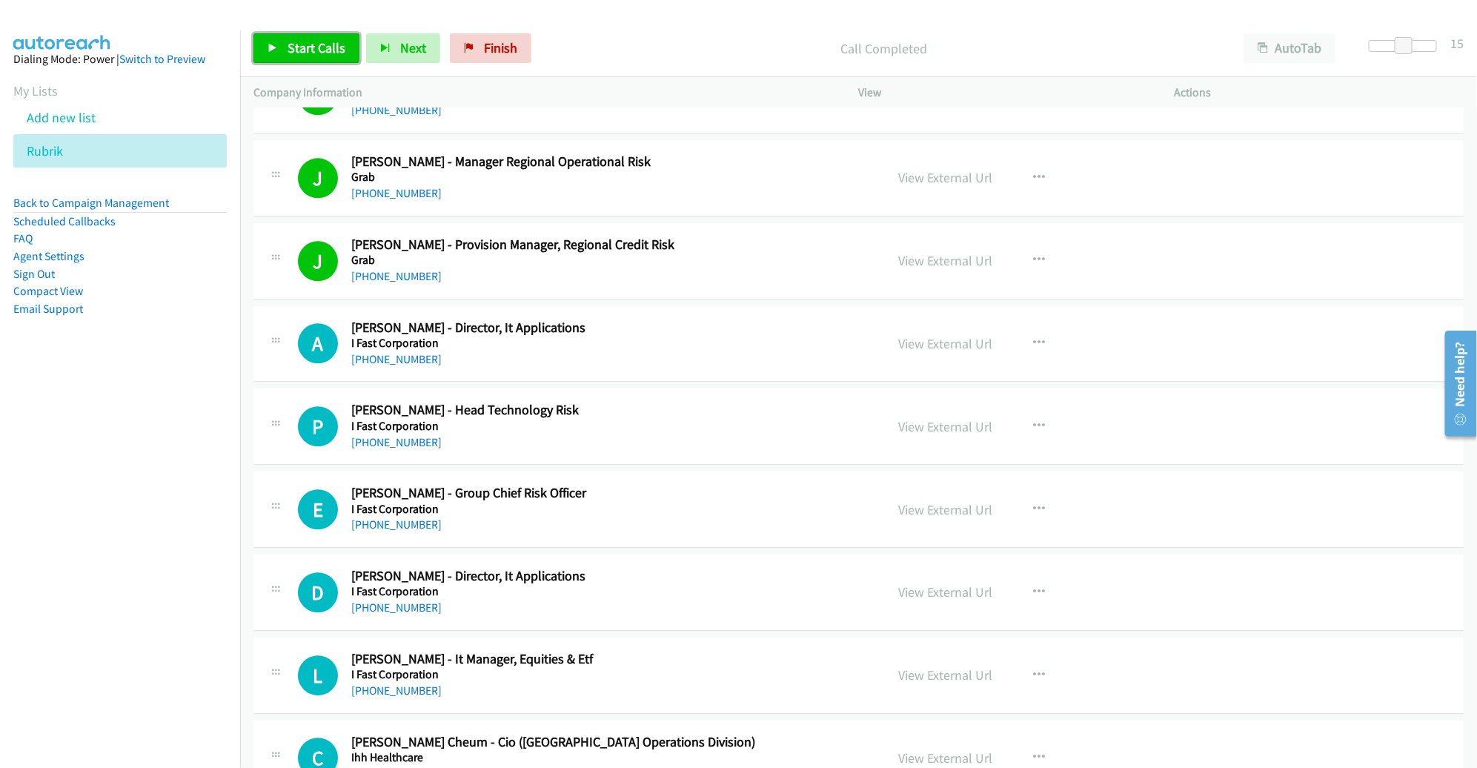
click at [322, 47] on span "Start Calls" at bounding box center [316, 47] width 58 height 17
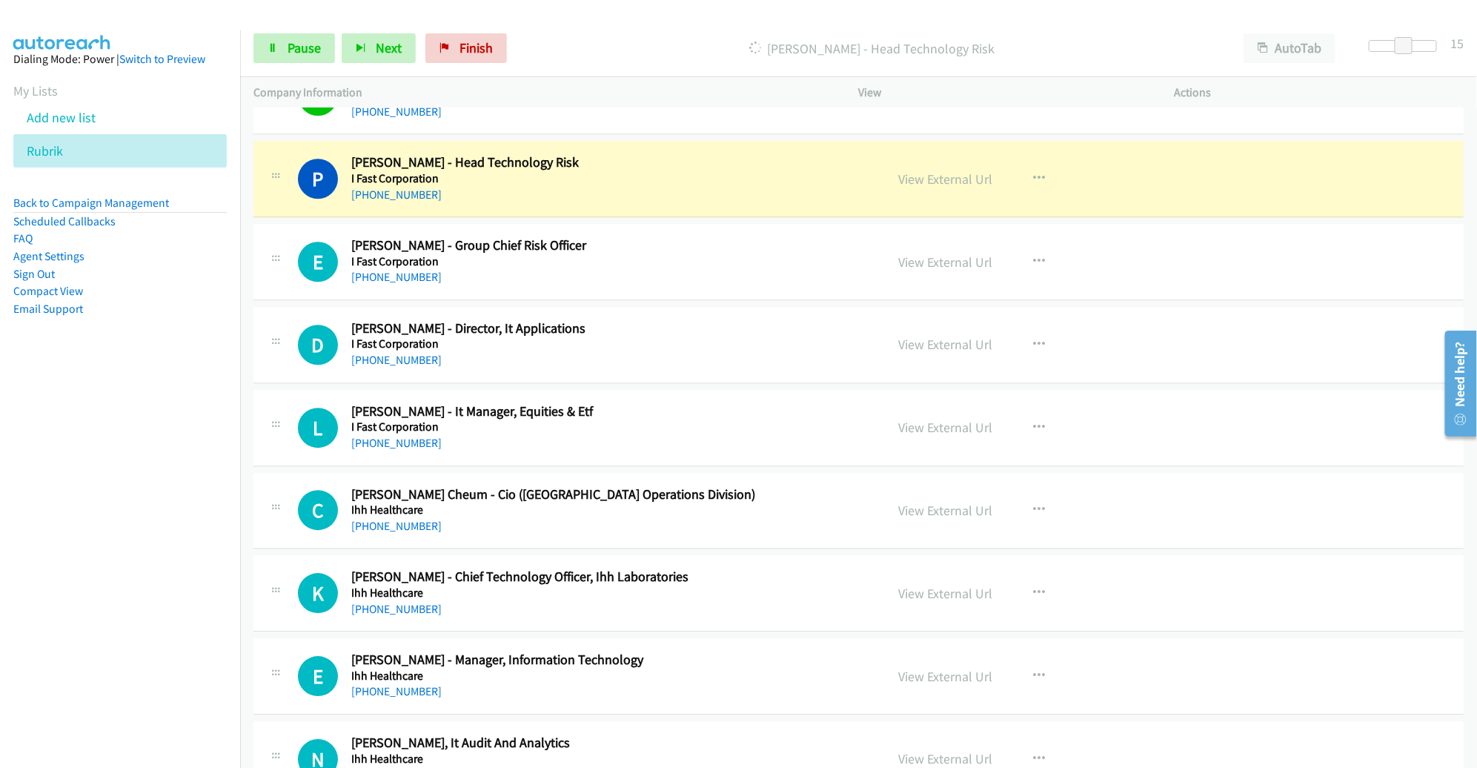
scroll to position [8050, 0]
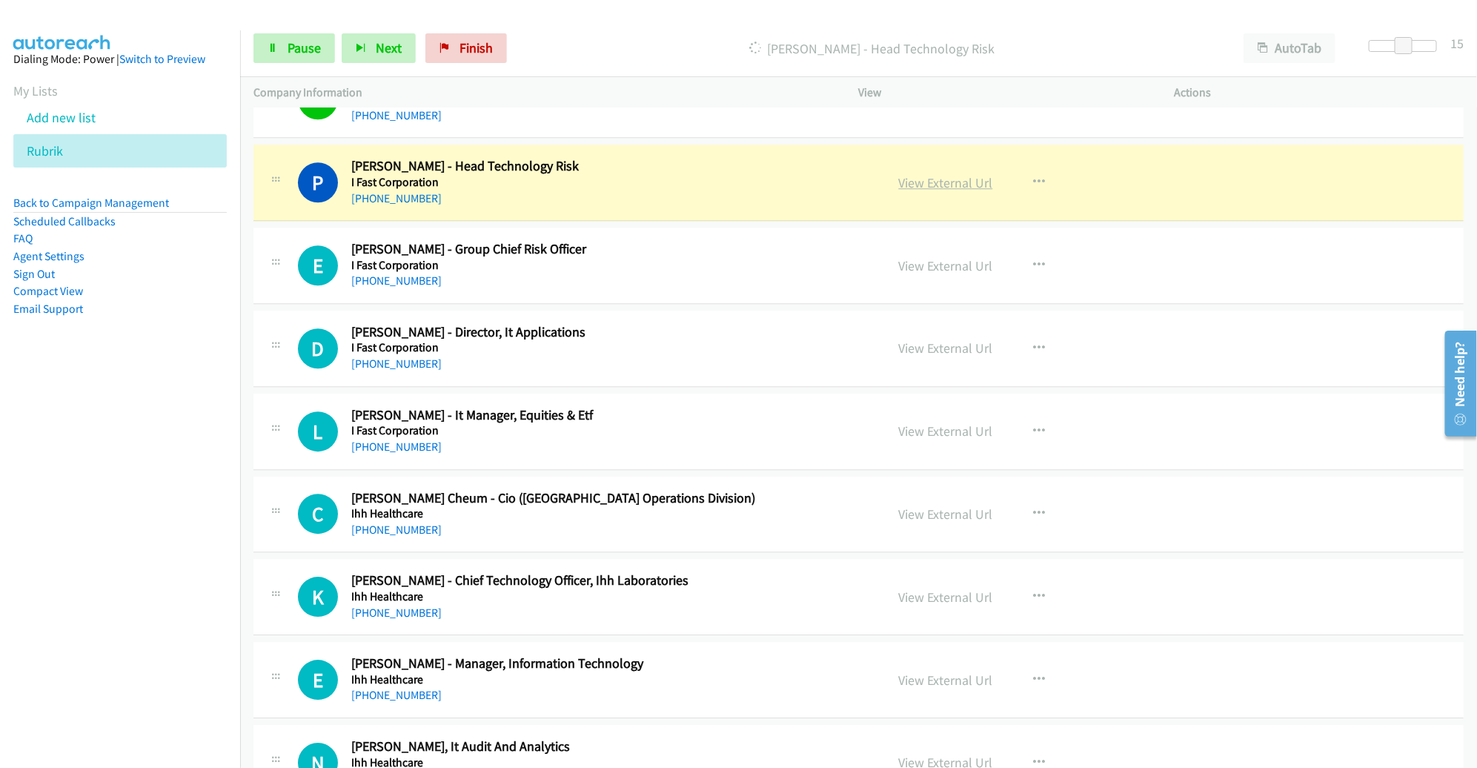
click at [941, 174] on link "View External Url" at bounding box center [946, 182] width 94 height 17
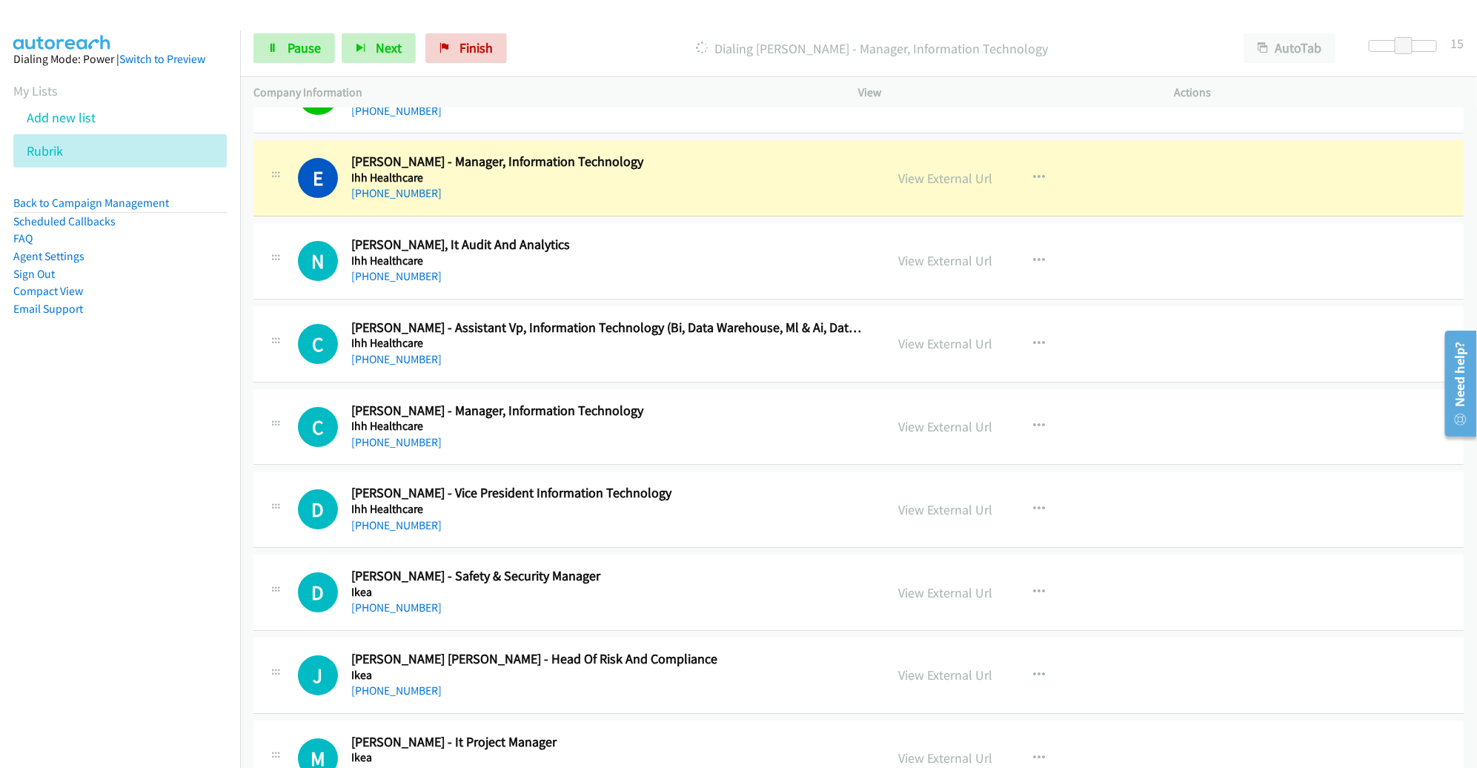
scroll to position [8551, 0]
click at [936, 170] on link "View External Url" at bounding box center [946, 178] width 94 height 17
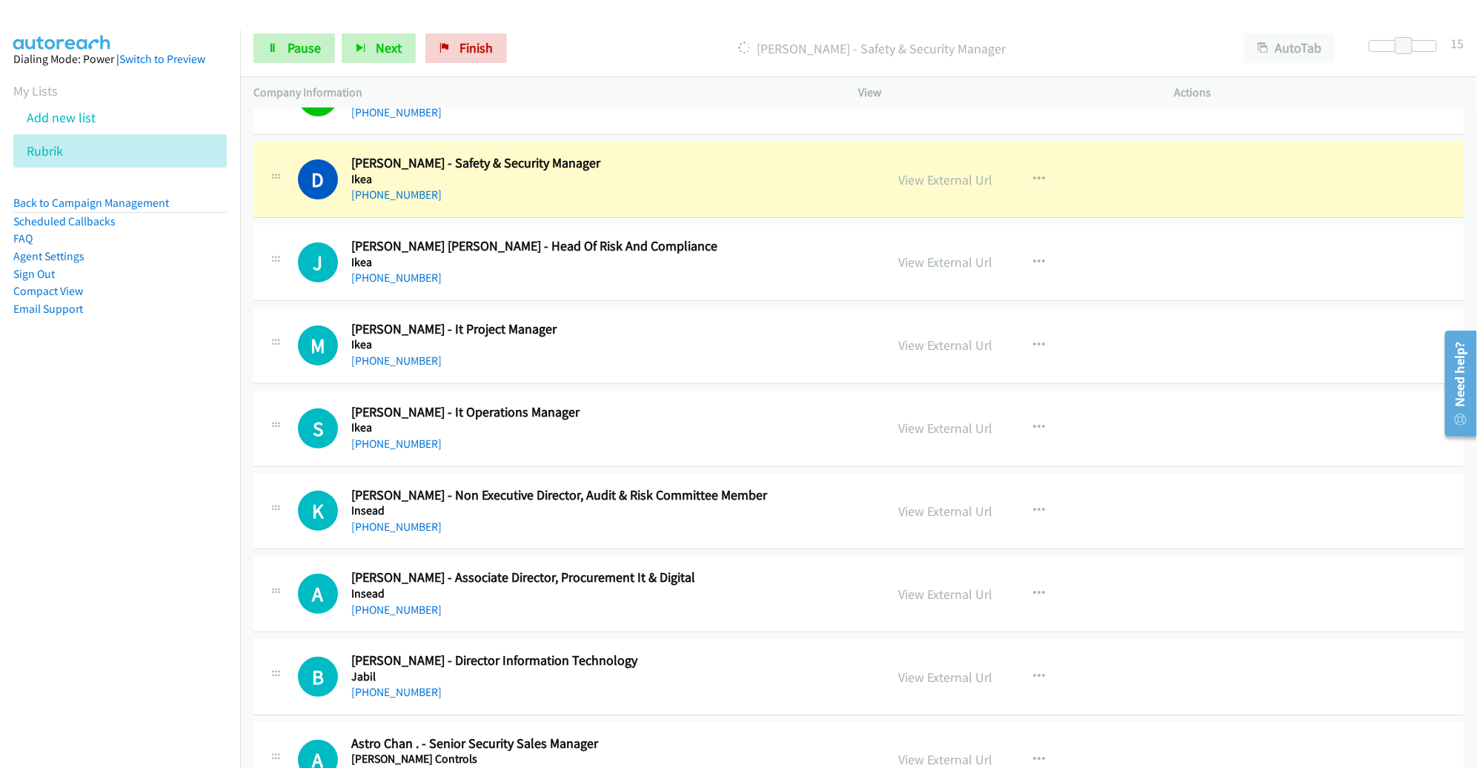
scroll to position [8963, 0]
click at [823, 270] on div "[PHONE_NUMBER]" at bounding box center [607, 279] width 513 height 18
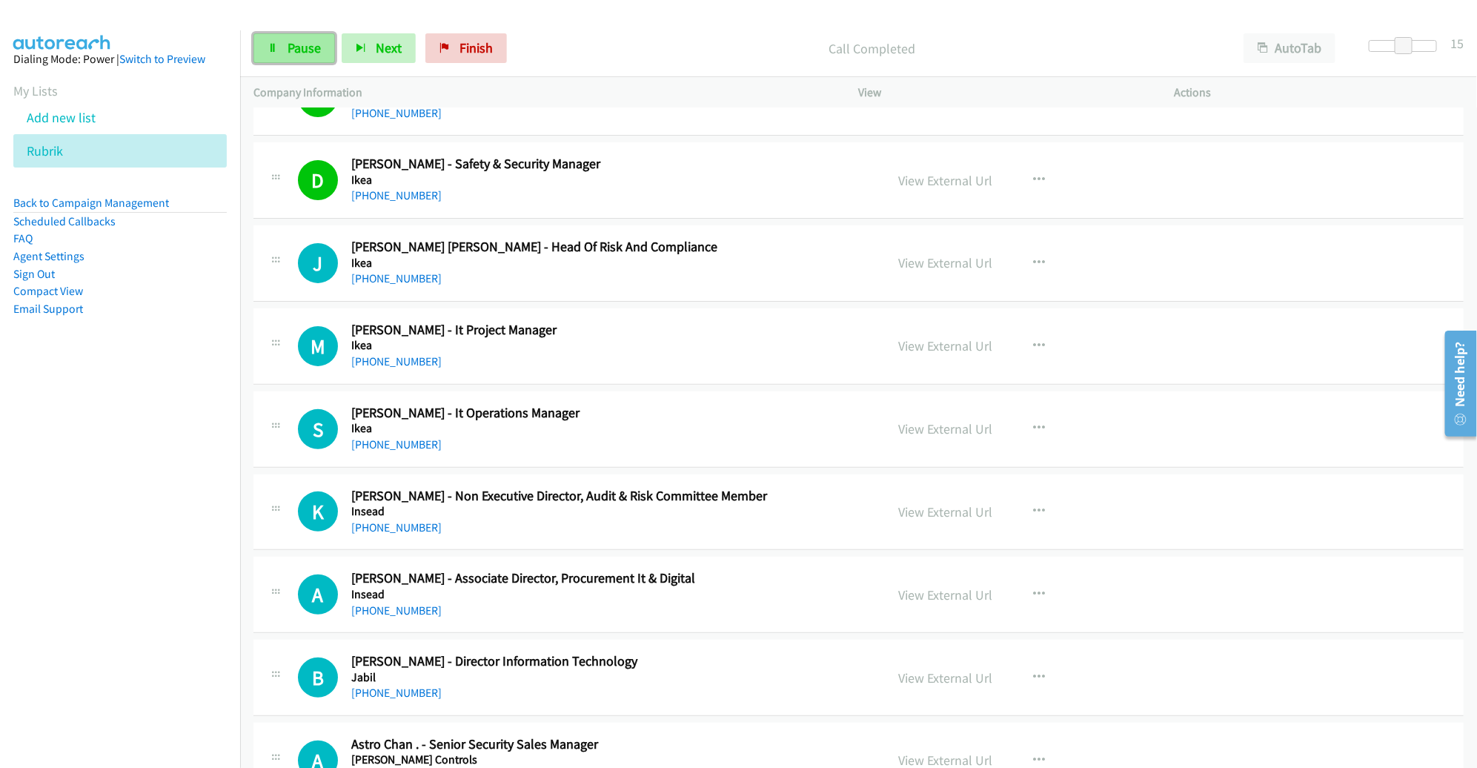
click at [296, 53] on span "Pause" at bounding box center [303, 47] width 33 height 17
click at [325, 45] on span "Start Calls" at bounding box center [316, 47] width 58 height 17
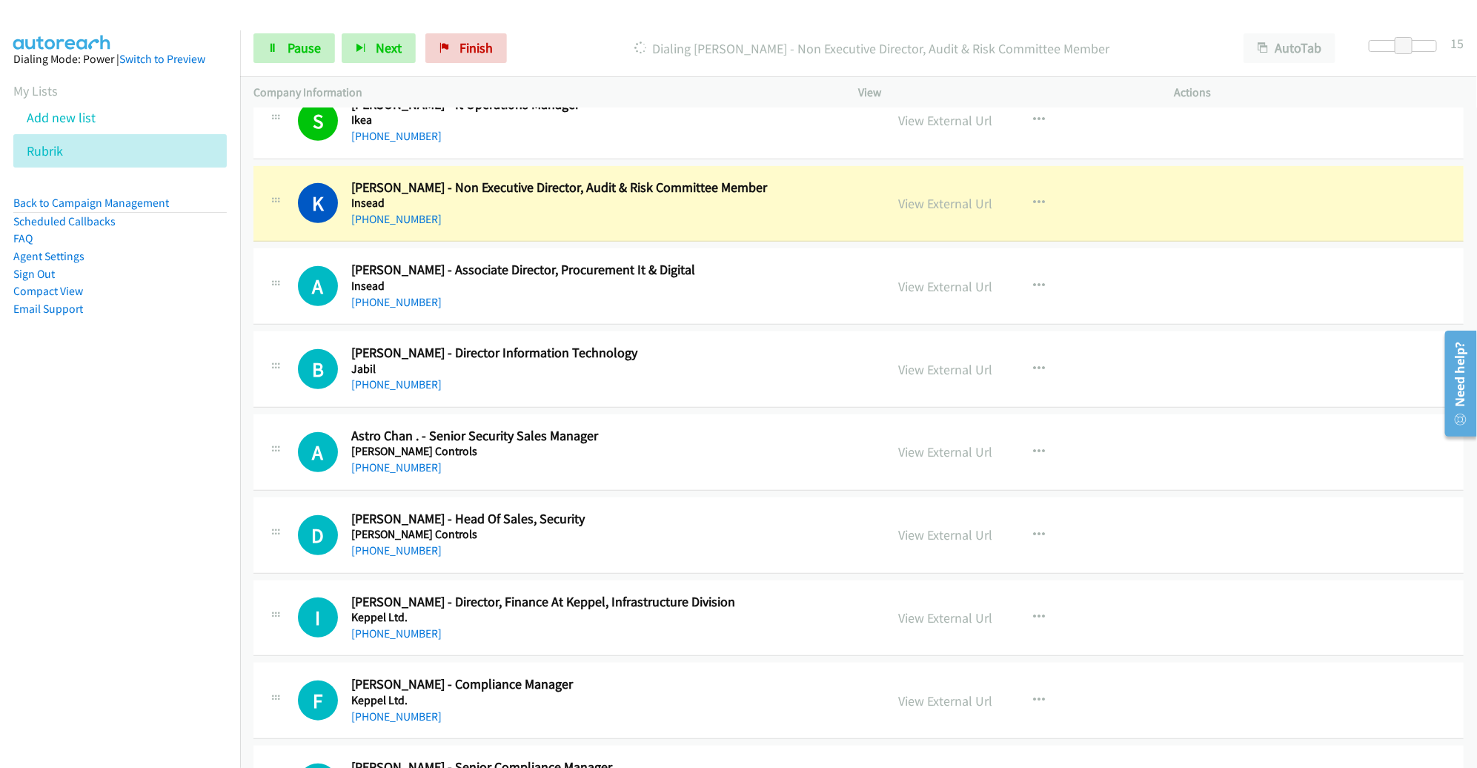
scroll to position [9304, 0]
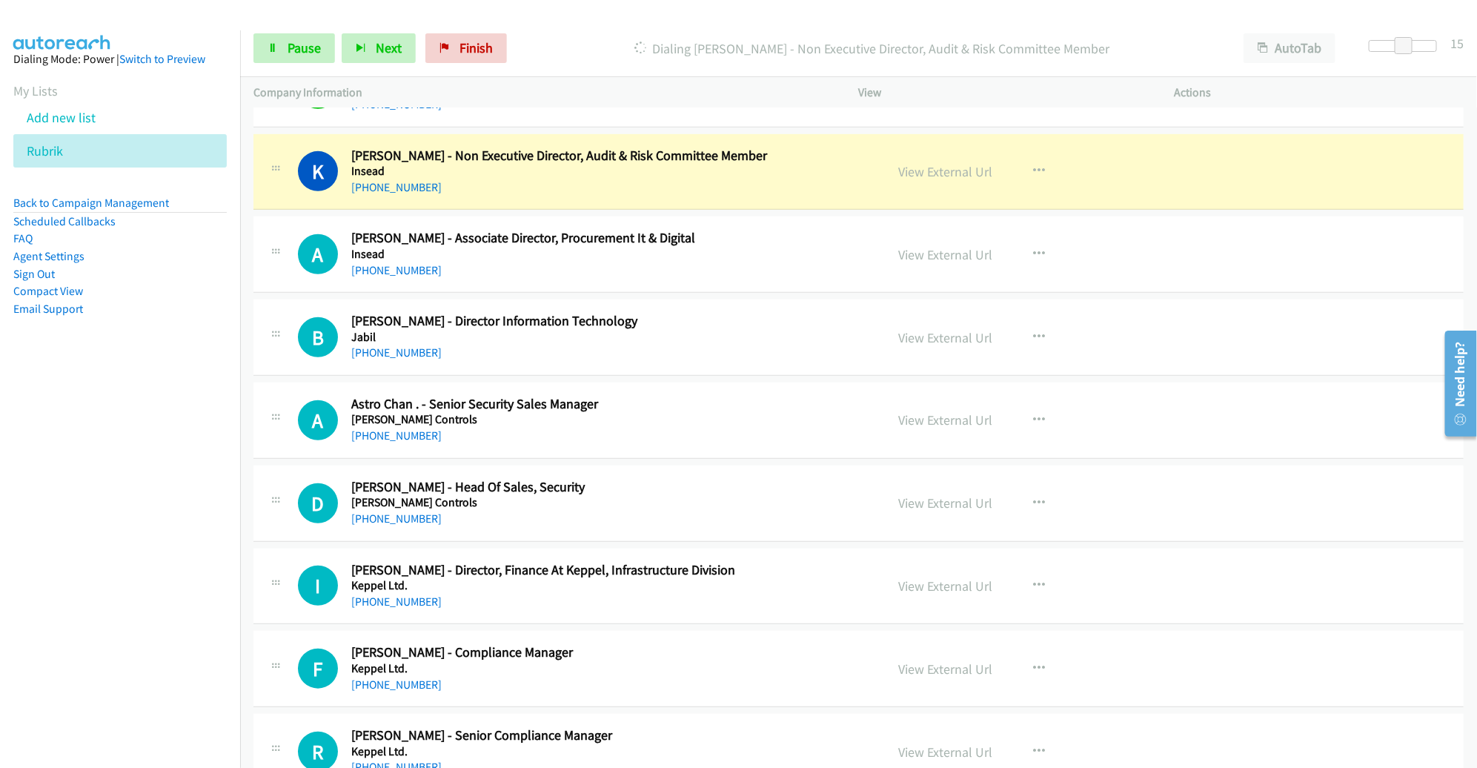
click at [814, 175] on div "K Callback Scheduled [PERSON_NAME] - Non Executive Director, Audit & Risk Commi…" at bounding box center [858, 172] width 1210 height 76
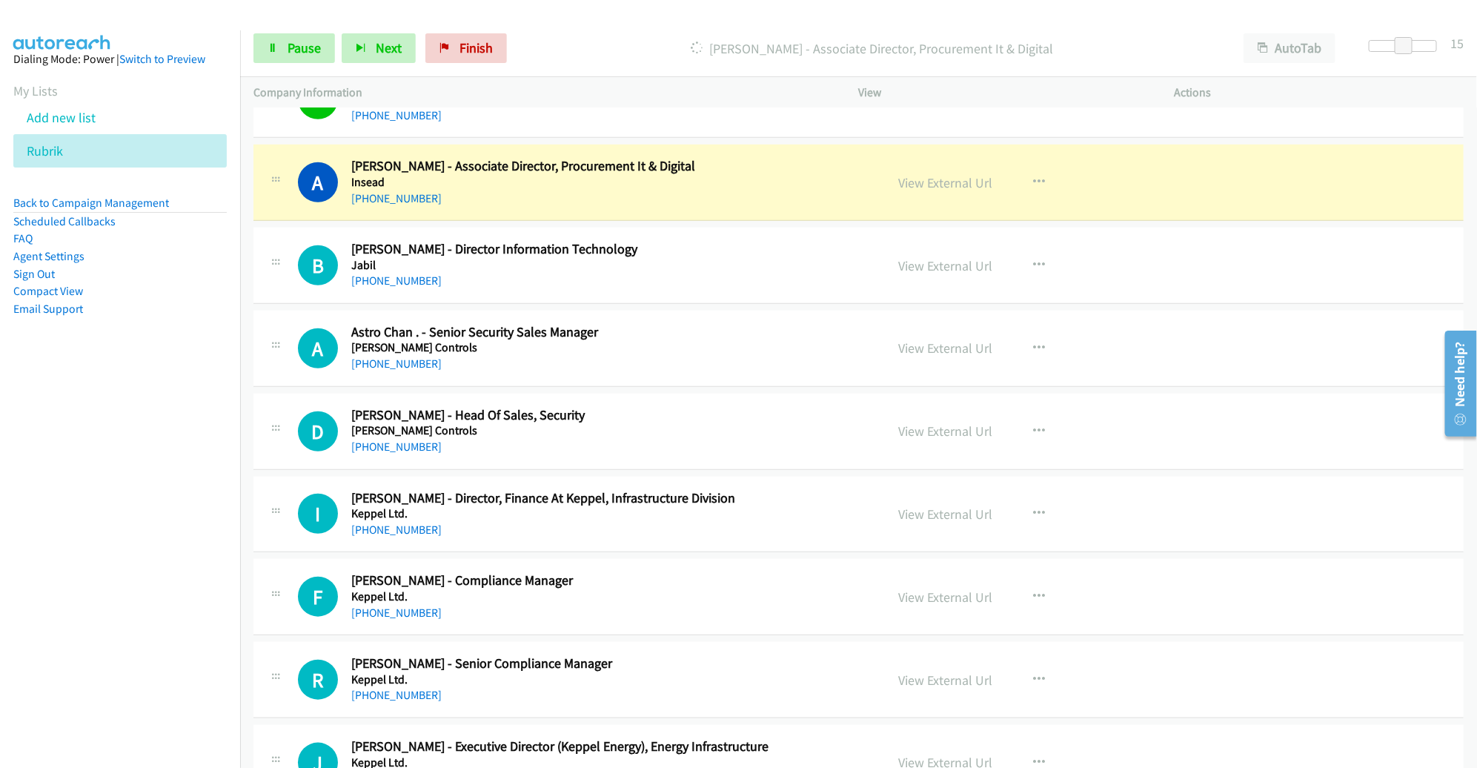
scroll to position [9372, 0]
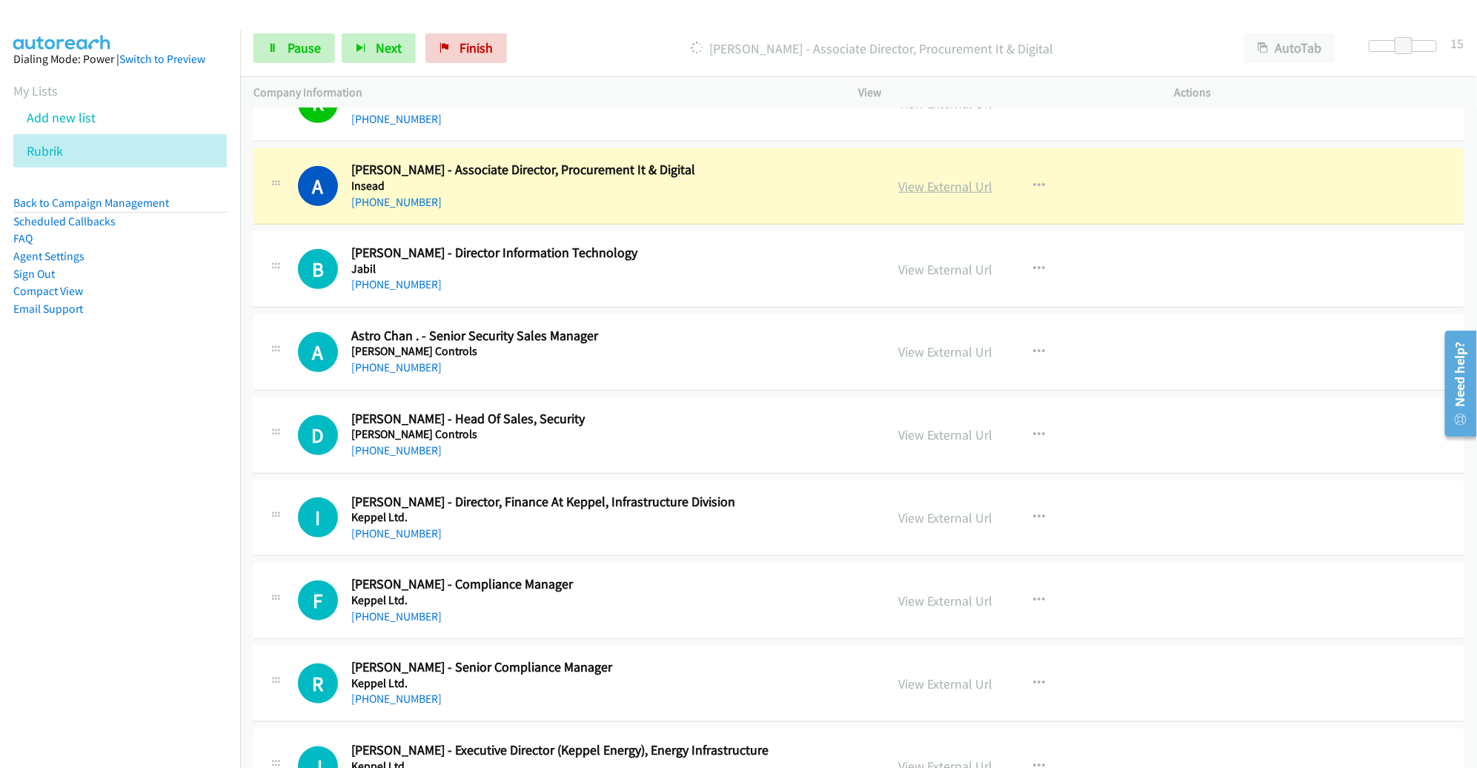
click at [912, 178] on link "View External Url" at bounding box center [946, 186] width 94 height 17
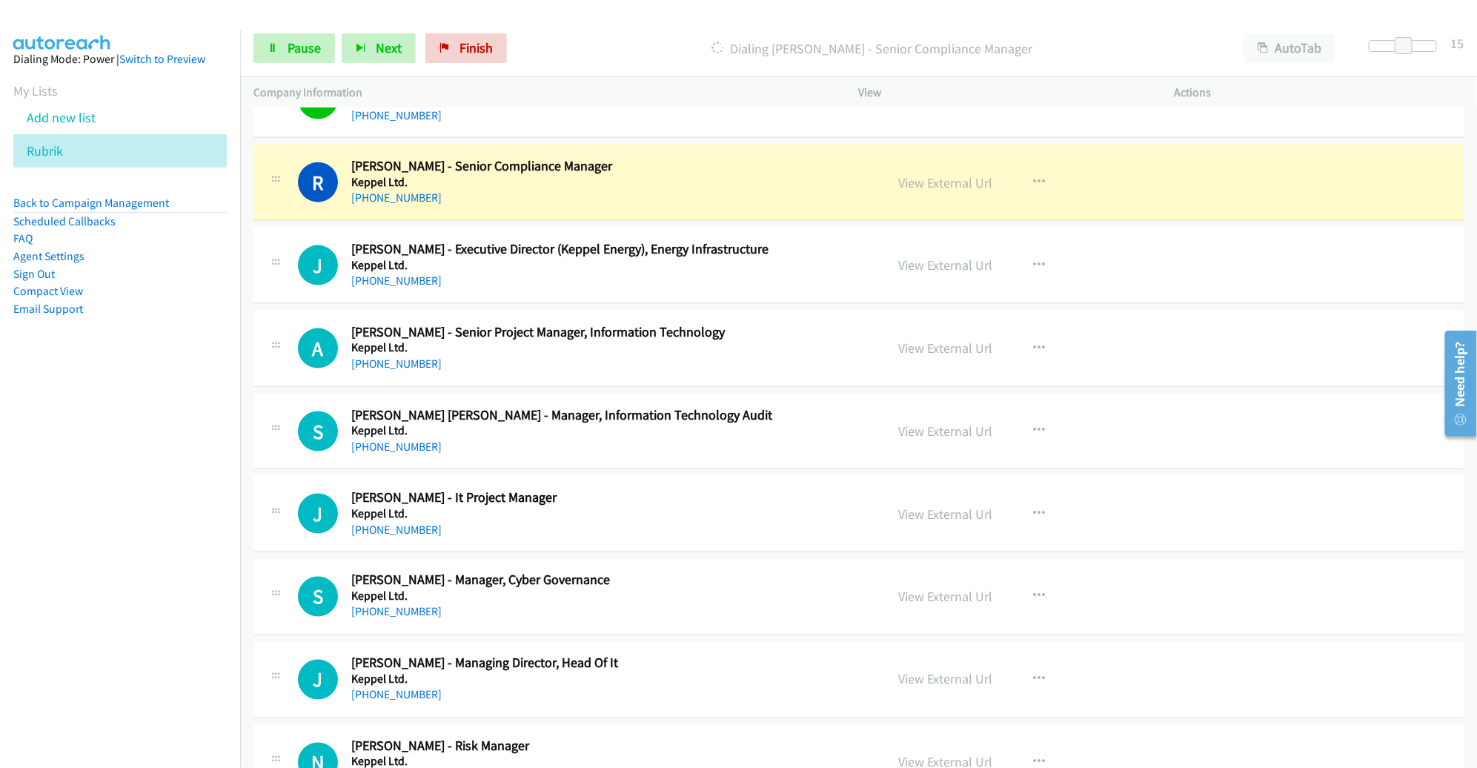
scroll to position [9872, 0]
click at [922, 175] on link "View External Url" at bounding box center [946, 183] width 94 height 17
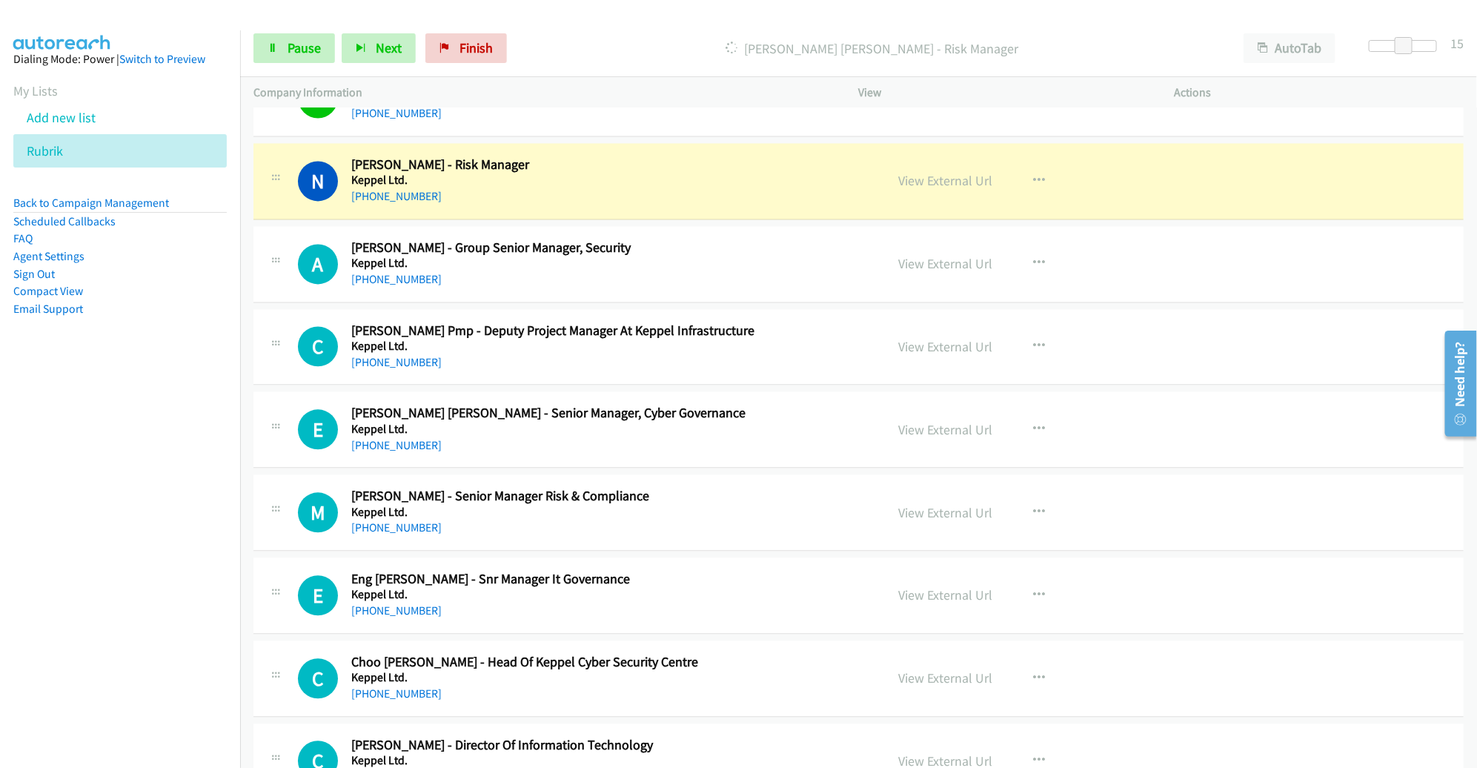
scroll to position [10459, 0]
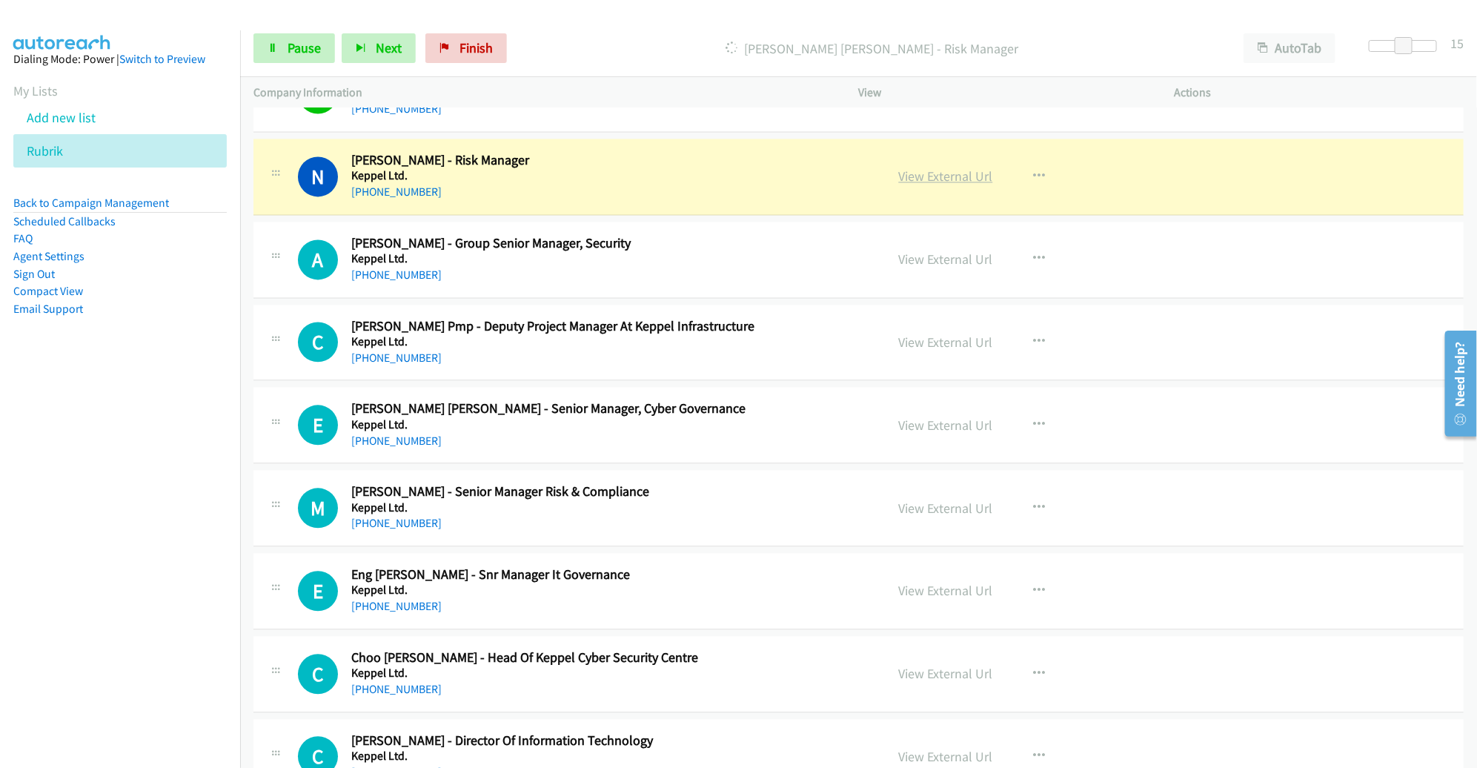
click at [951, 167] on link "View External Url" at bounding box center [946, 175] width 94 height 17
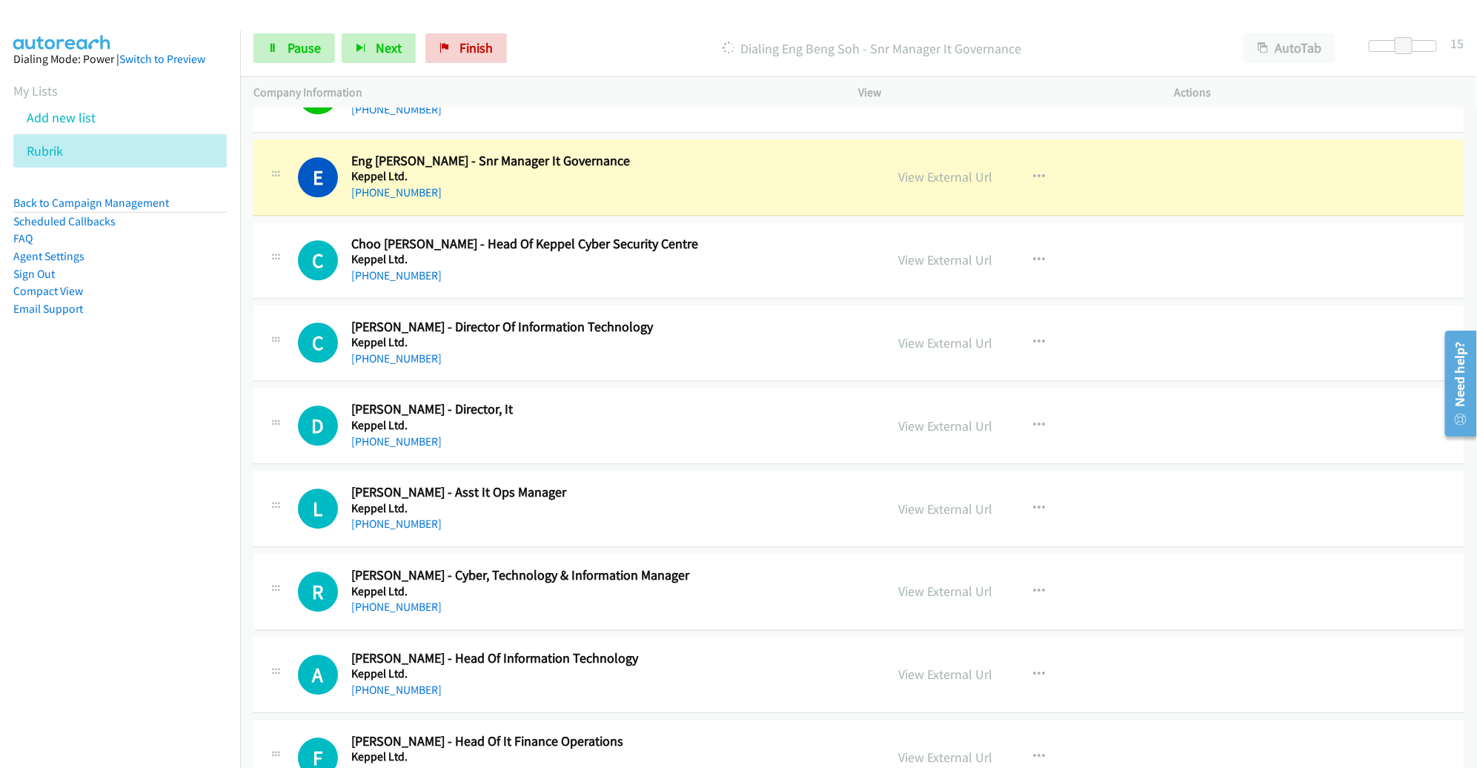
scroll to position [10868, 0]
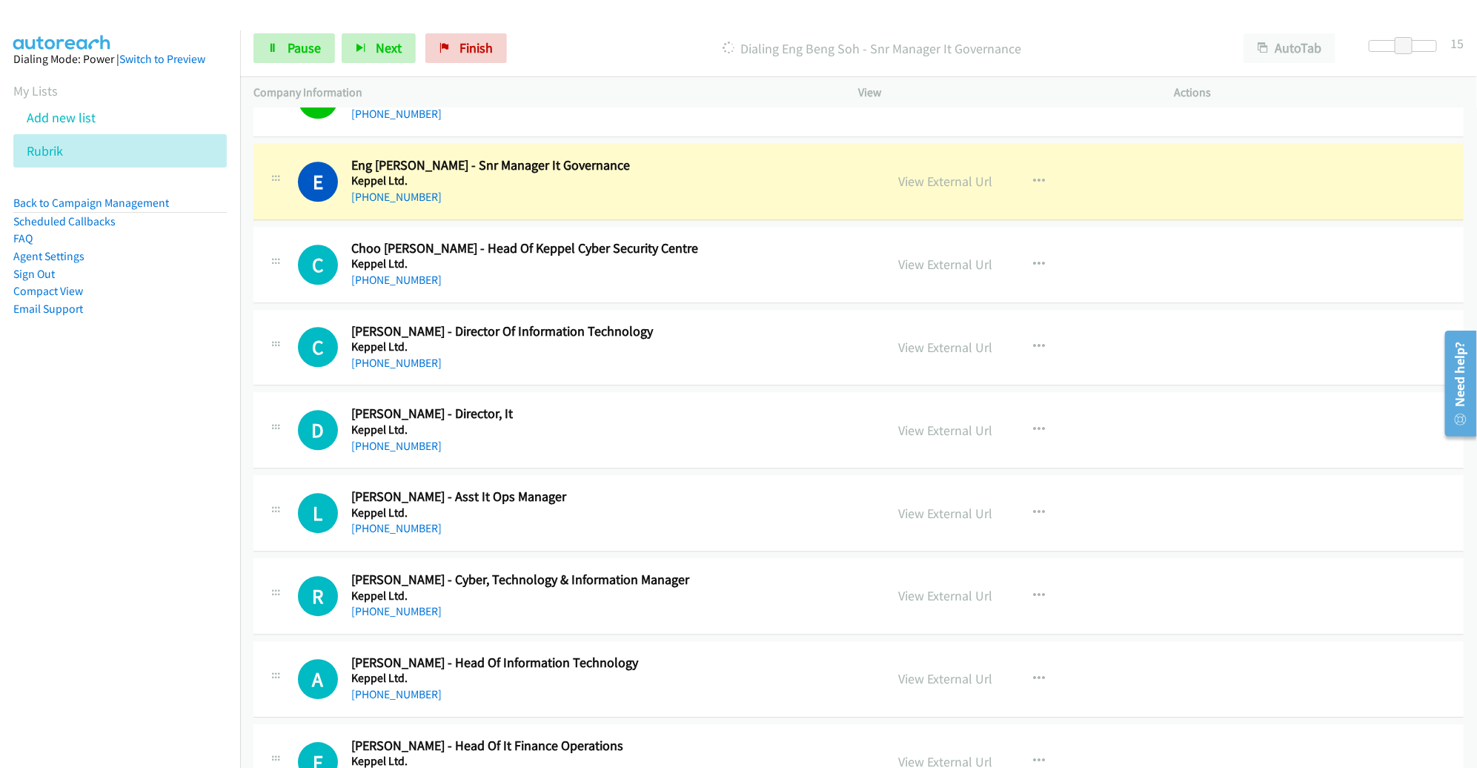
click at [841, 223] on td "C Callback Scheduled Choo [PERSON_NAME] - Head Of Keppel Cyber Security Centre …" at bounding box center [858, 264] width 1237 height 83
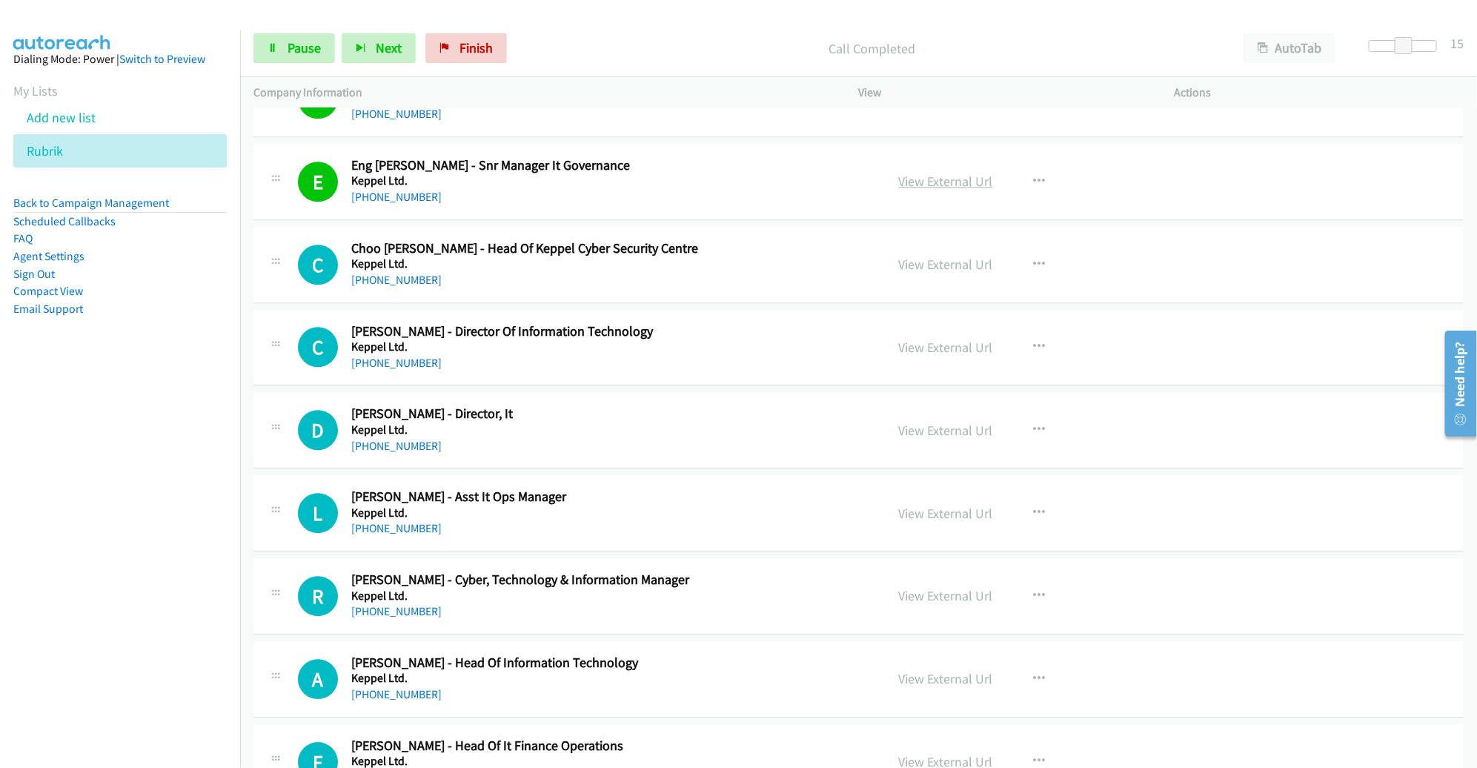
click at [948, 173] on link "View External Url" at bounding box center [946, 181] width 94 height 17
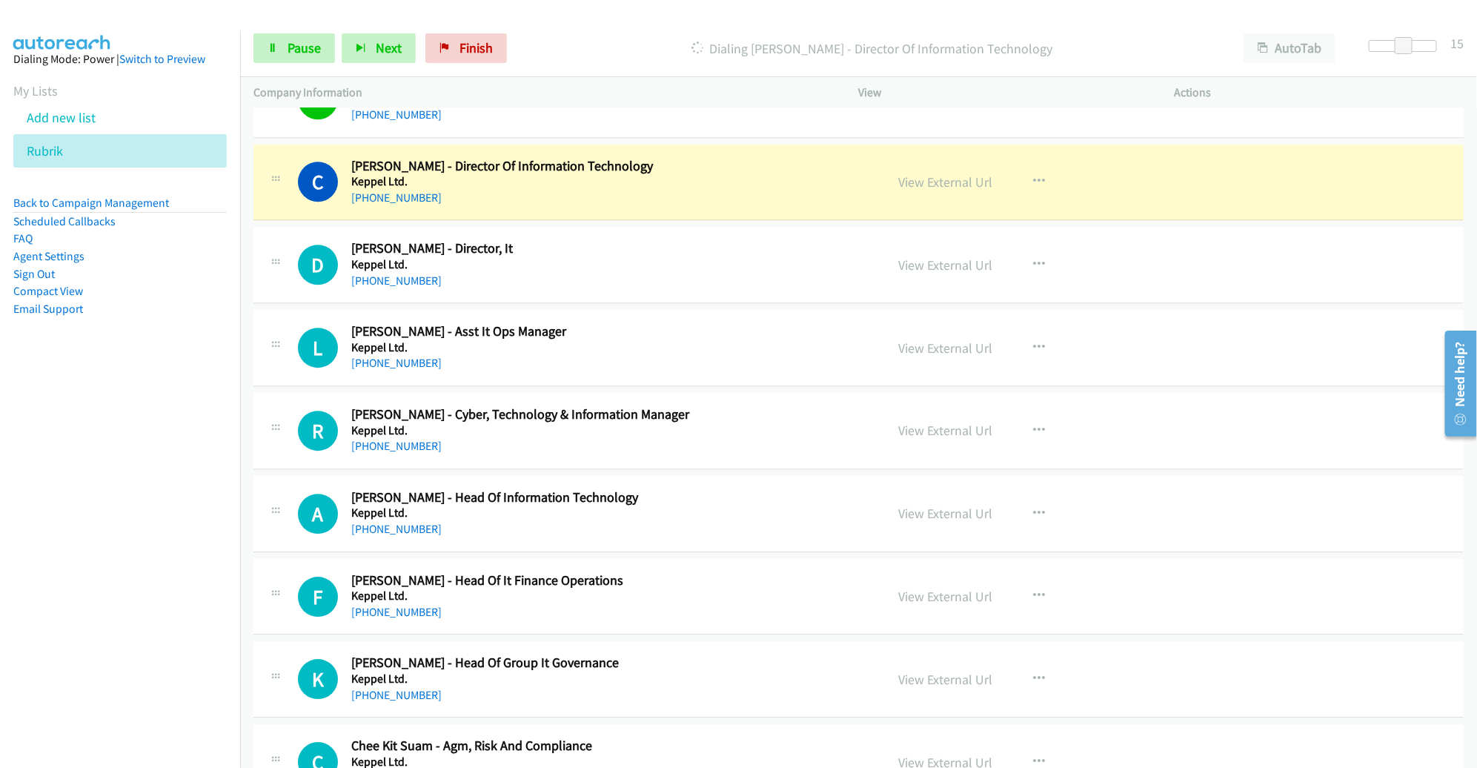
scroll to position [11034, 0]
click at [937, 173] on link "View External Url" at bounding box center [946, 181] width 94 height 17
click at [300, 60] on link "Pause" at bounding box center [293, 48] width 81 height 30
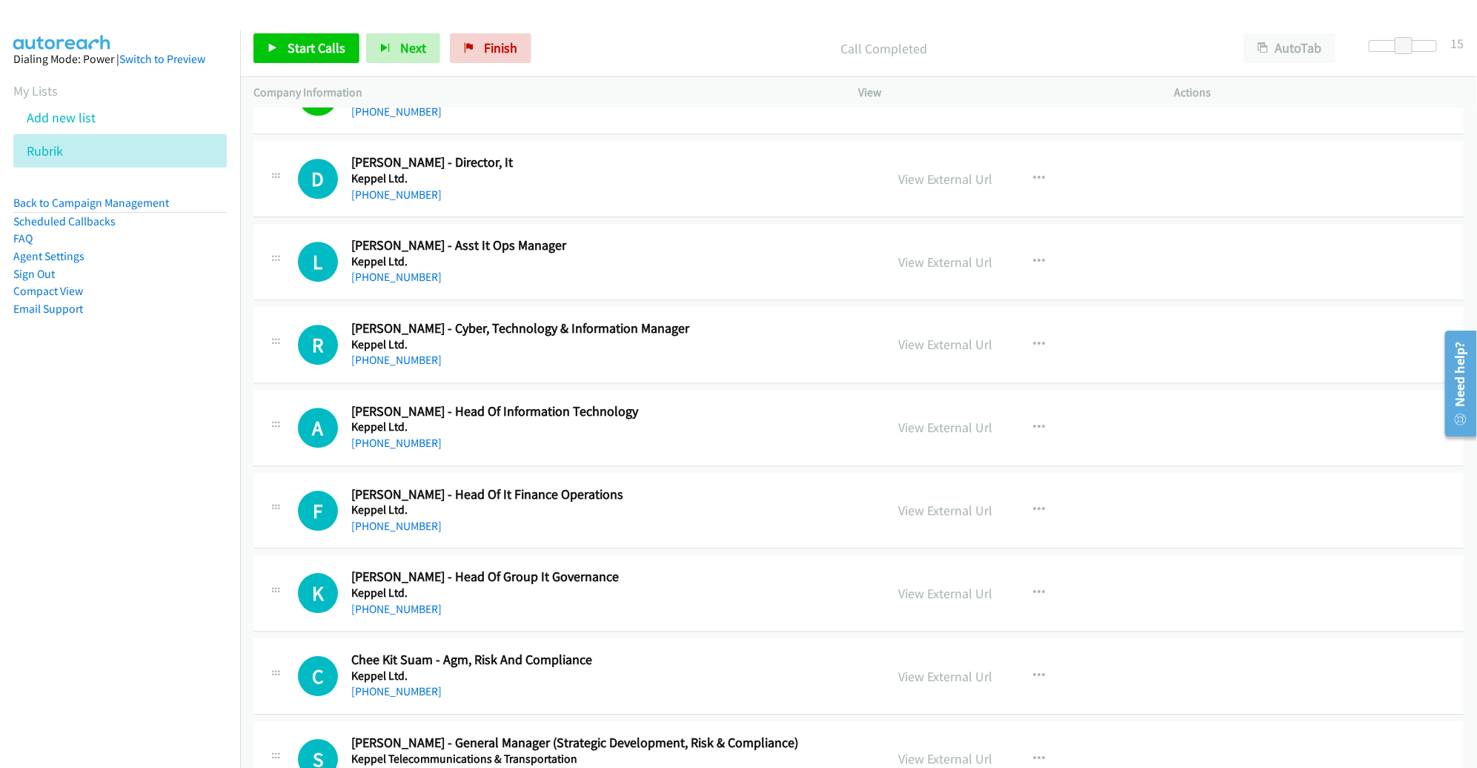
scroll to position [11119, 0]
click at [305, 49] on span "Start Calls" at bounding box center [316, 47] width 58 height 17
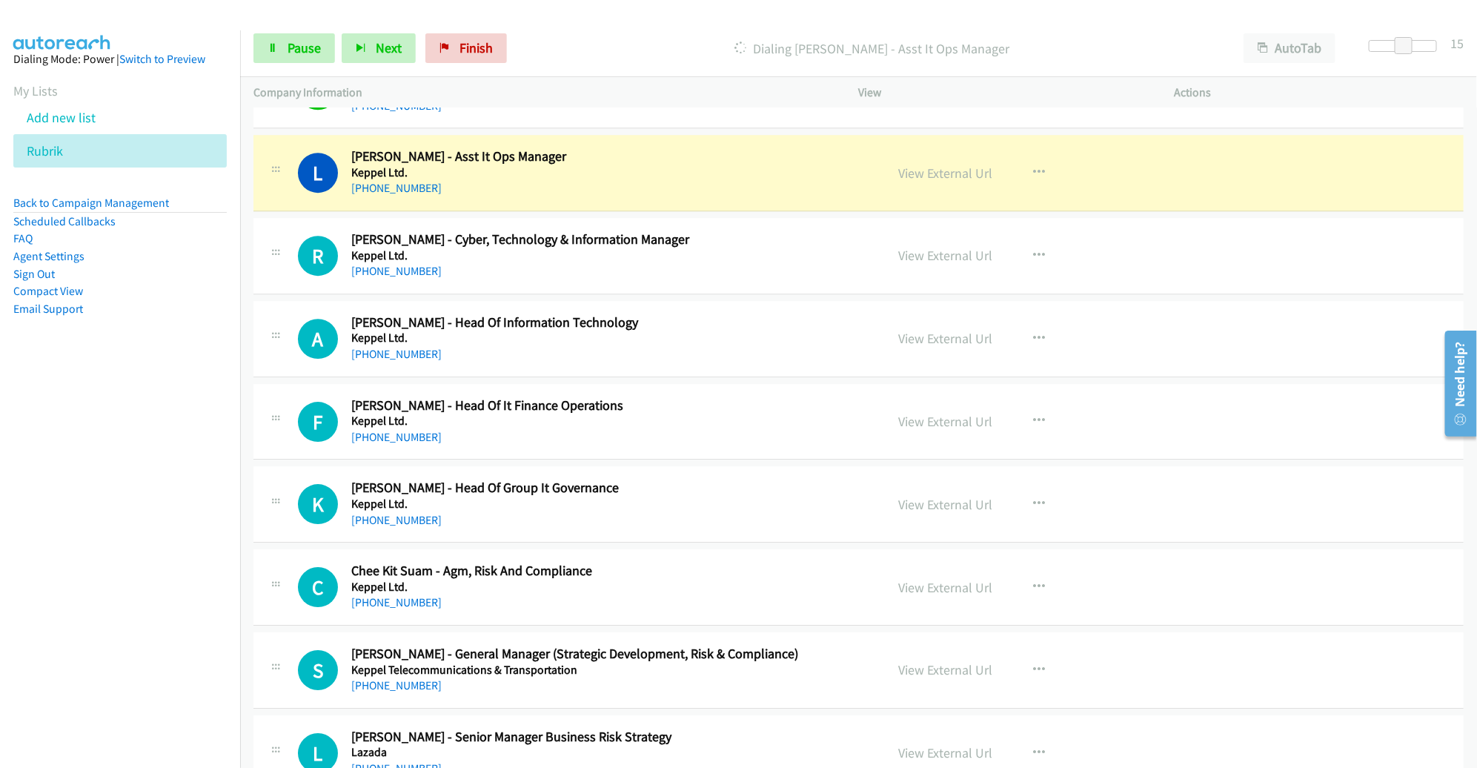
scroll to position [11207, 0]
click at [927, 165] on link "View External Url" at bounding box center [946, 173] width 94 height 17
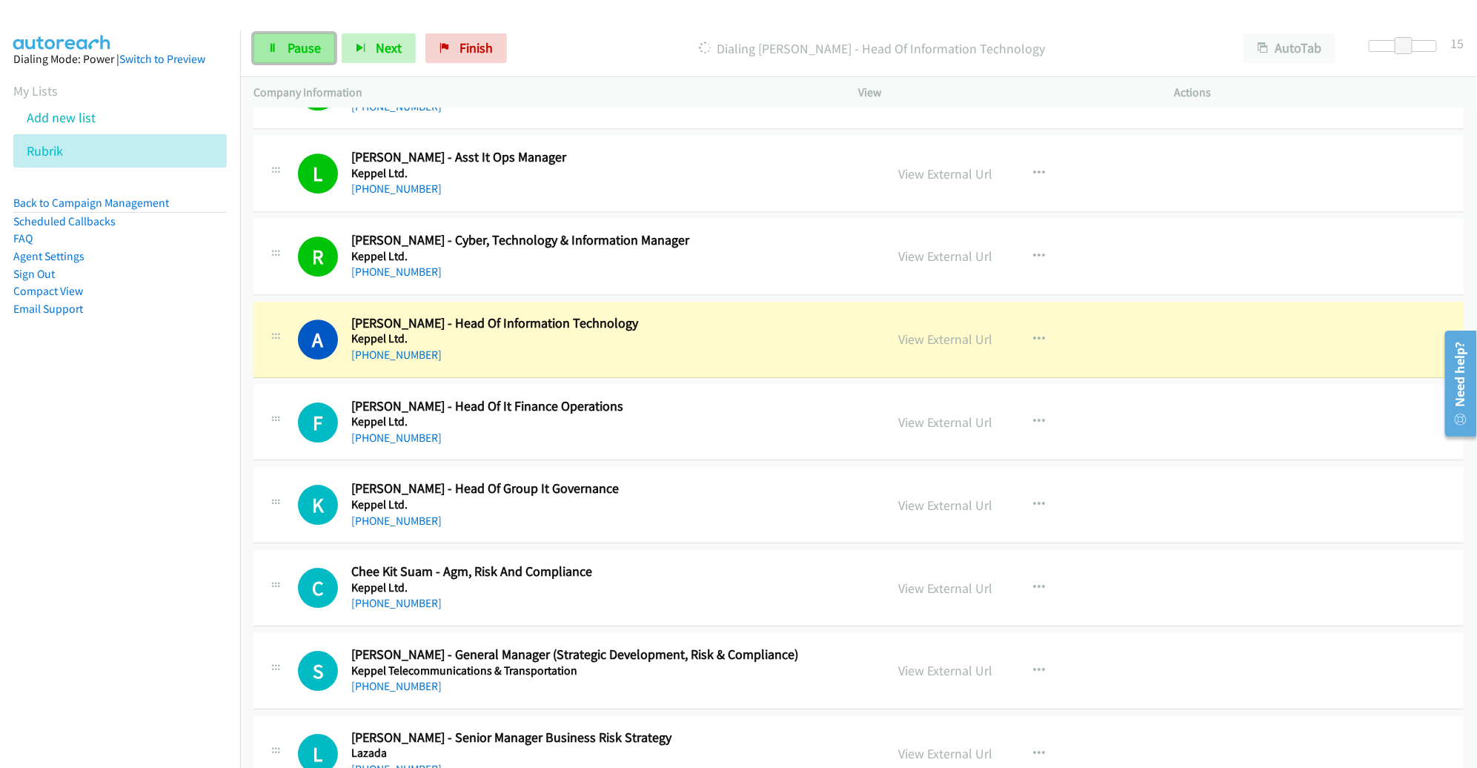
click at [301, 59] on link "Pause" at bounding box center [293, 48] width 81 height 30
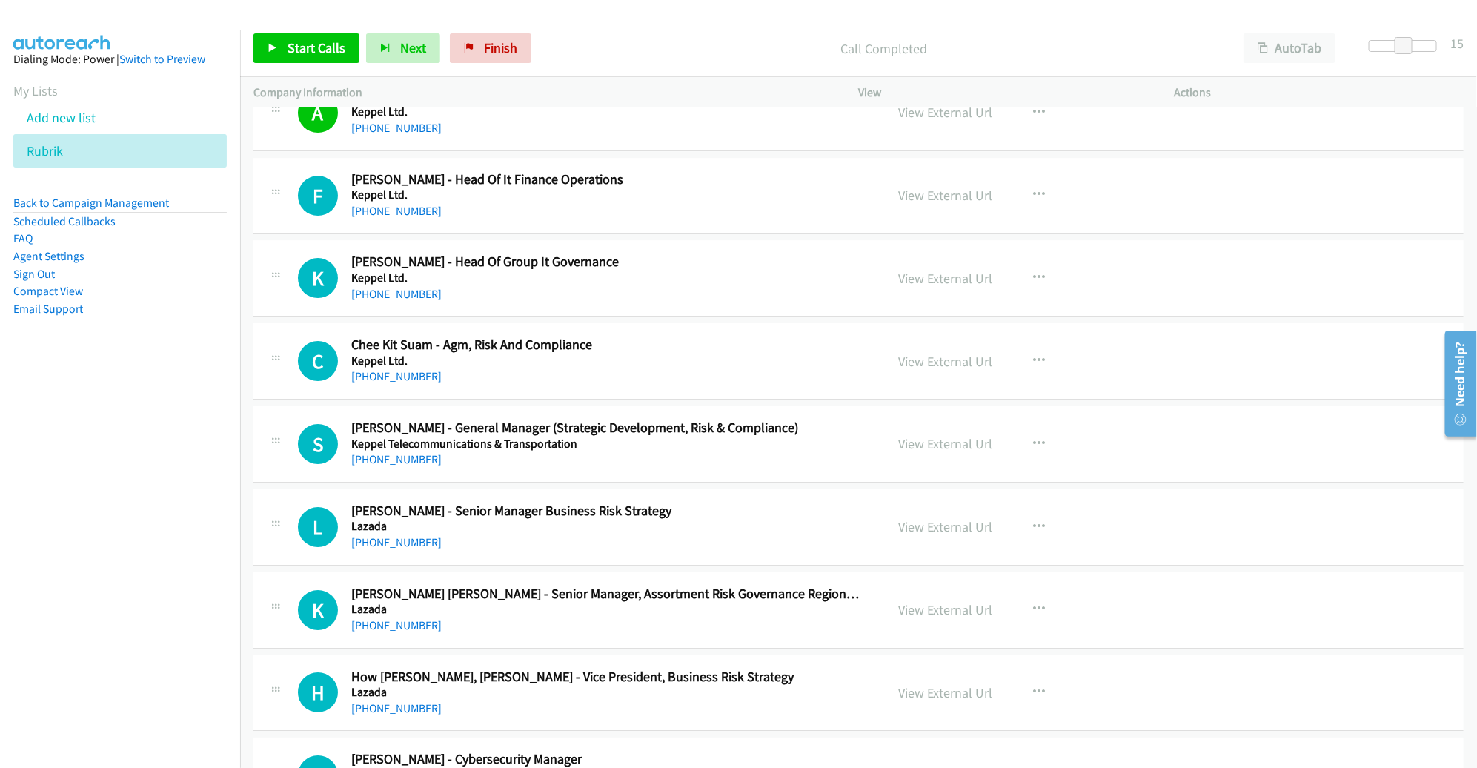
scroll to position [11434, 0]
click at [313, 48] on span "Start Calls" at bounding box center [316, 47] width 58 height 17
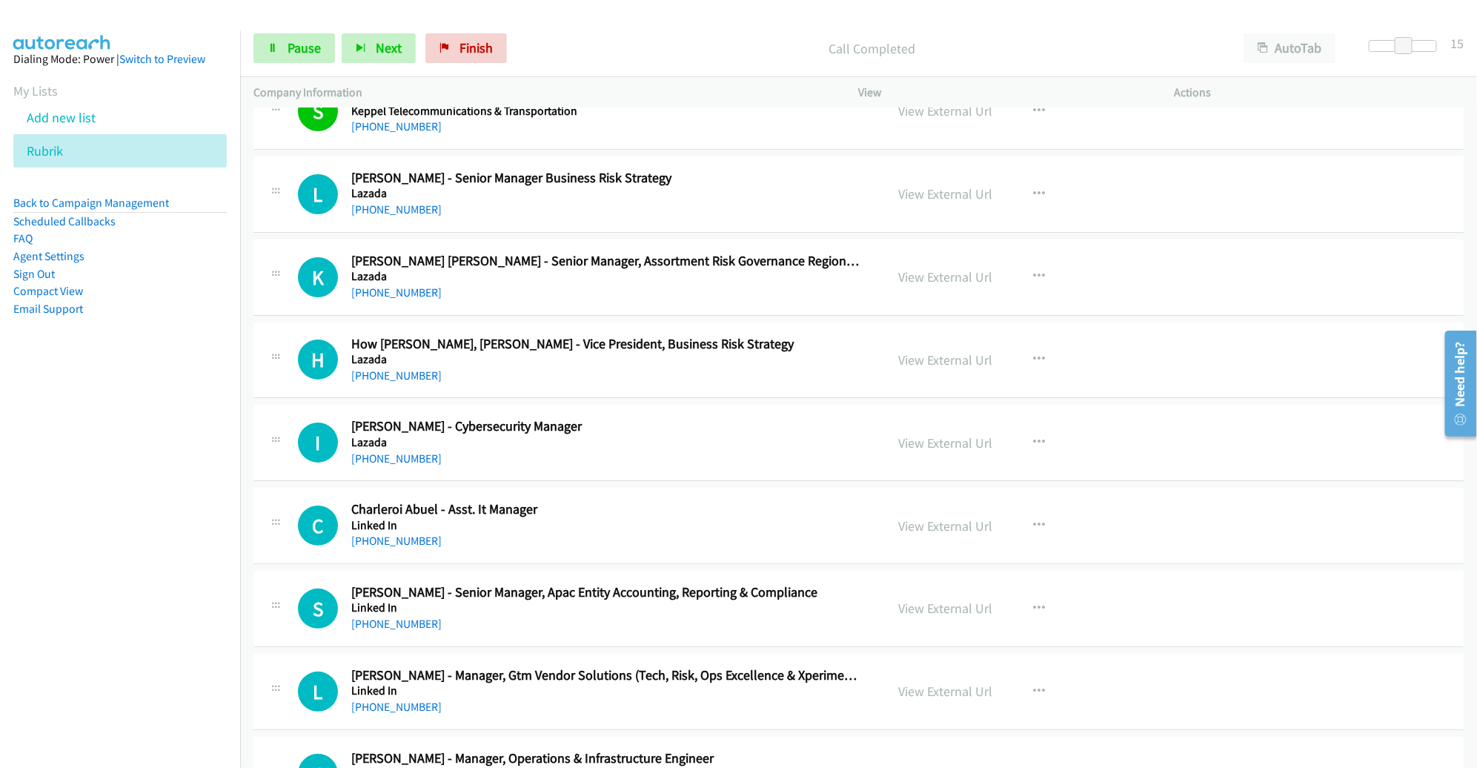
scroll to position [11771, 0]
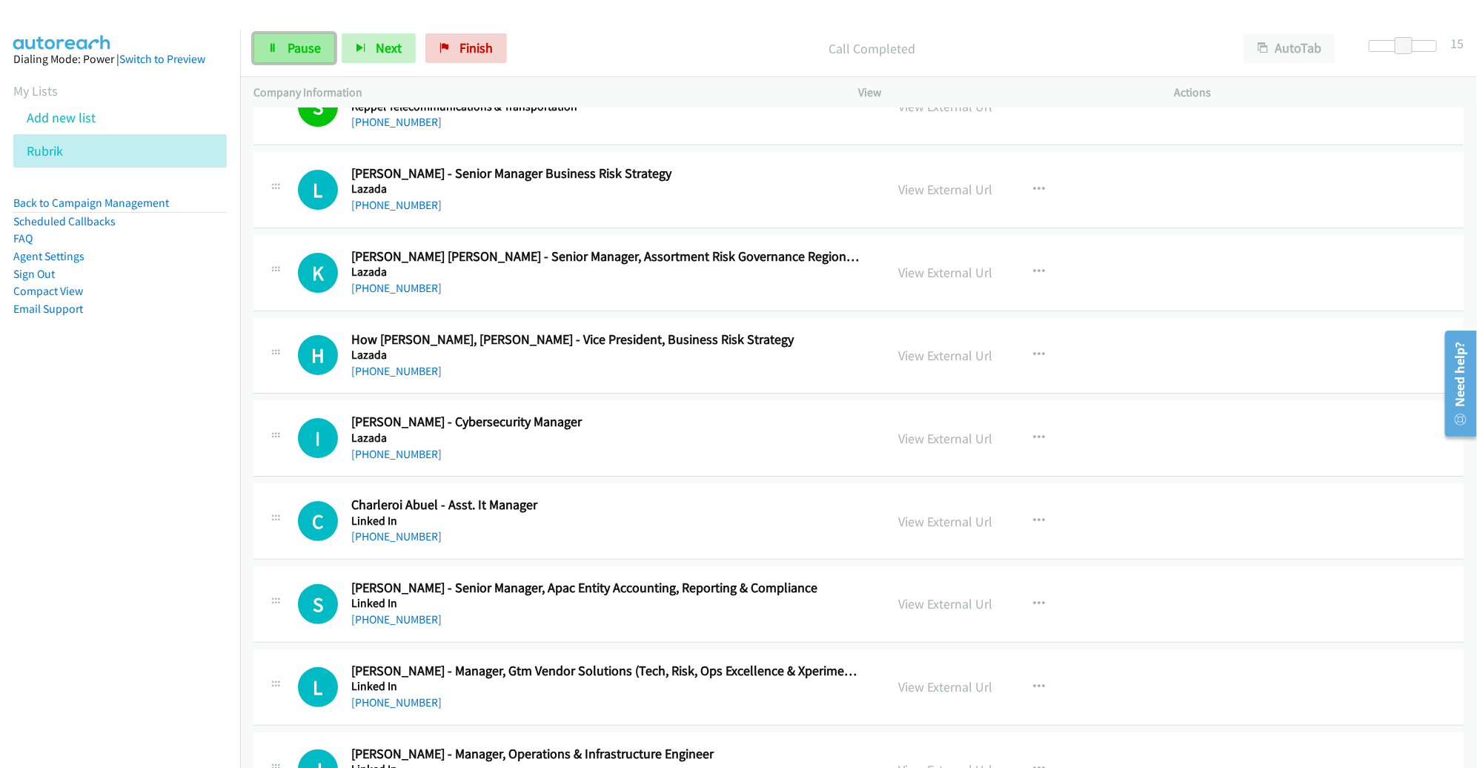
click at [316, 43] on span "Pause" at bounding box center [303, 47] width 33 height 17
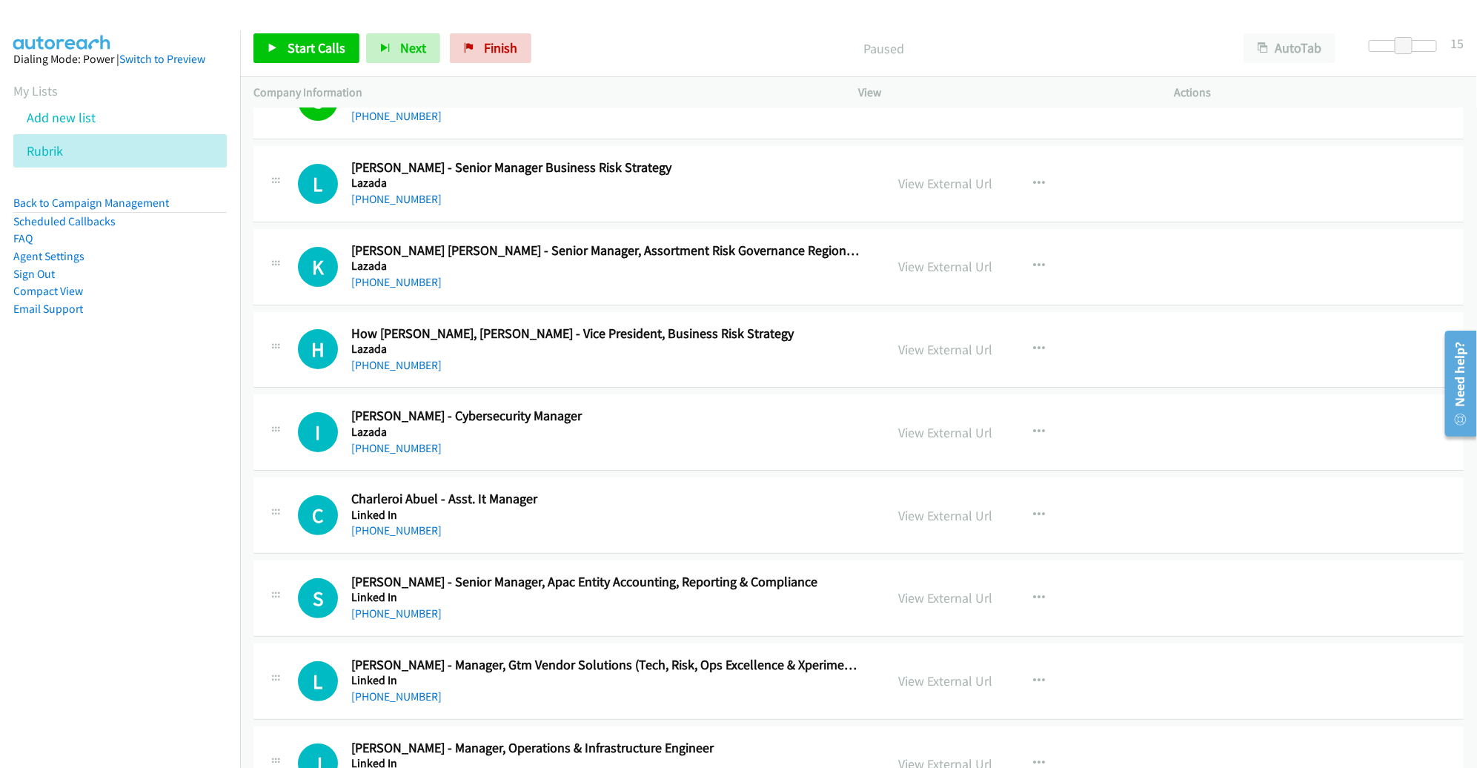
scroll to position [11778, 0]
click at [282, 39] on link "Start Calls" at bounding box center [306, 48] width 106 height 30
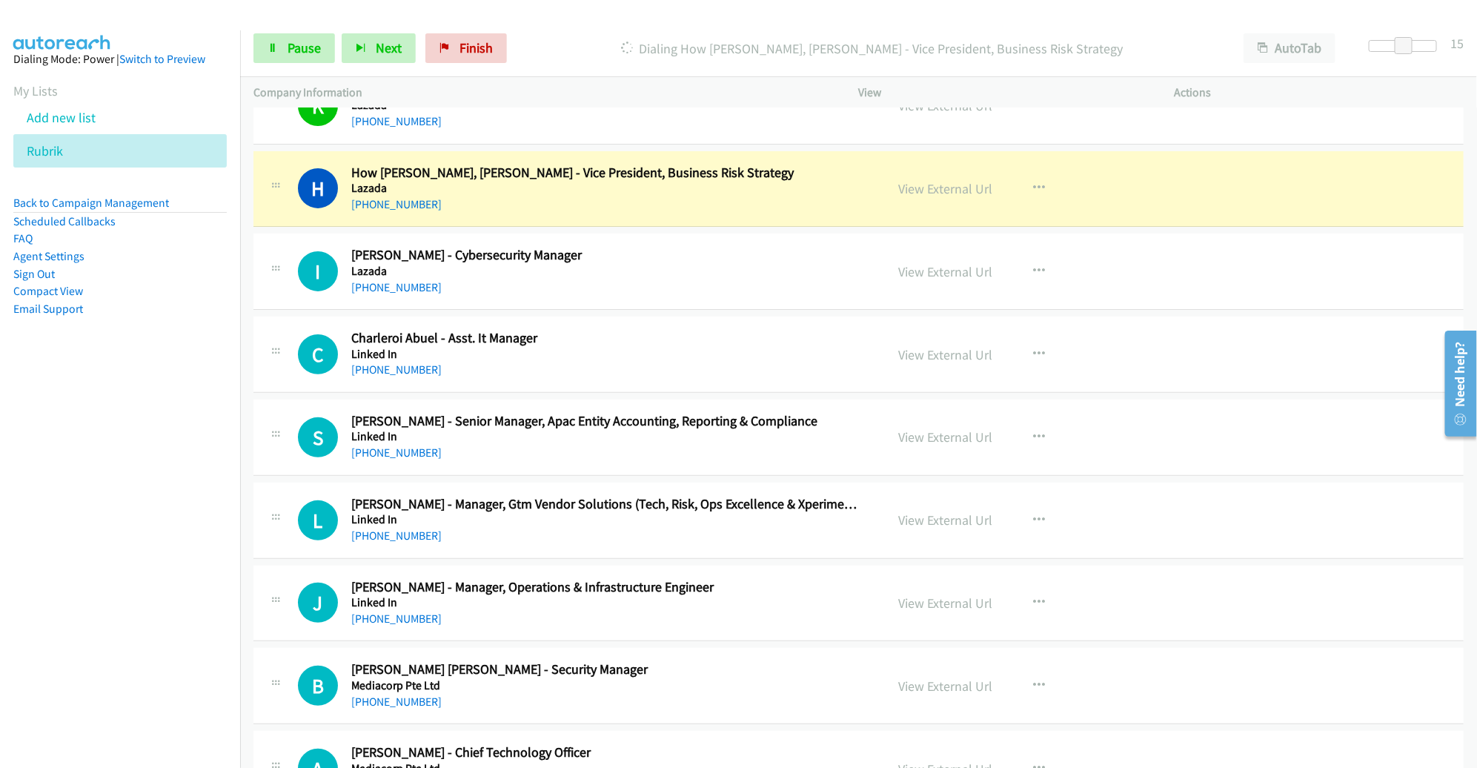
scroll to position [11943, 0]
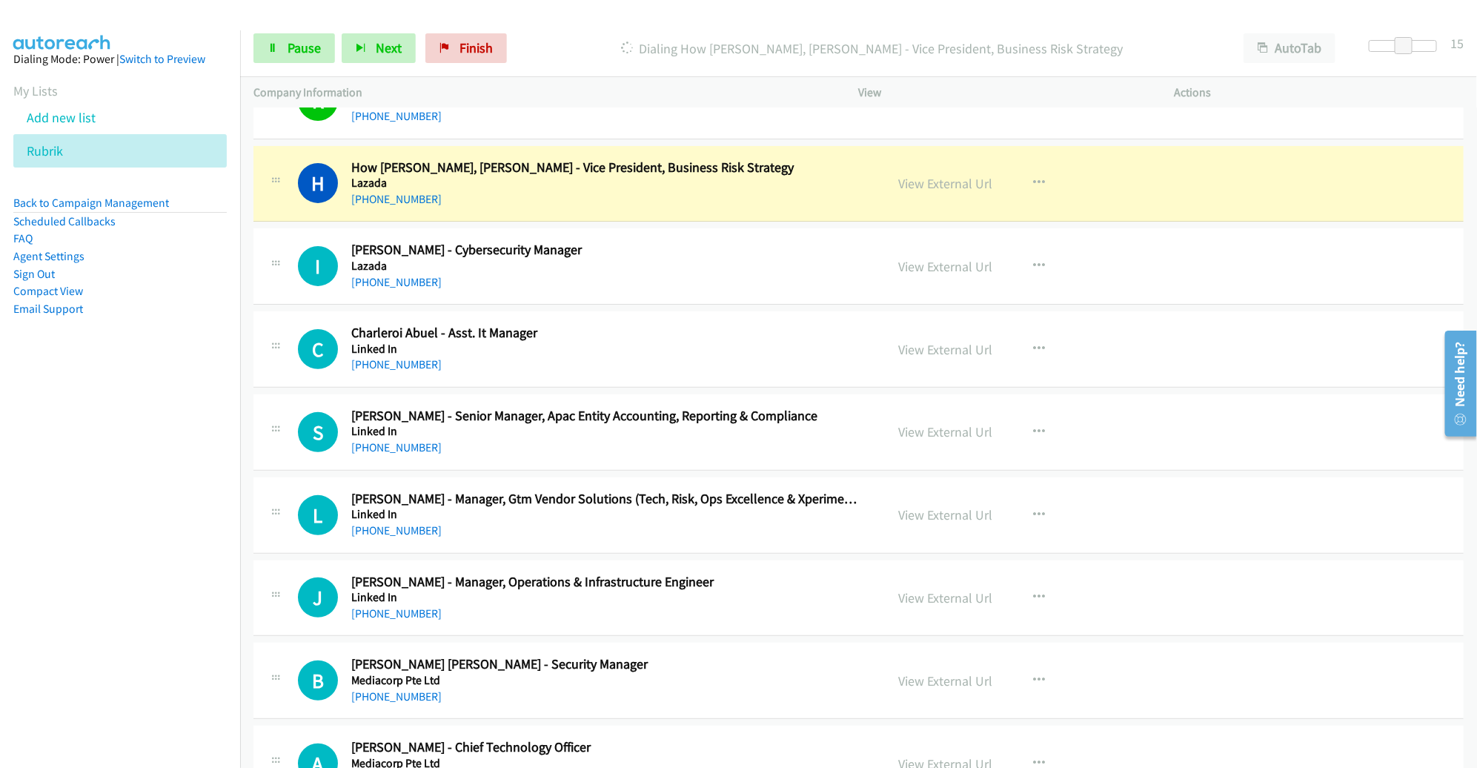
click at [833, 259] on h5 "Lazada" at bounding box center [607, 266] width 513 height 15
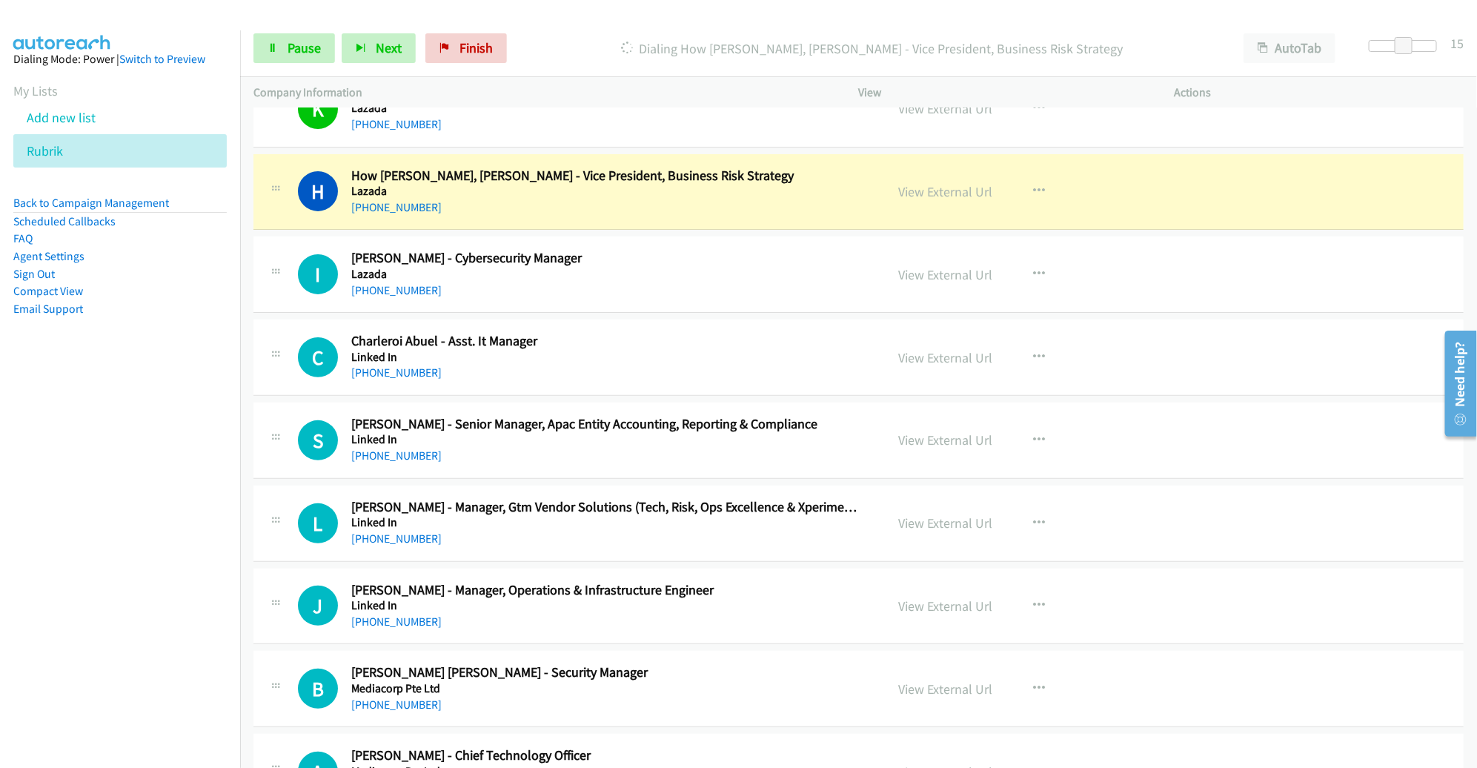
scroll to position [11934, 0]
click at [918, 184] on link "View External Url" at bounding box center [946, 192] width 94 height 17
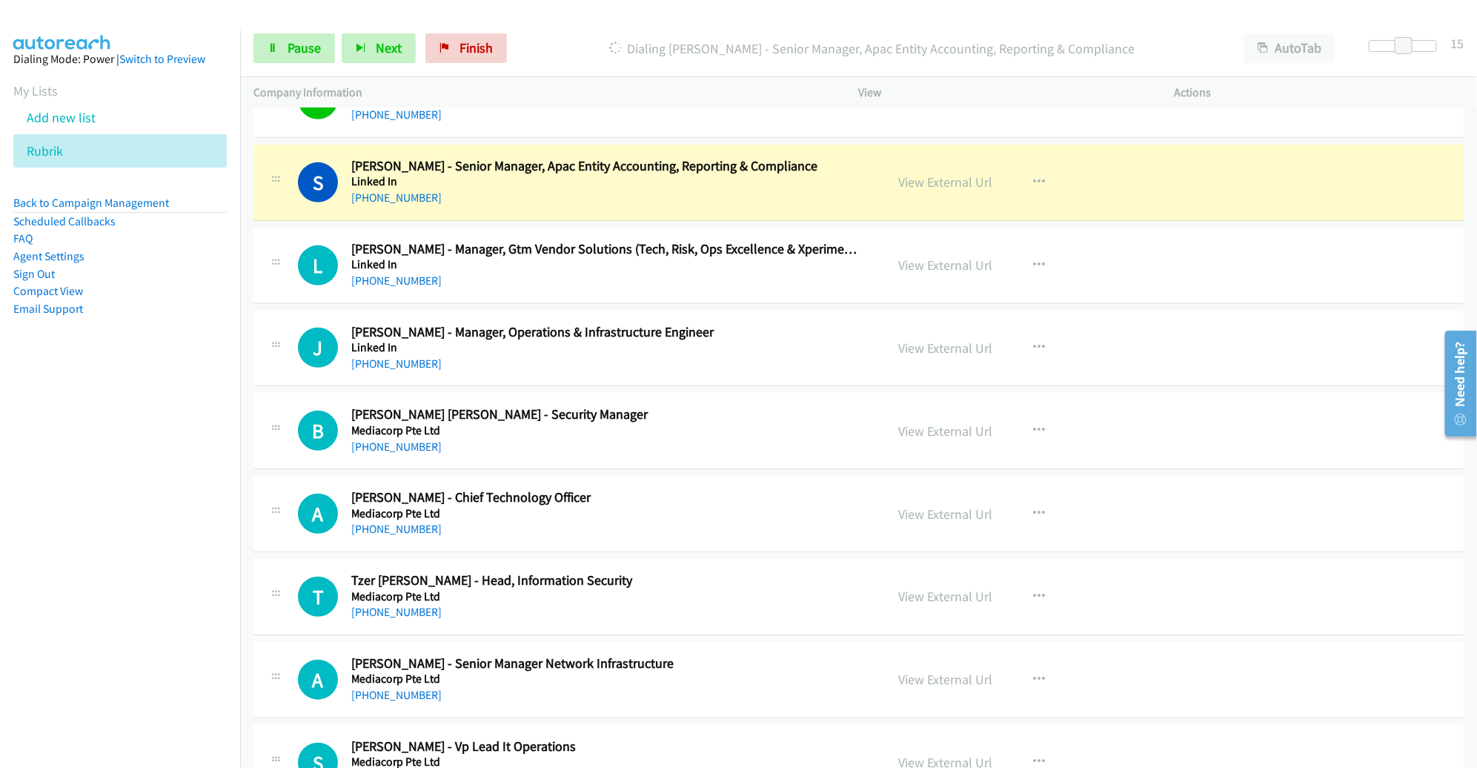
scroll to position [12194, 0]
click at [957, 172] on link "View External Url" at bounding box center [946, 180] width 94 height 17
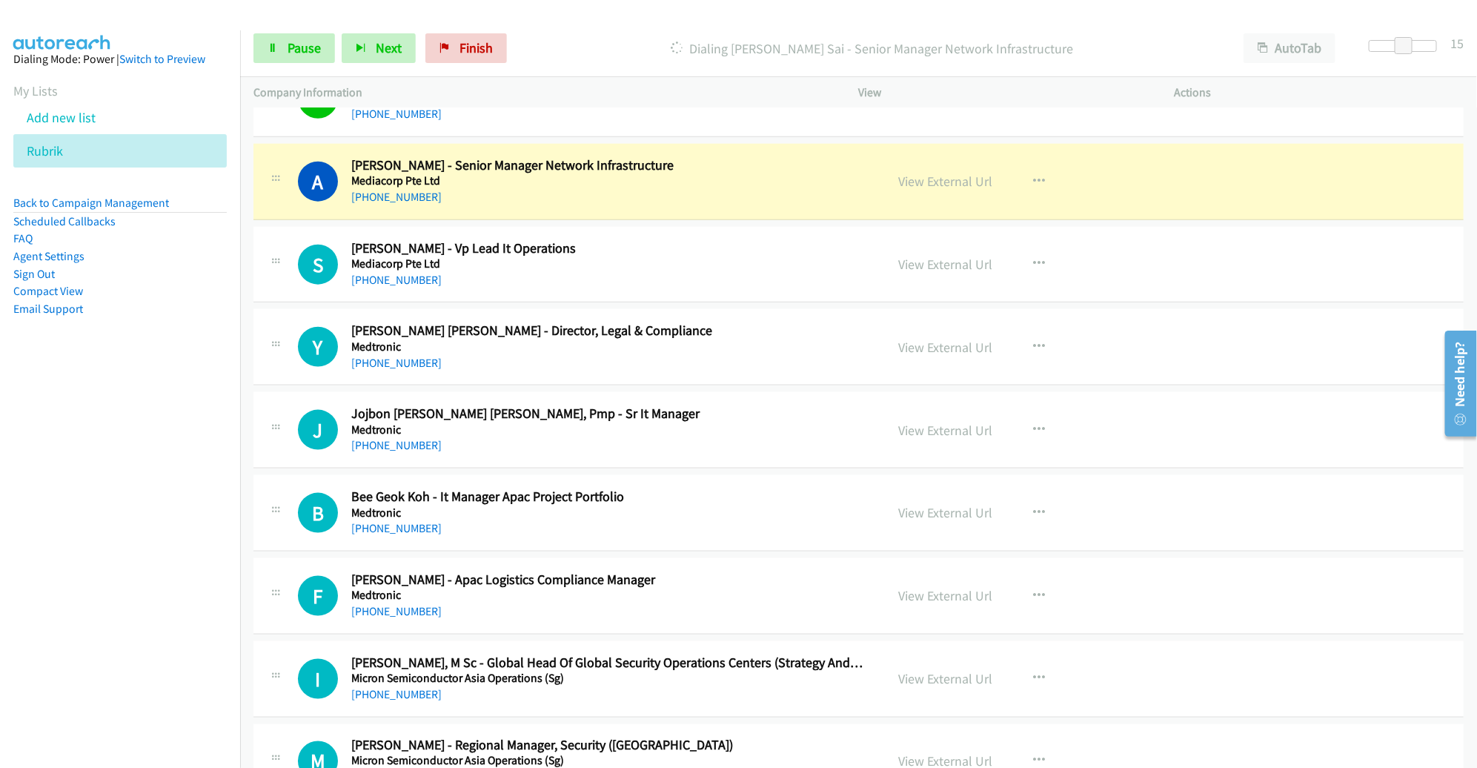
scroll to position [12686, 0]
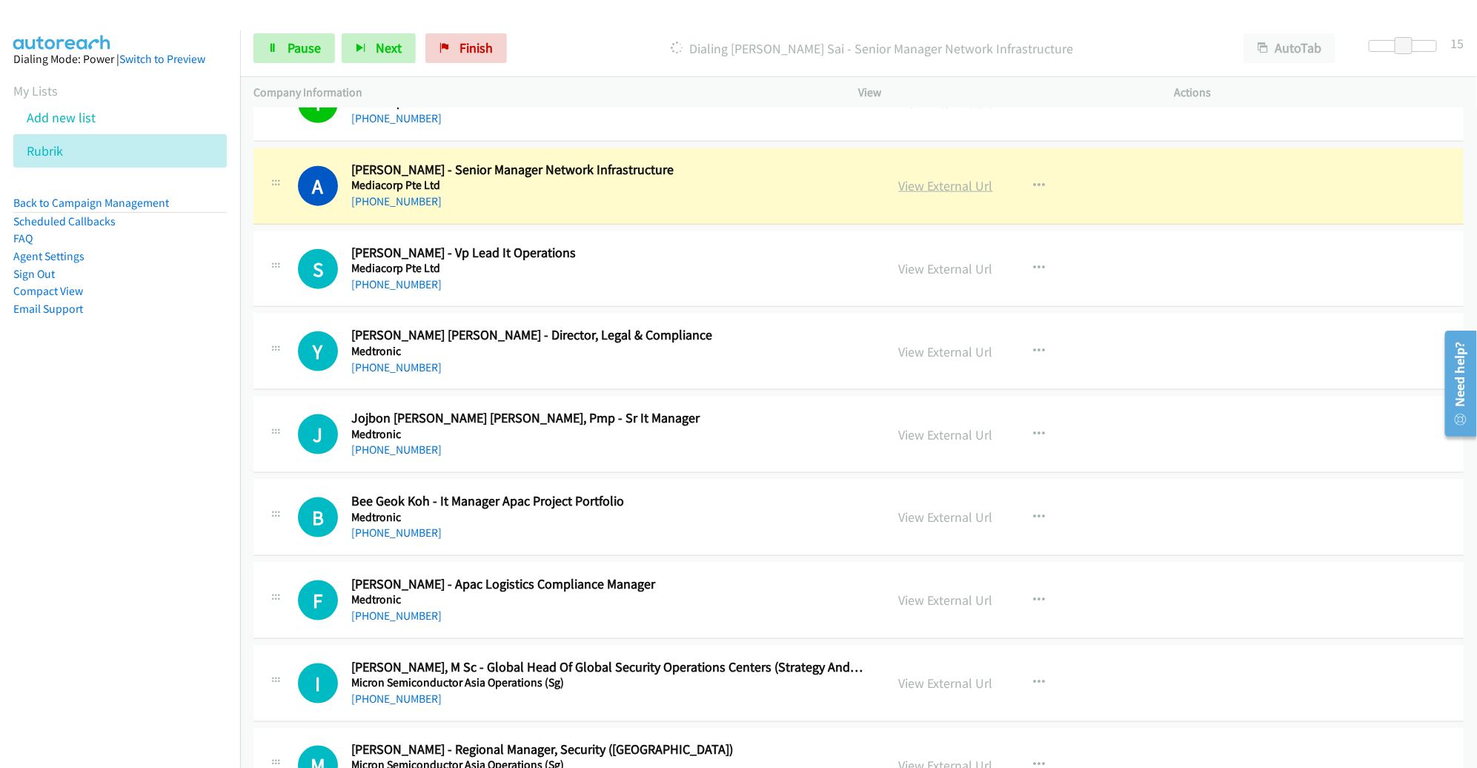
click at [942, 177] on link "View External Url" at bounding box center [946, 185] width 94 height 17
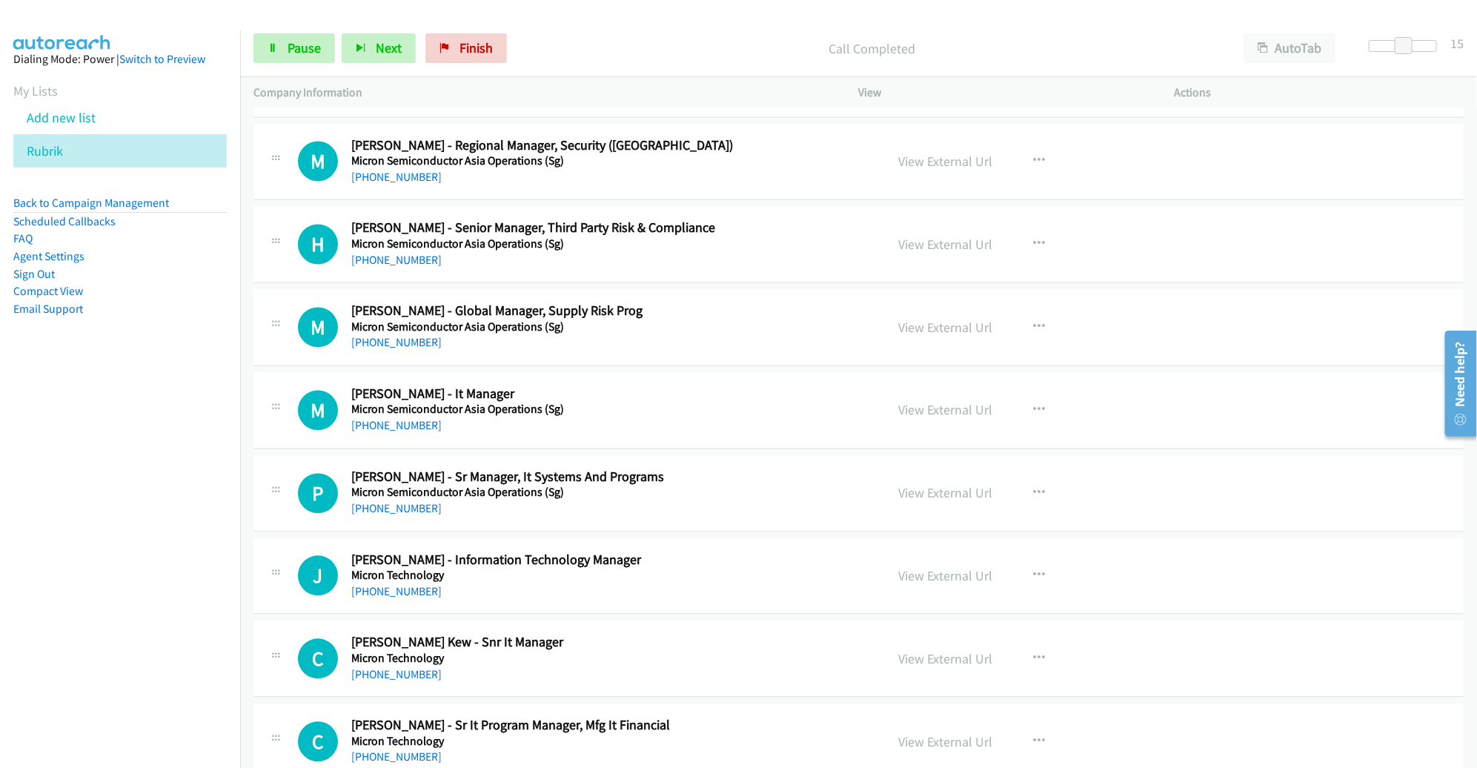
scroll to position [13285, 0]
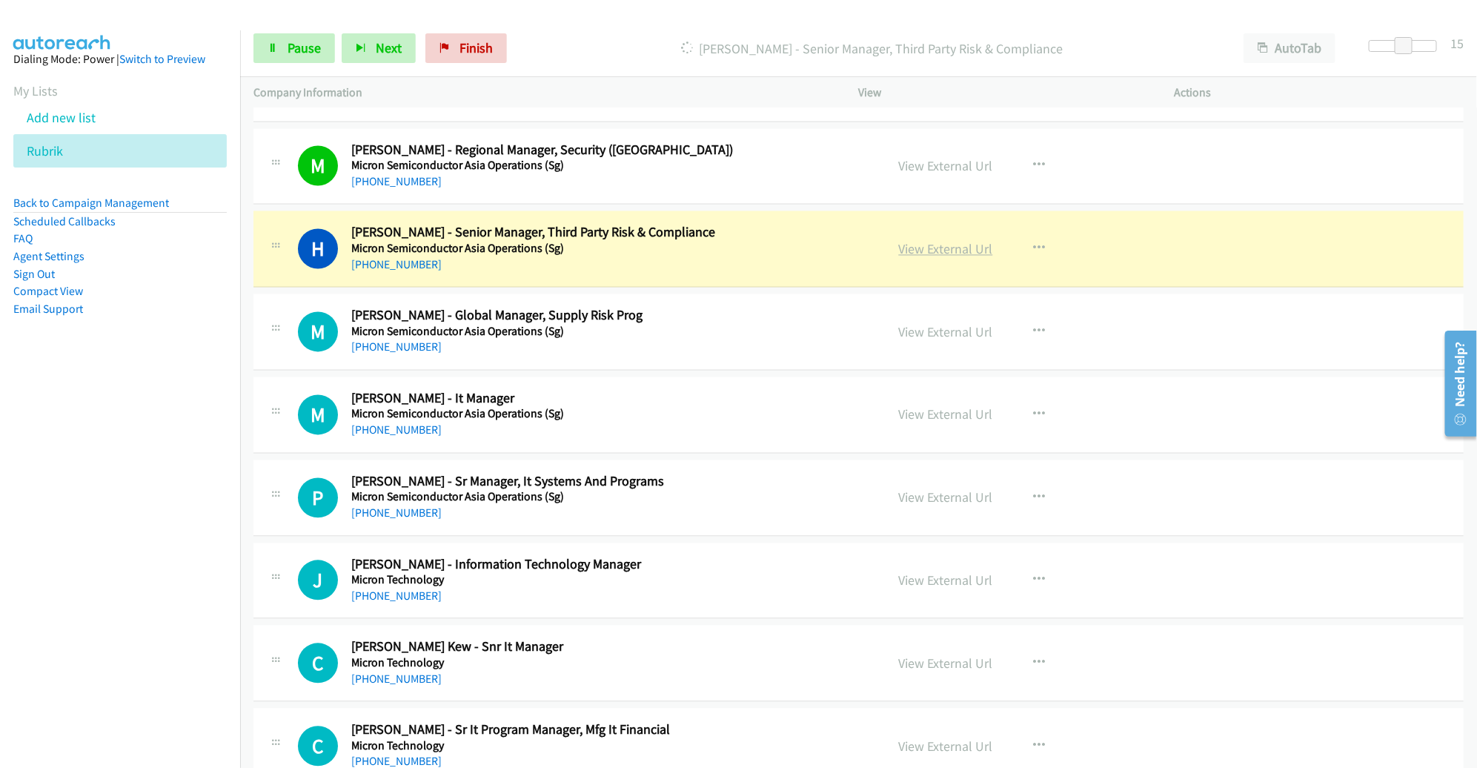
click at [940, 241] on link "View External Url" at bounding box center [946, 249] width 94 height 17
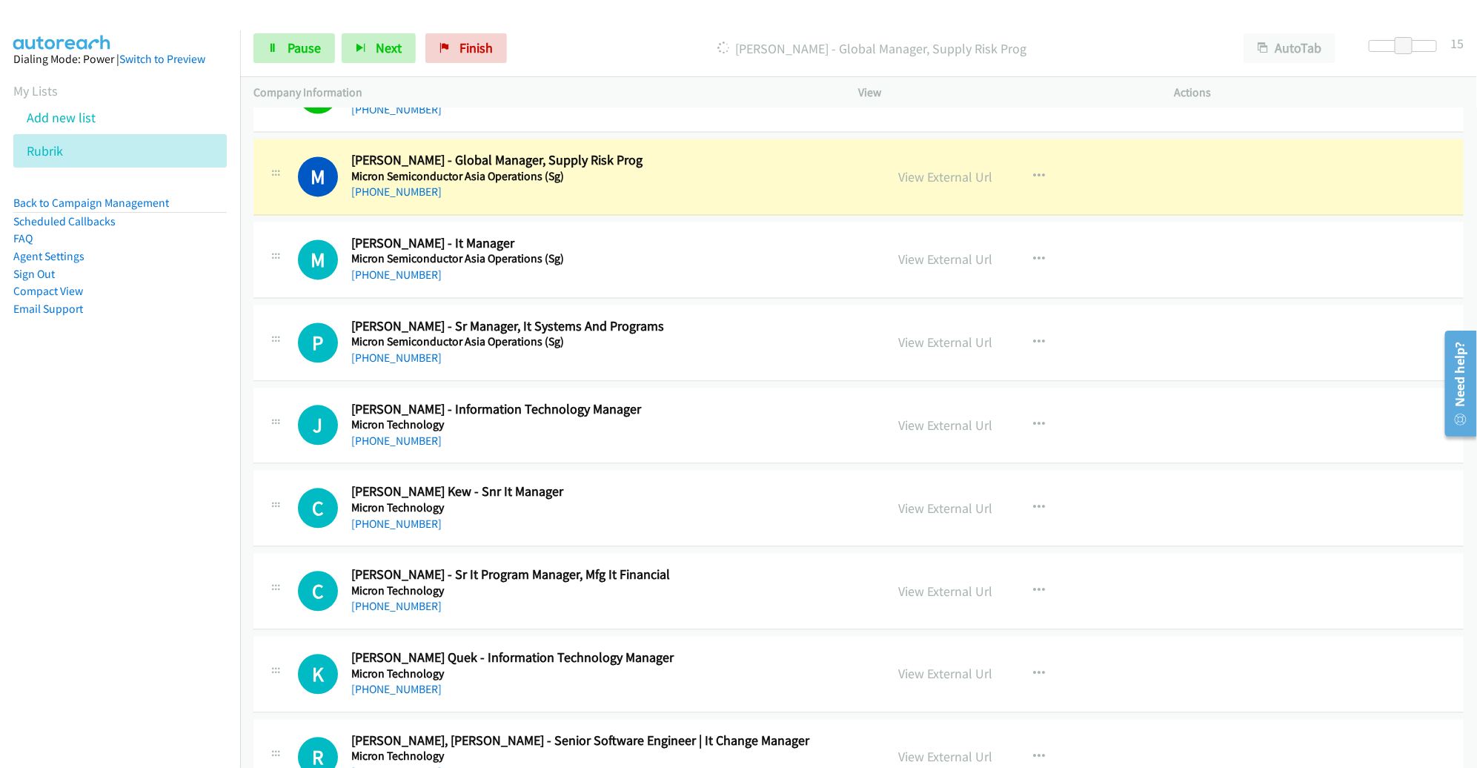
scroll to position [13439, 0]
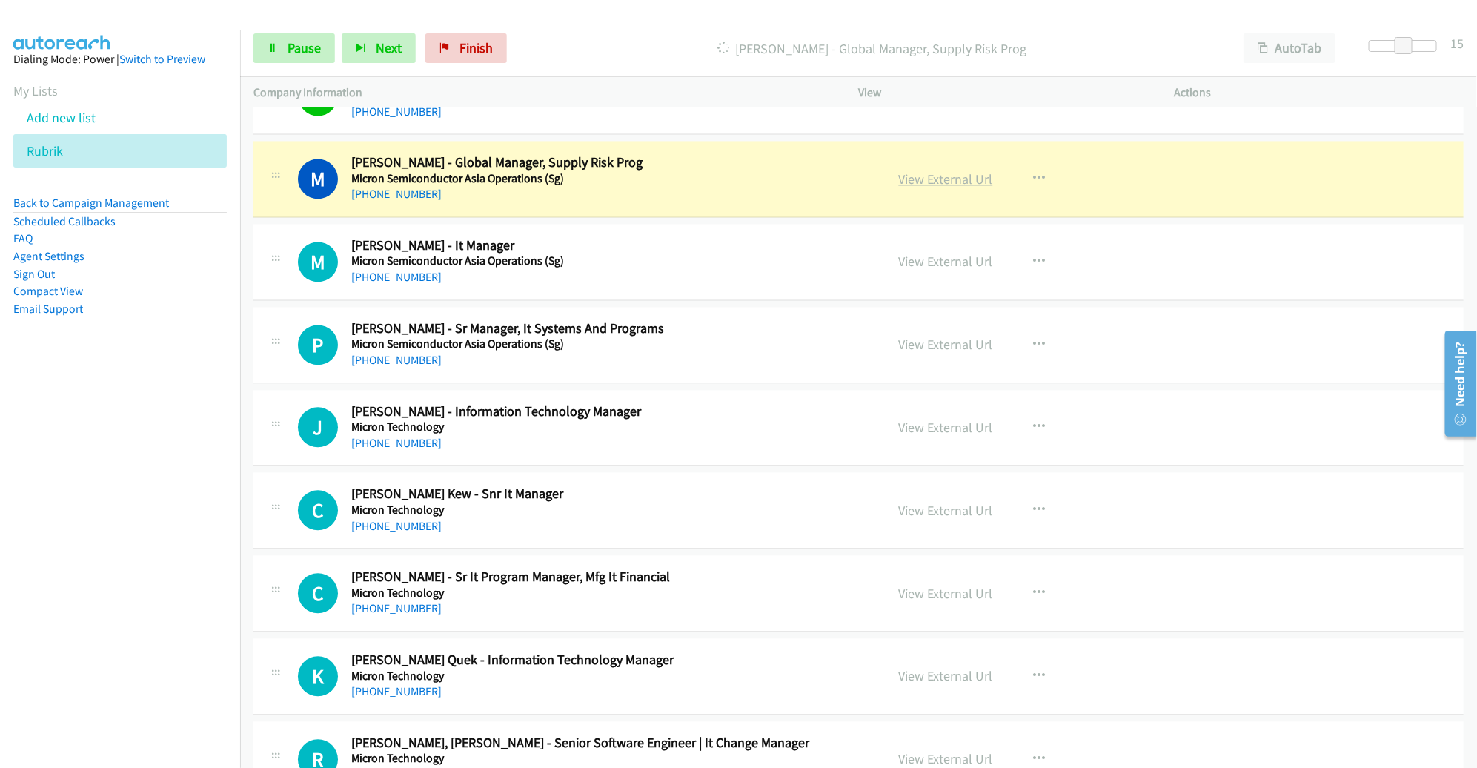
click at [933, 170] on link "View External Url" at bounding box center [946, 178] width 94 height 17
click at [287, 53] on span "Pause" at bounding box center [303, 47] width 33 height 17
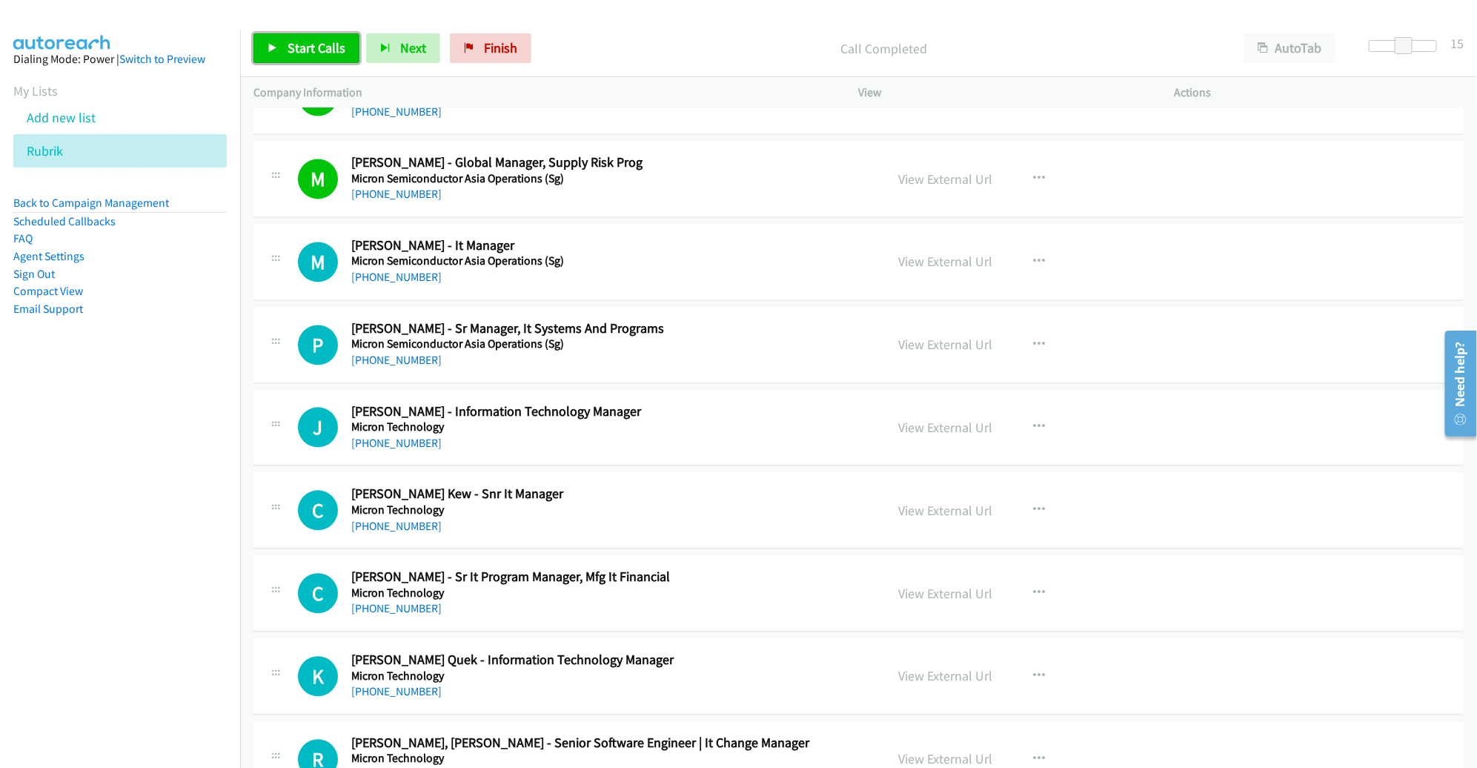
click at [328, 38] on link "Start Calls" at bounding box center [306, 48] width 106 height 30
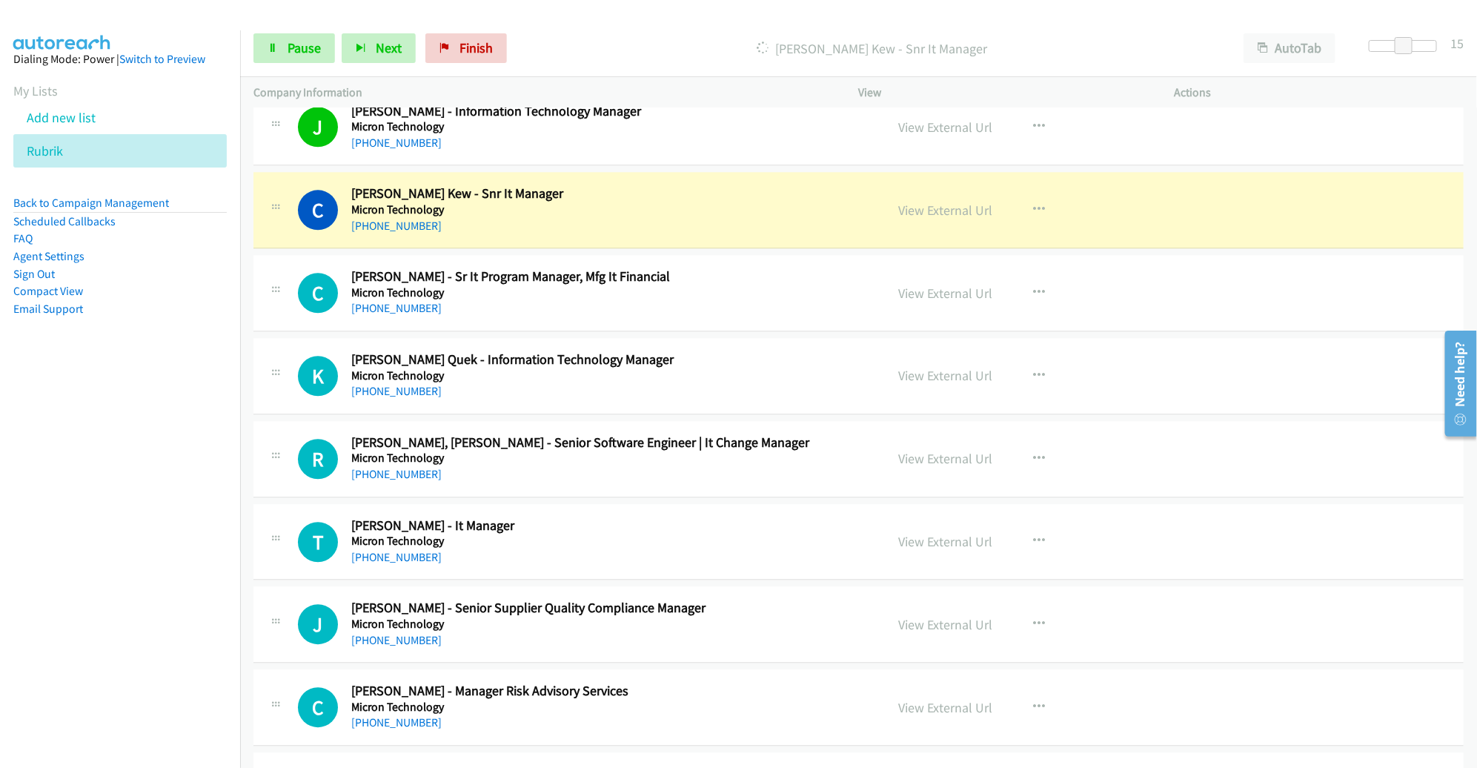
scroll to position [13766, 0]
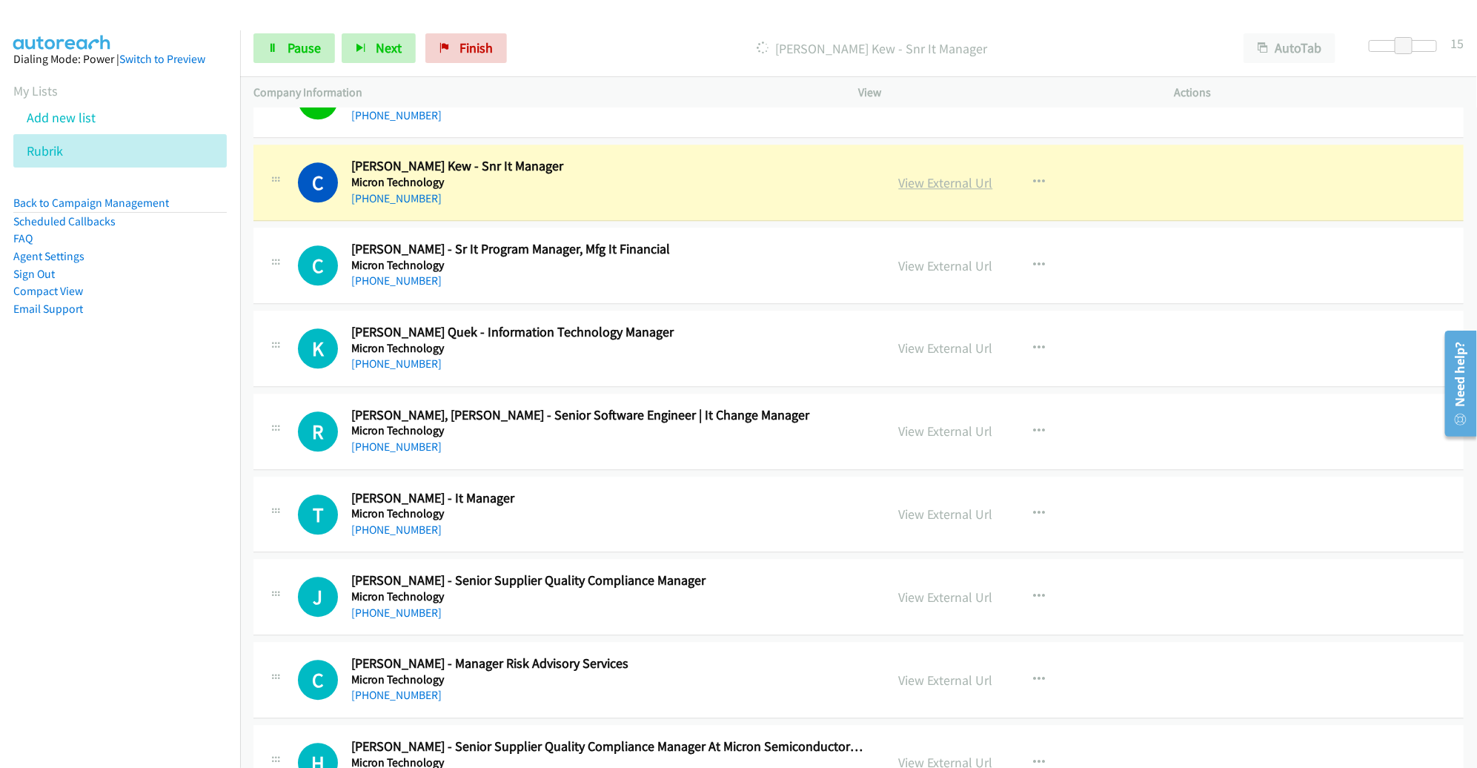
click at [943, 174] on link "View External Url" at bounding box center [946, 182] width 94 height 17
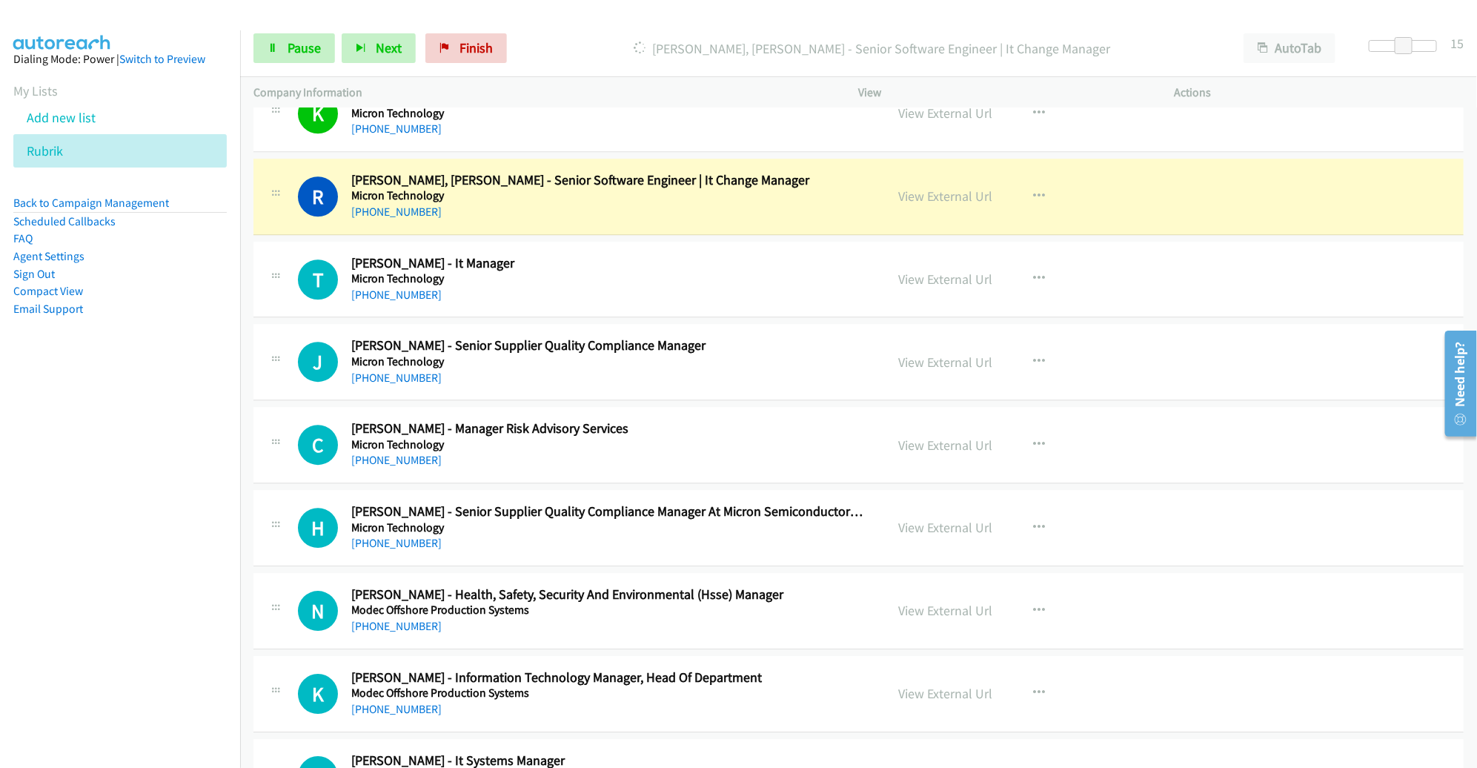
scroll to position [14005, 0]
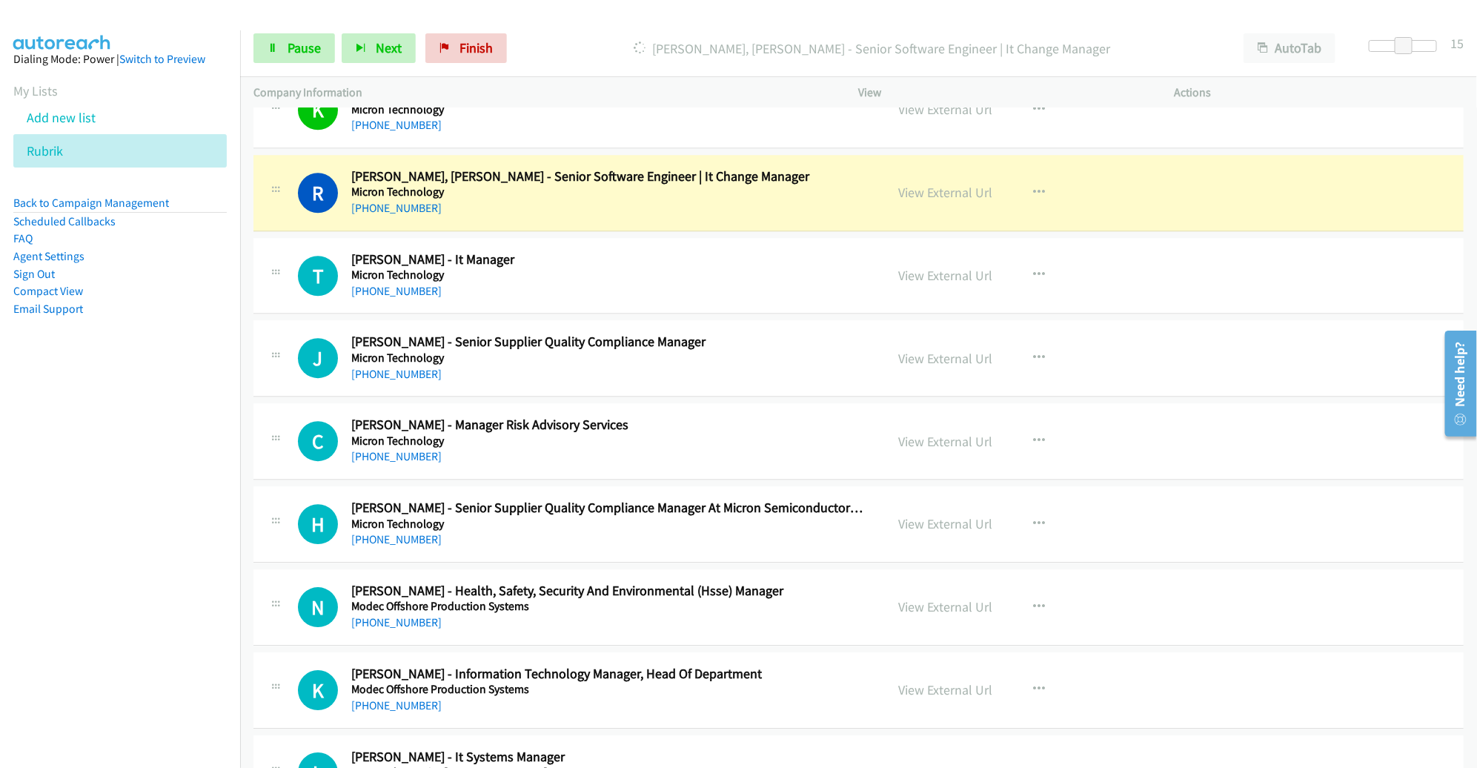
click at [788, 190] on div "R Callback Scheduled [PERSON_NAME], [PERSON_NAME] - Senior Software Engineer | …" at bounding box center [858, 193] width 1210 height 76
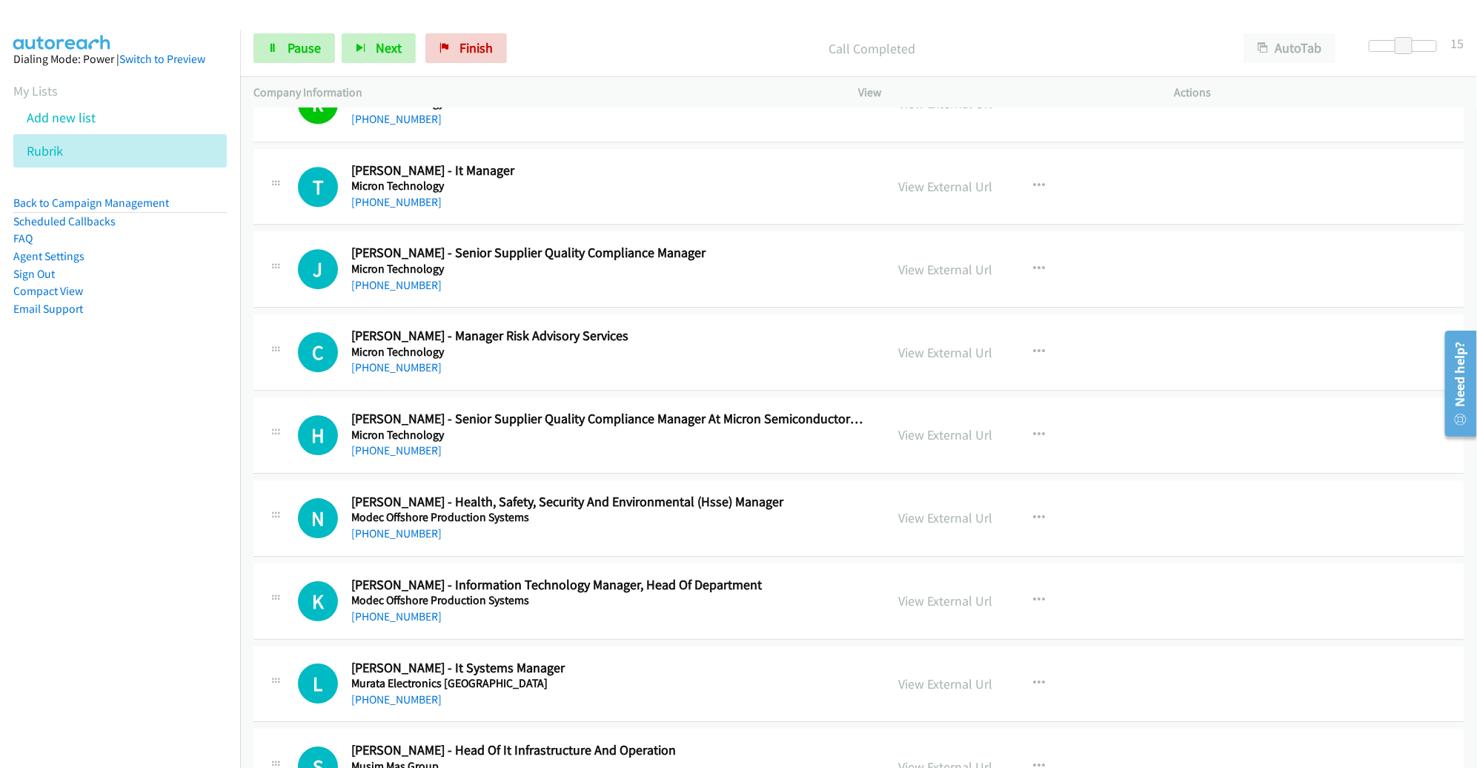
scroll to position [14094, 0]
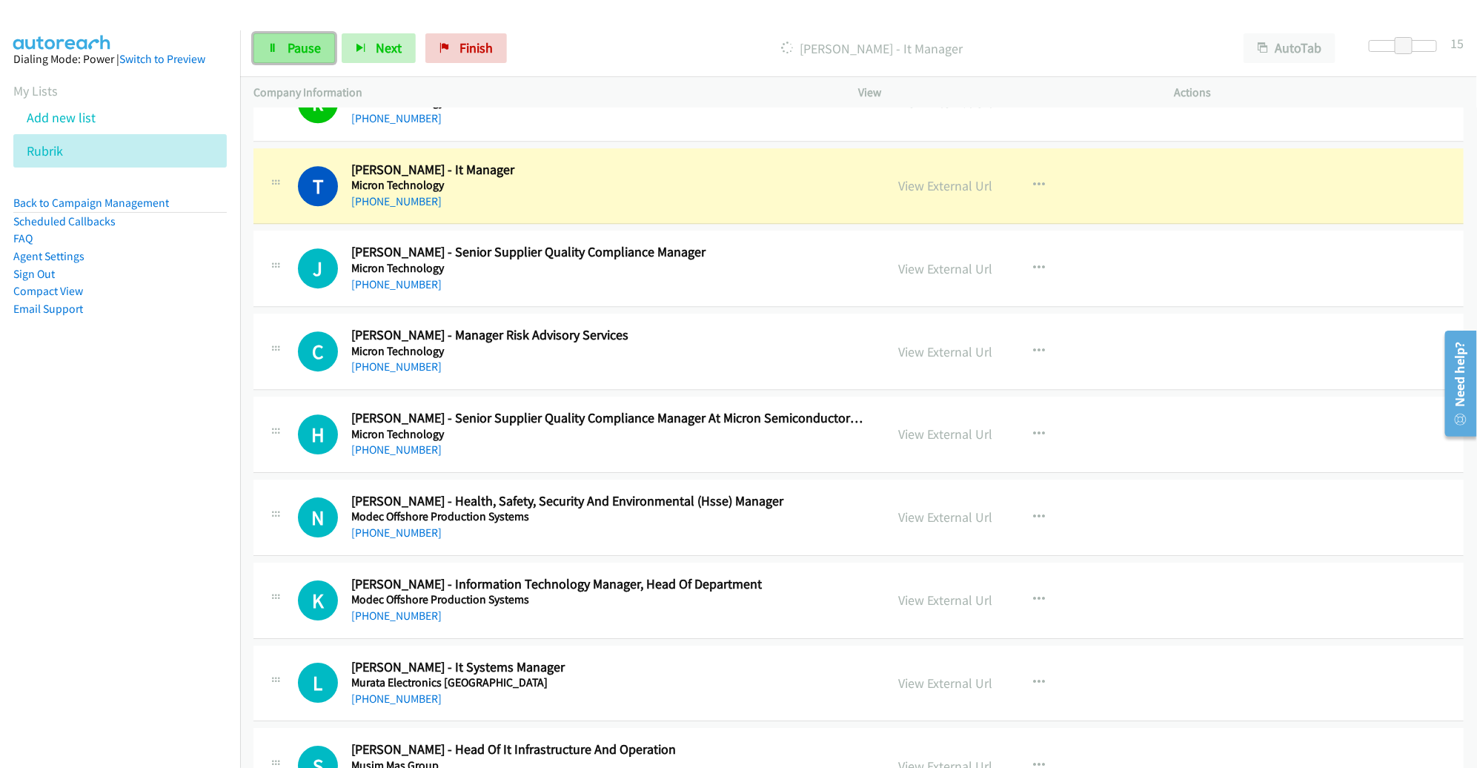
click at [298, 53] on span "Pause" at bounding box center [303, 47] width 33 height 17
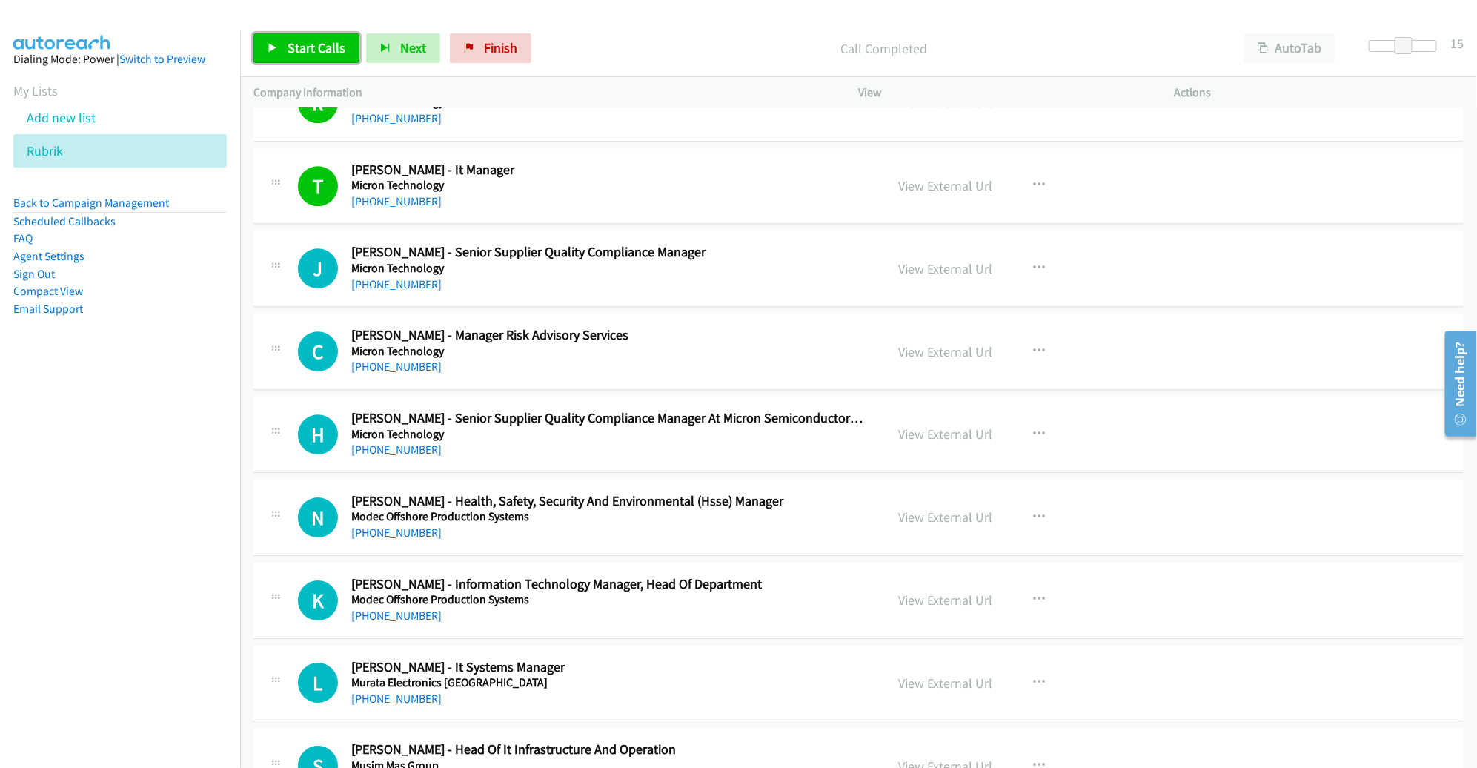
click at [312, 48] on span "Start Calls" at bounding box center [316, 47] width 58 height 17
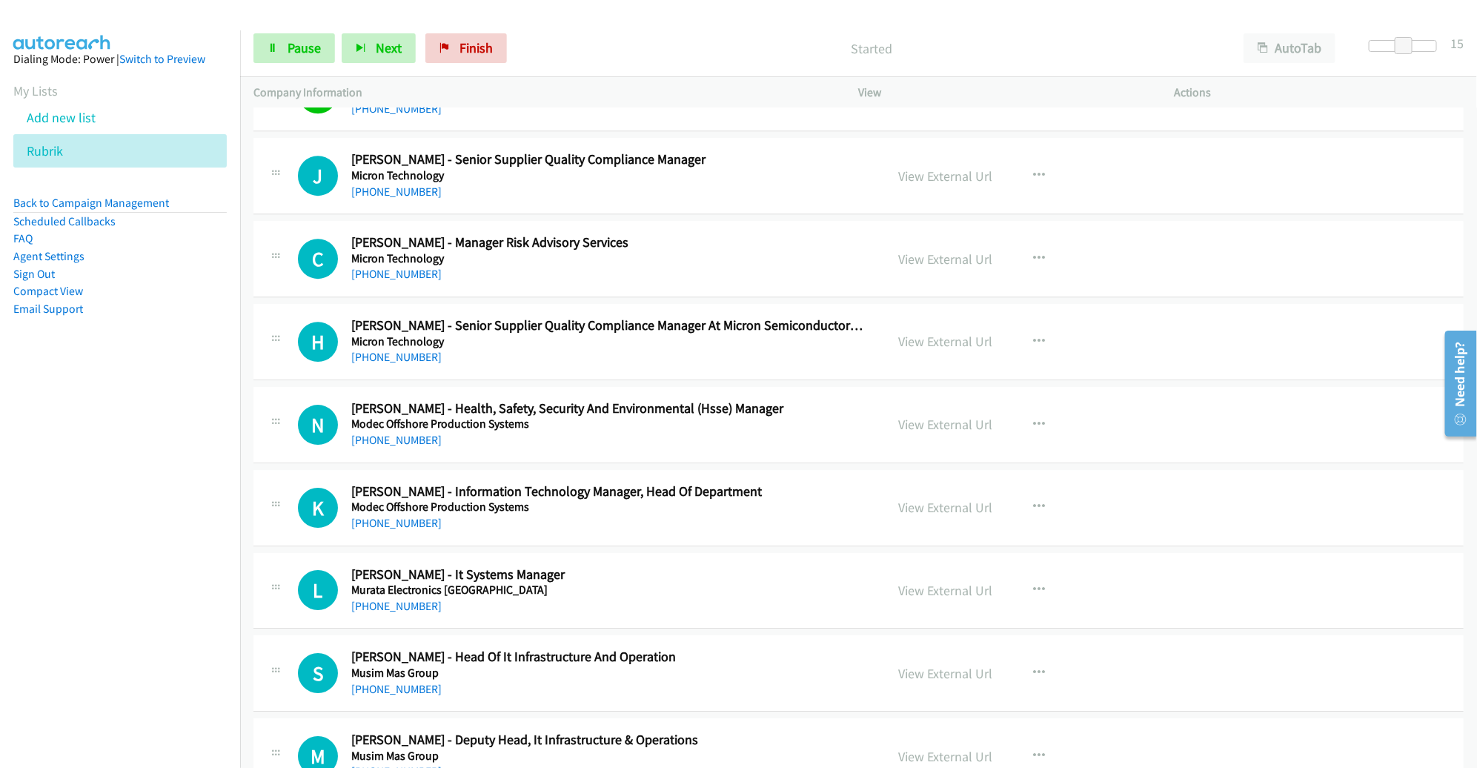
scroll to position [14182, 0]
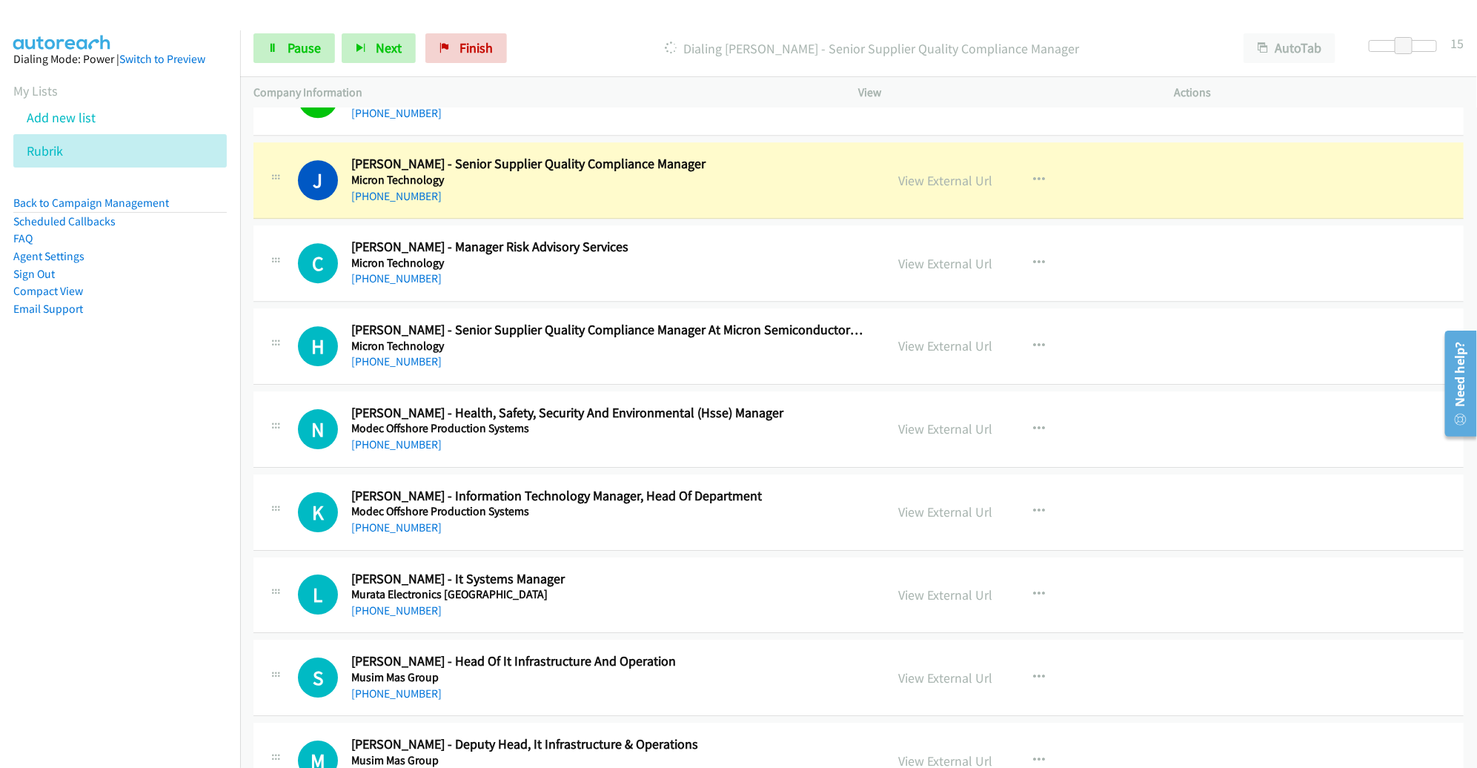
click at [809, 173] on h5 "Micron Technology" at bounding box center [607, 180] width 513 height 15
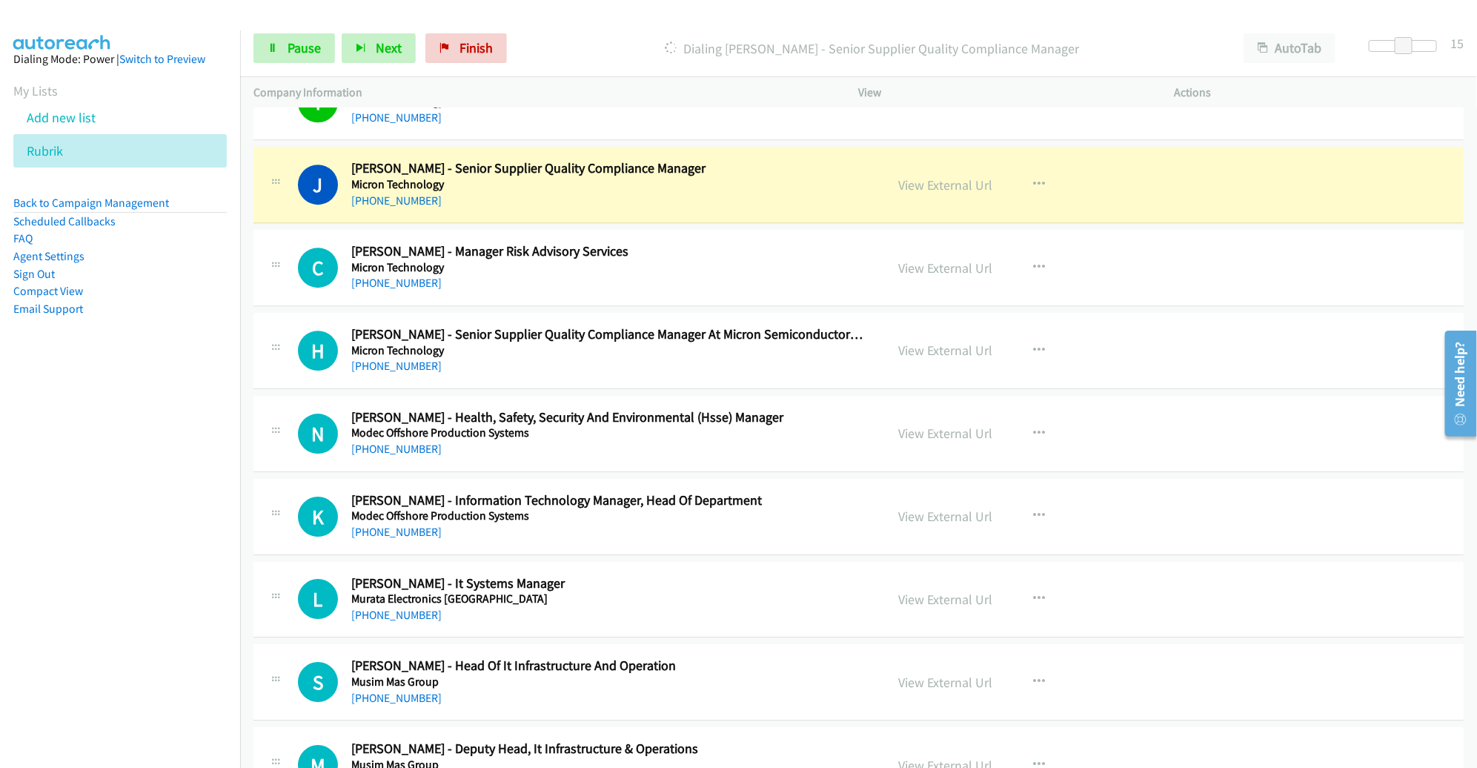
scroll to position [14173, 0]
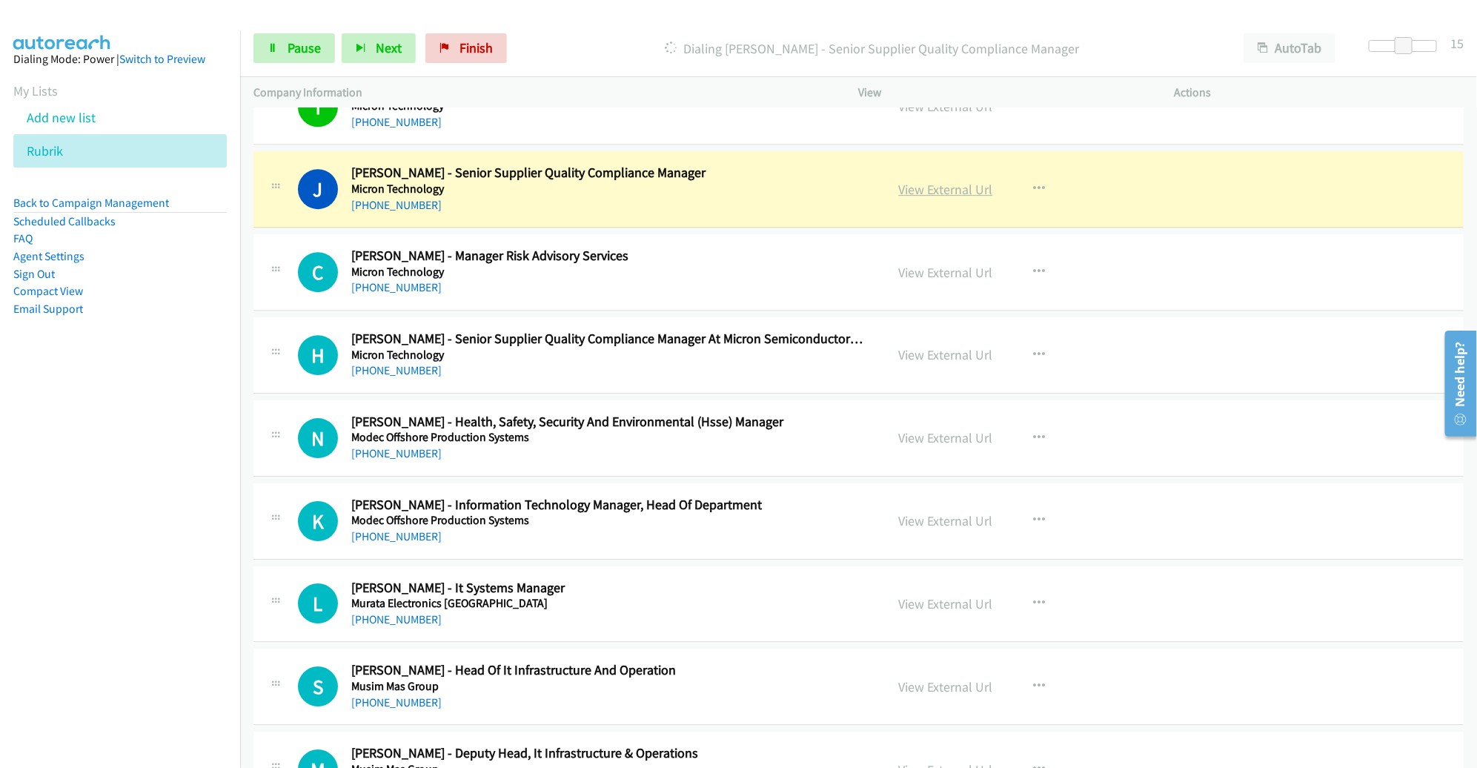
click at [903, 181] on link "View External Url" at bounding box center [946, 189] width 94 height 17
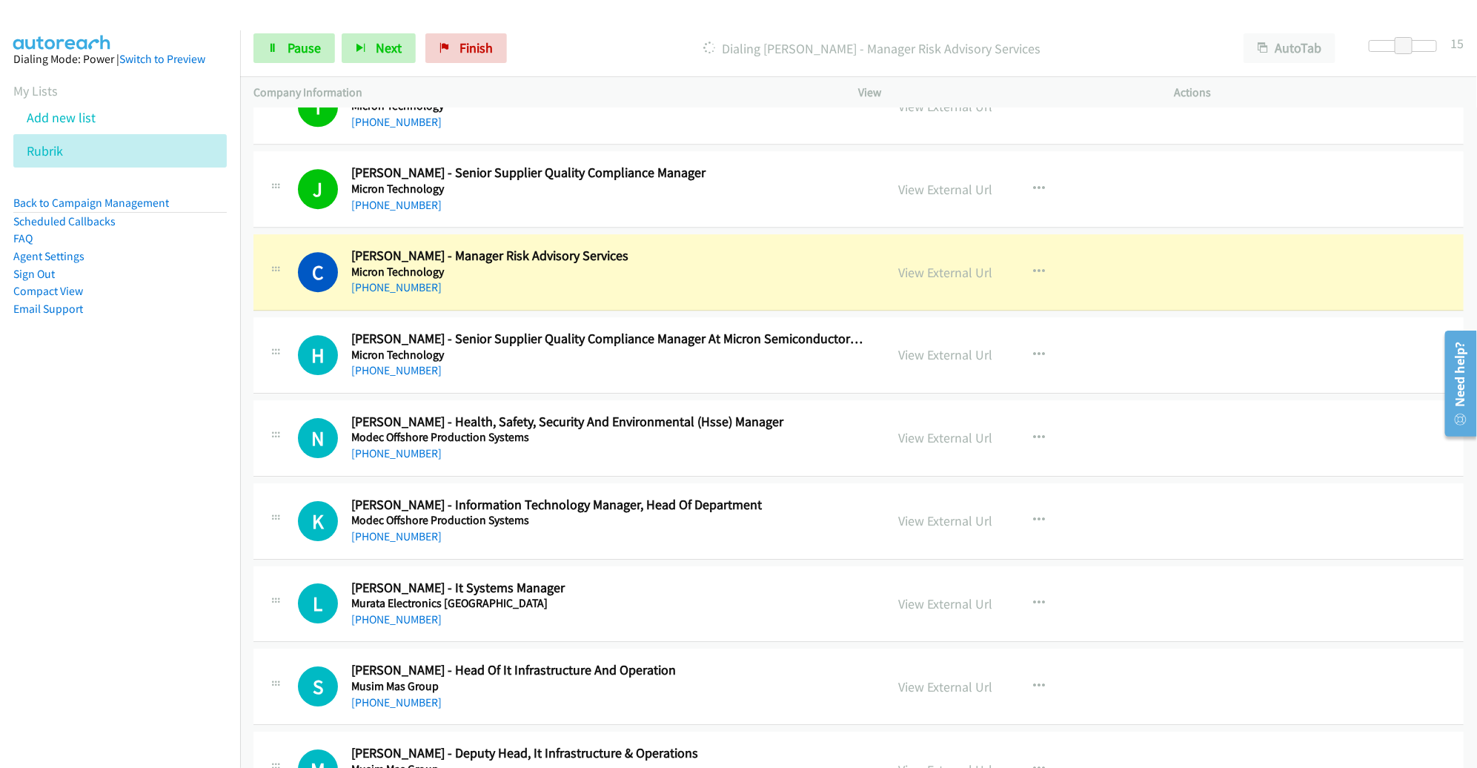
click at [1220, 317] on div "H Callback Scheduled [PERSON_NAME] - Senior Supplier Quality Compliance Manager…" at bounding box center [858, 355] width 1210 height 76
click at [1217, 265] on div "C Callback Scheduled [PERSON_NAME] - Manager Risk Advisory Services Micron Tech…" at bounding box center [858, 272] width 1210 height 76
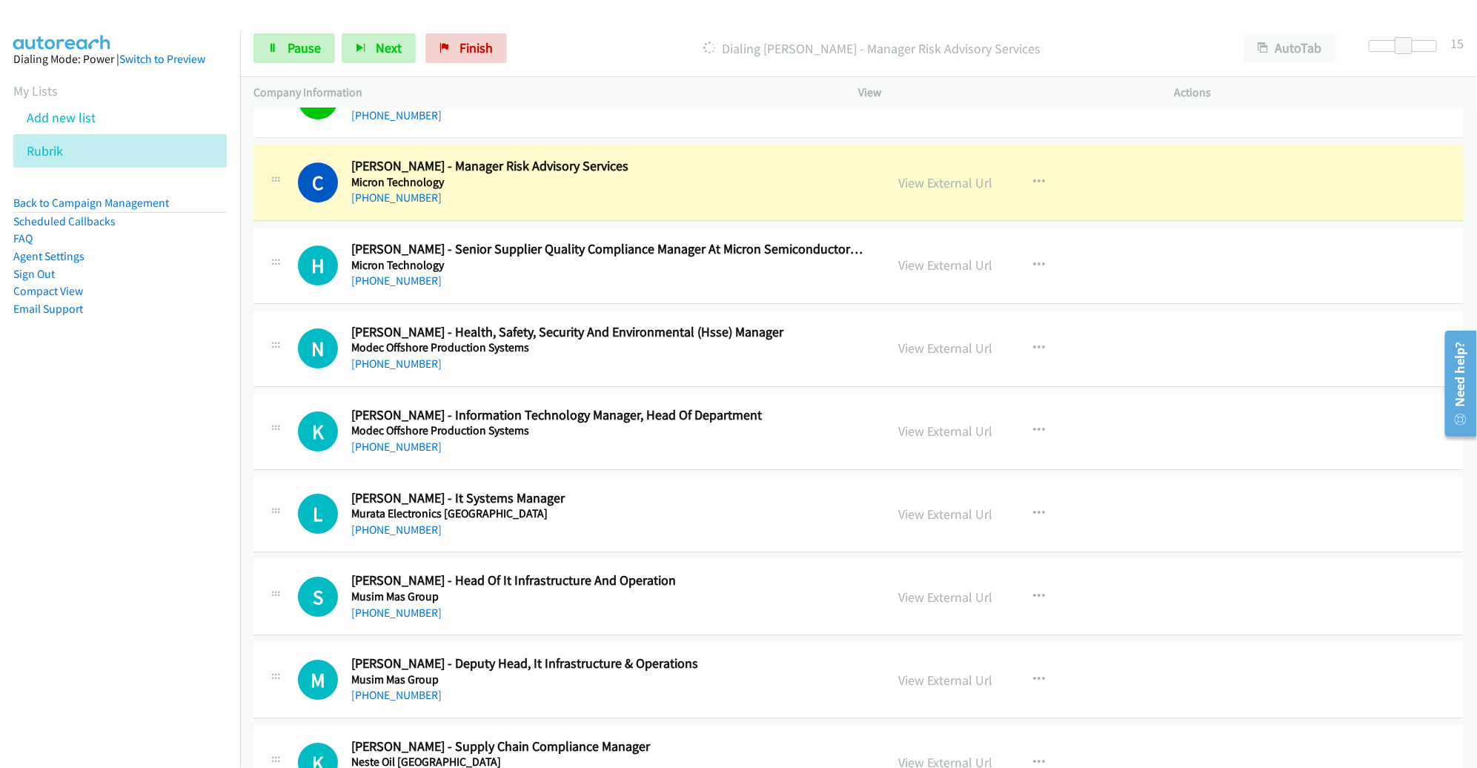
scroll to position [14262, 0]
click at [941, 175] on link "View External Url" at bounding box center [946, 183] width 94 height 17
click at [819, 176] on h5 "Micron Technology" at bounding box center [607, 183] width 513 height 15
click at [971, 175] on link "View External Url" at bounding box center [946, 183] width 94 height 17
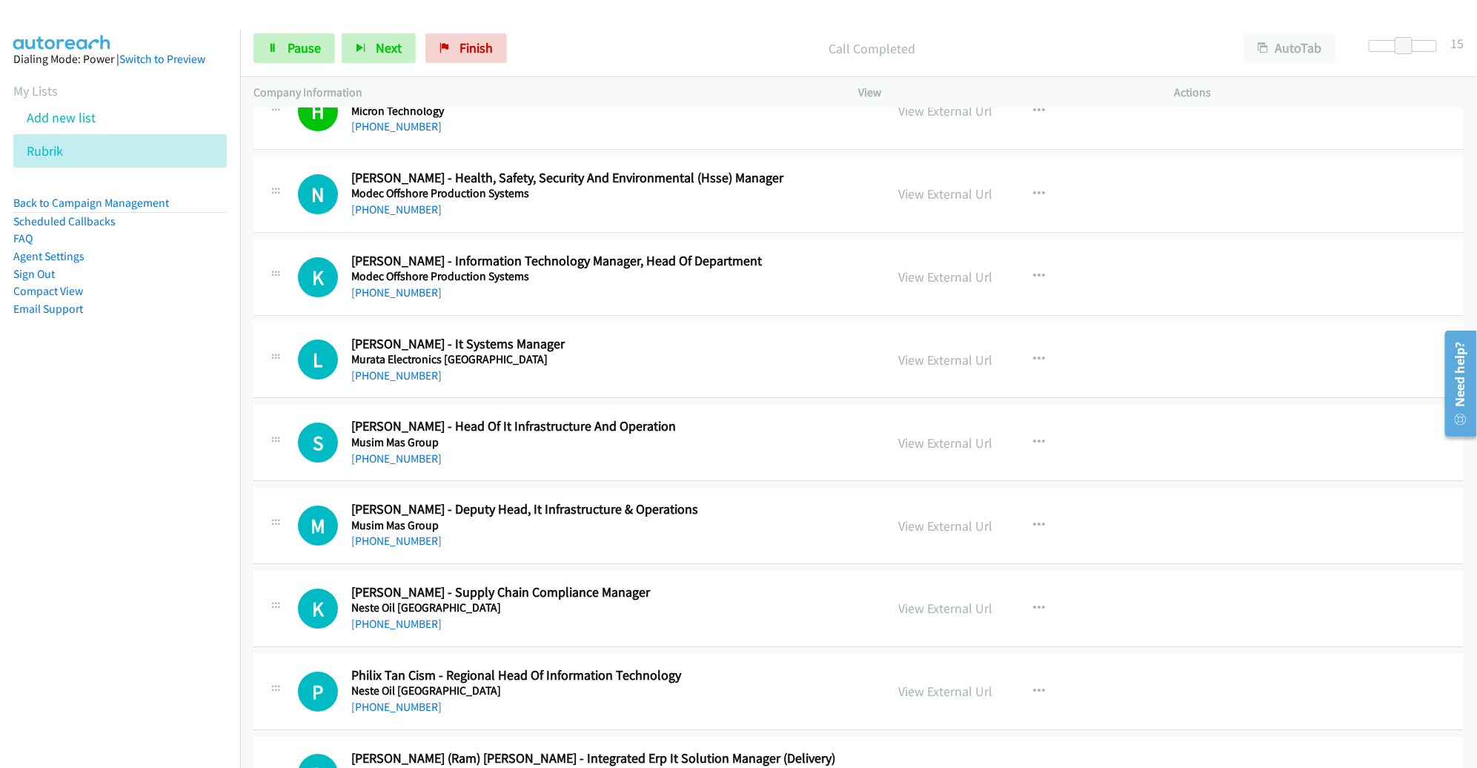
scroll to position [14422, 0]
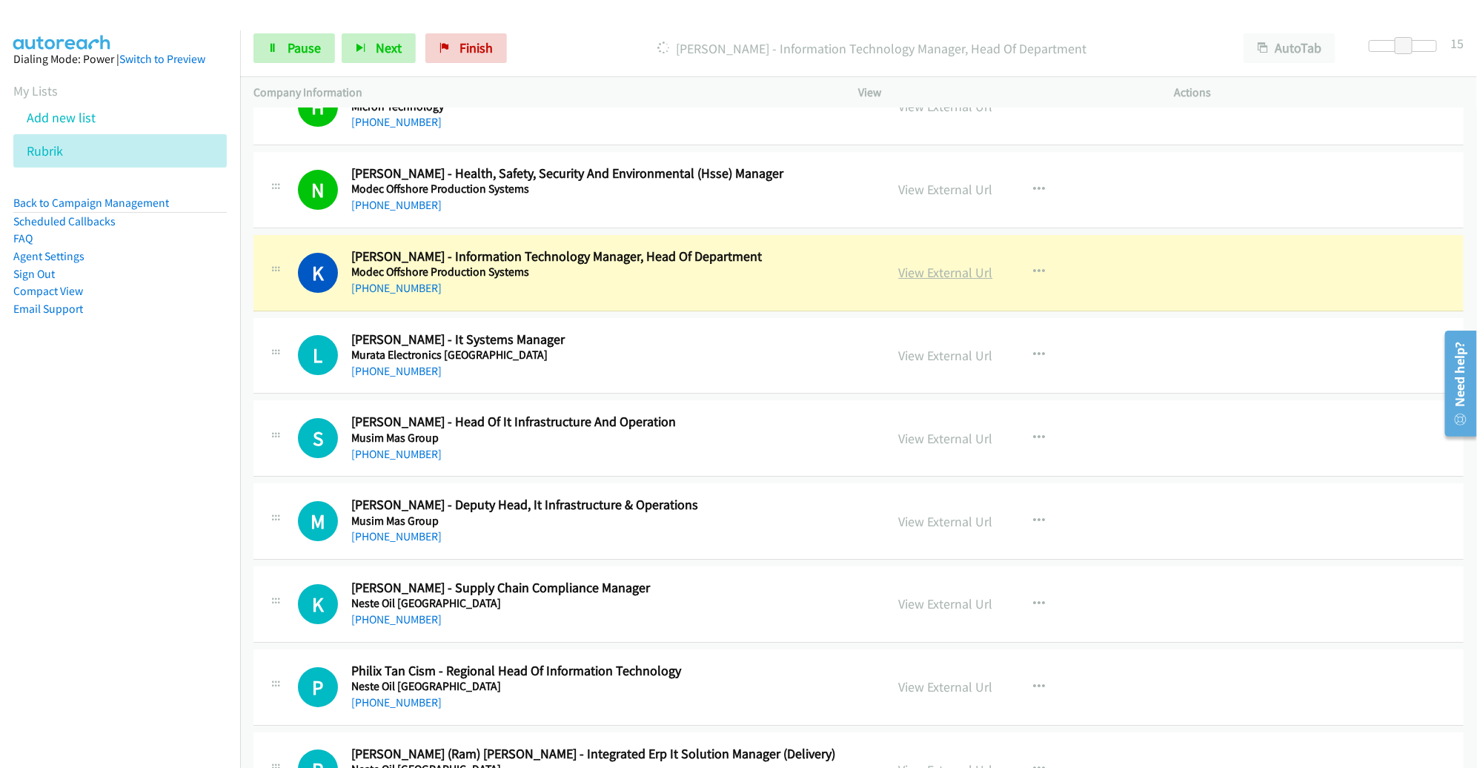
click at [911, 264] on link "View External Url" at bounding box center [946, 272] width 94 height 17
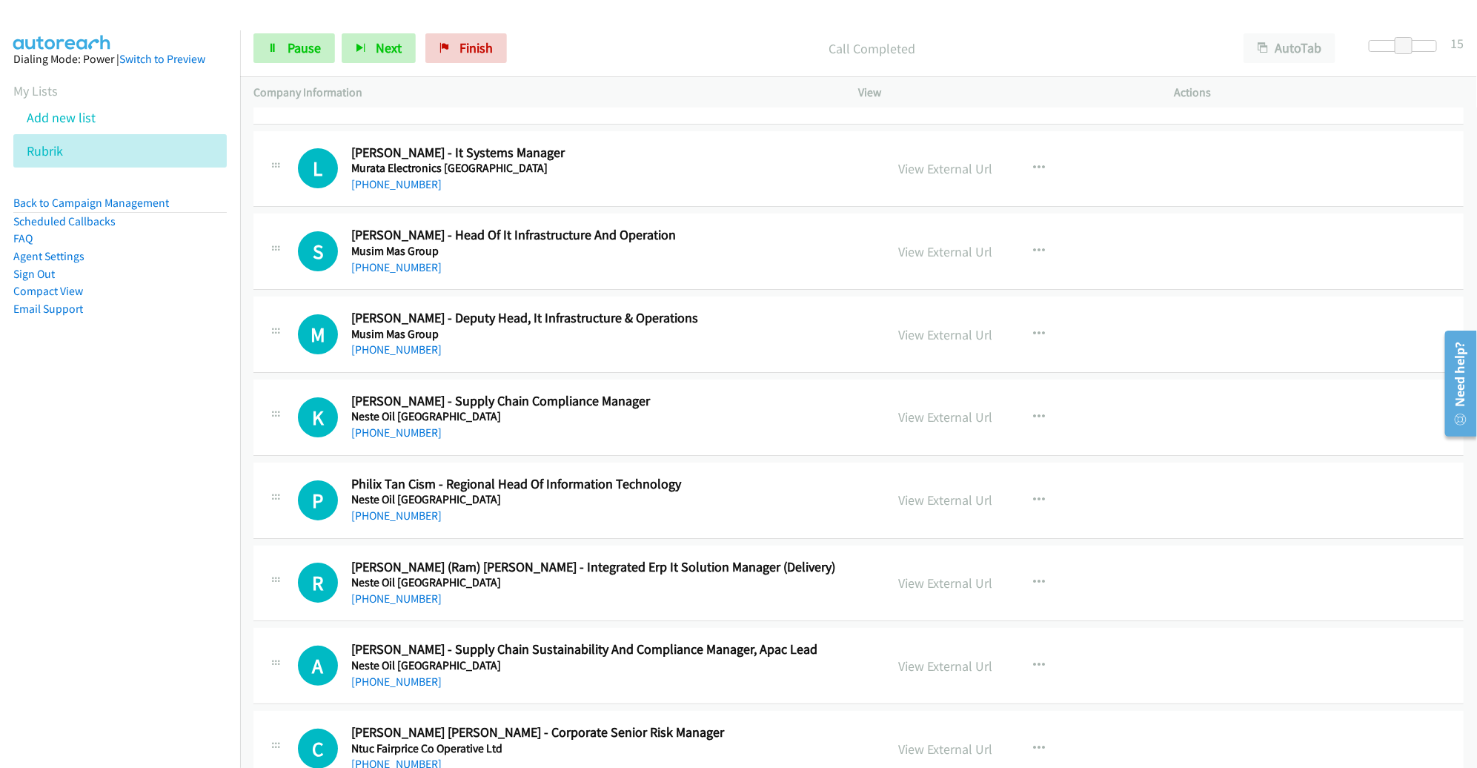
scroll to position [14591, 0]
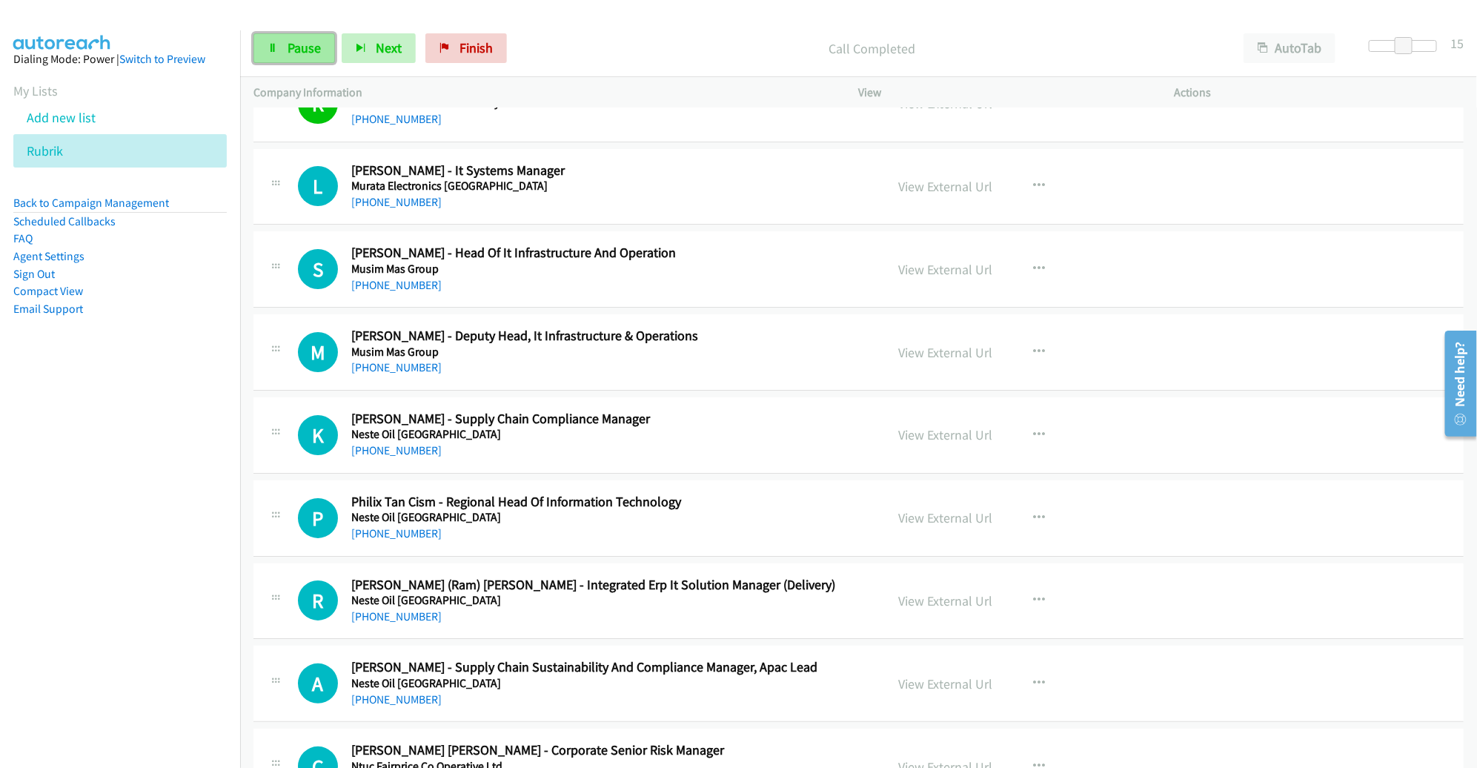
click at [326, 55] on link "Pause" at bounding box center [293, 48] width 81 height 30
click at [326, 55] on span "Start Calls" at bounding box center [316, 47] width 58 height 17
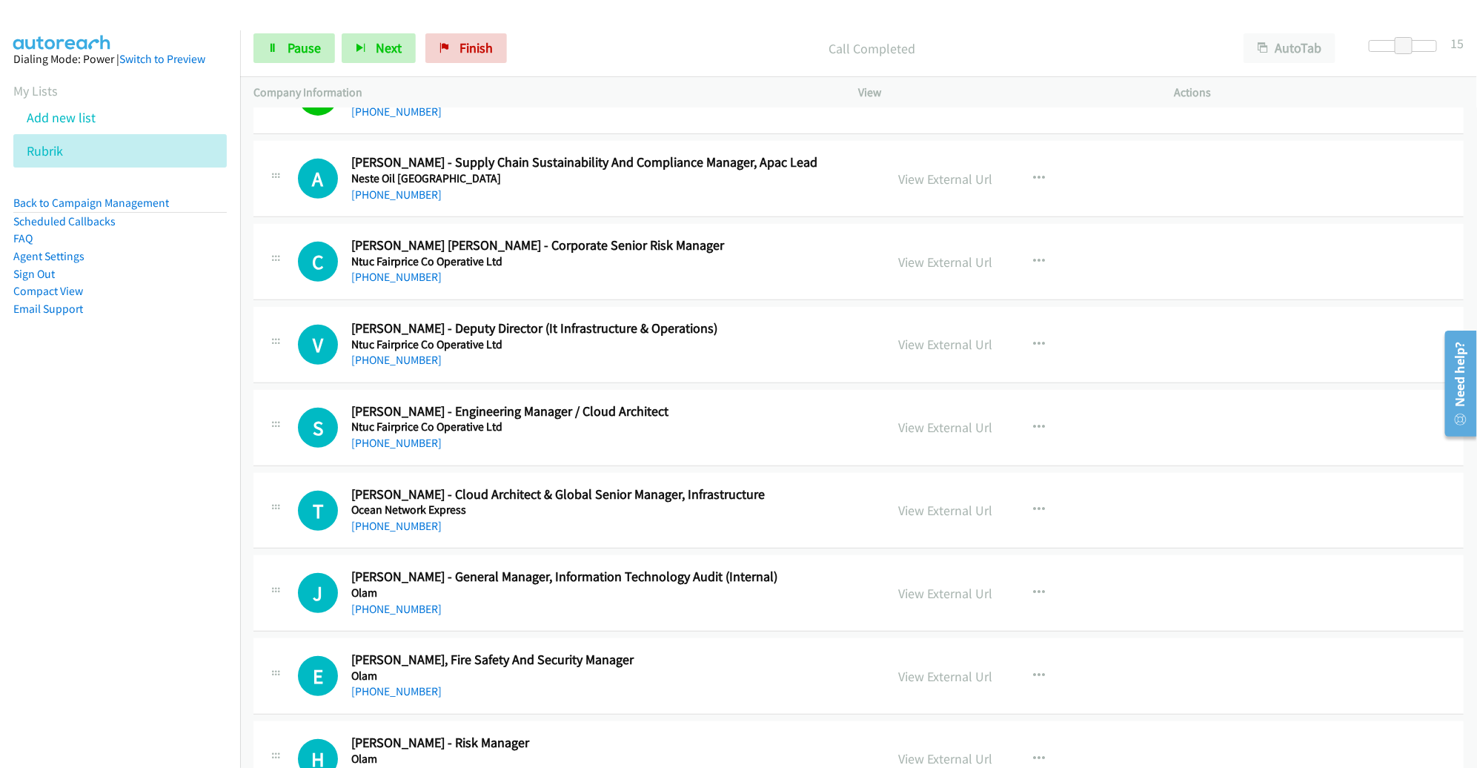
scroll to position [15092, 0]
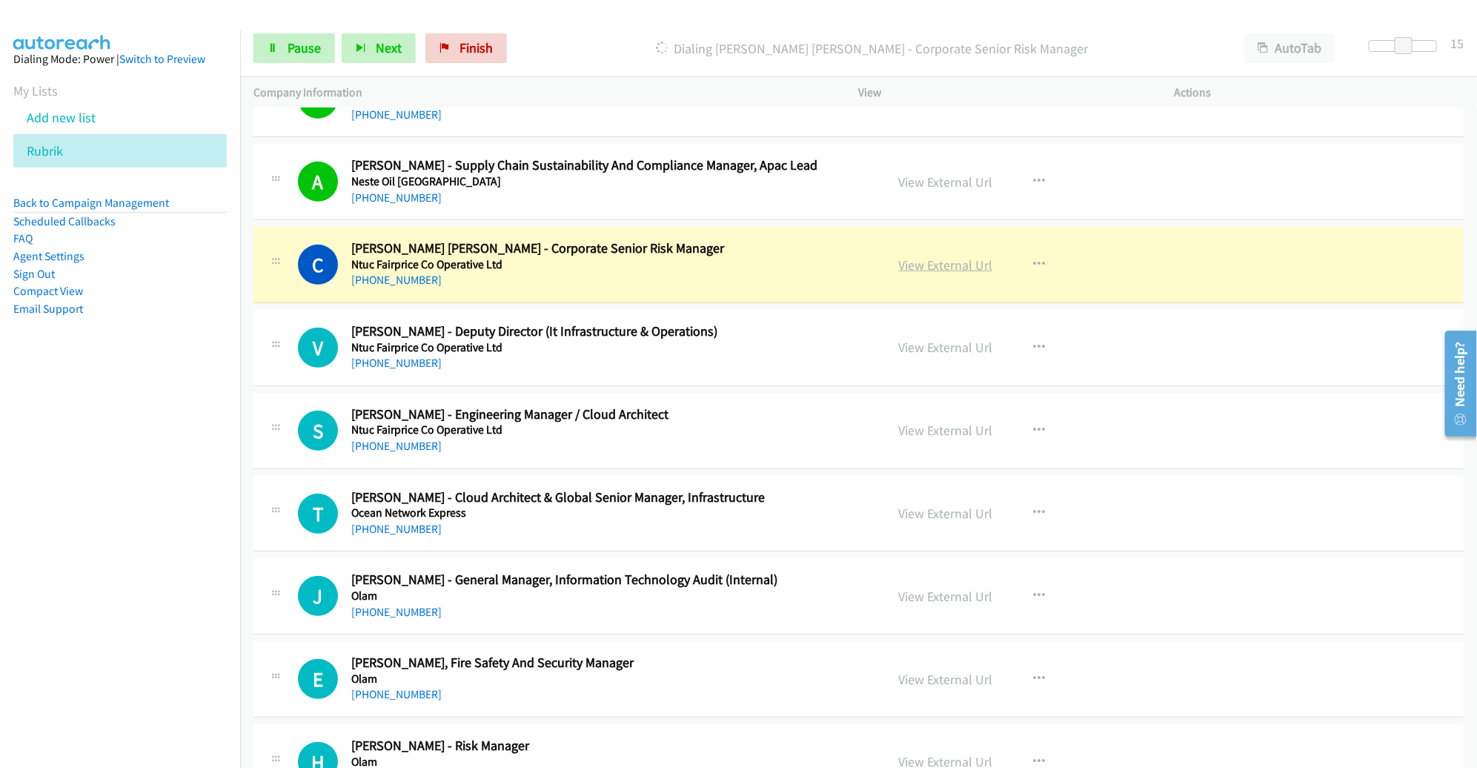
click at [924, 256] on link "View External Url" at bounding box center [946, 264] width 94 height 17
click at [310, 50] on span "Pause" at bounding box center [303, 47] width 33 height 17
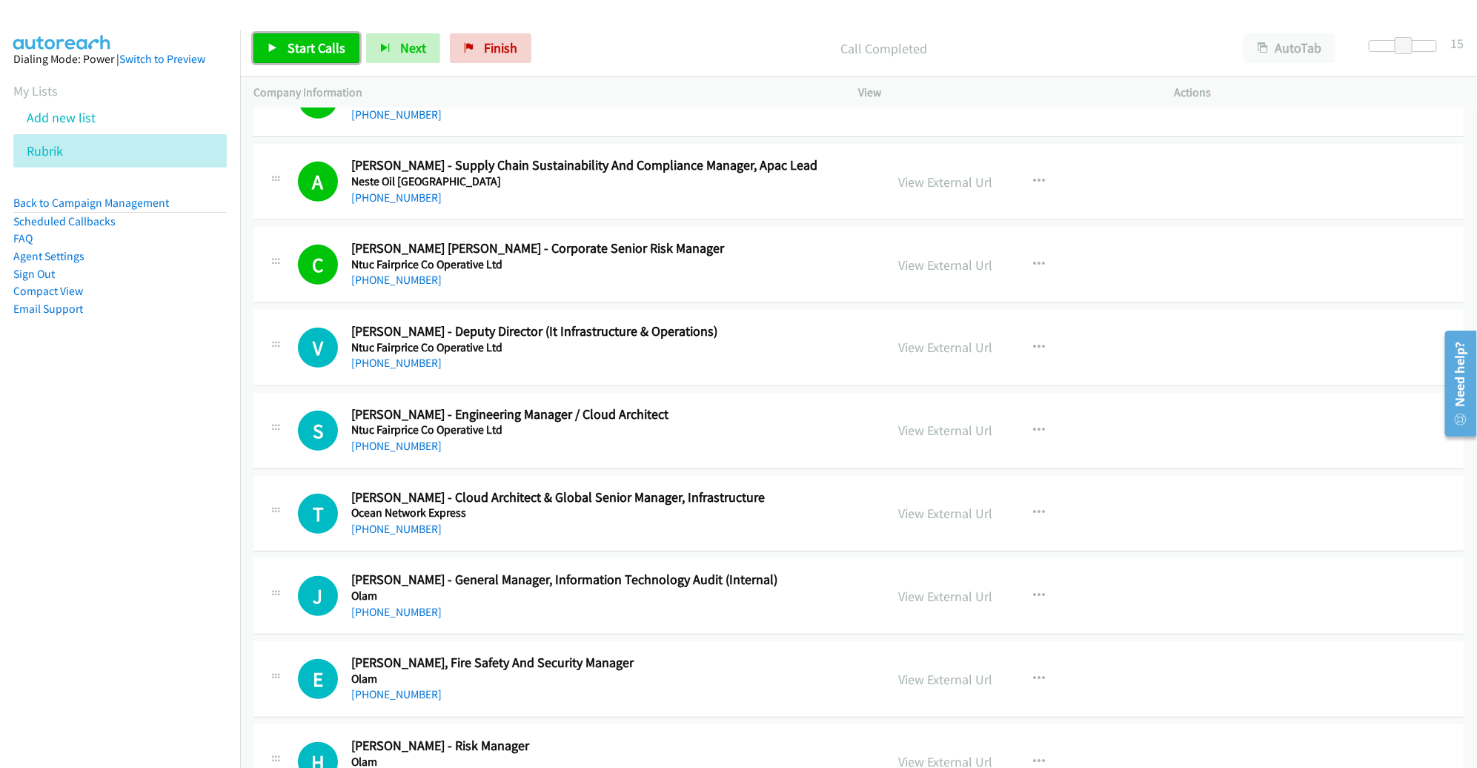
click at [296, 55] on span "Start Calls" at bounding box center [316, 47] width 58 height 17
click at [310, 40] on span "Pause" at bounding box center [303, 47] width 33 height 17
